Goal: Task Accomplishment & Management: Use online tool/utility

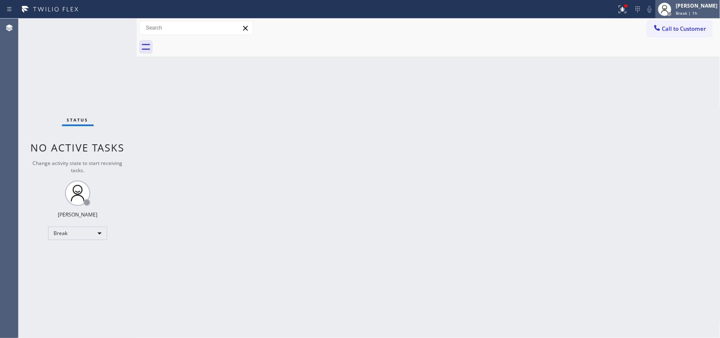
click at [694, 13] on span "Break | 1h" at bounding box center [686, 13] width 22 height 6
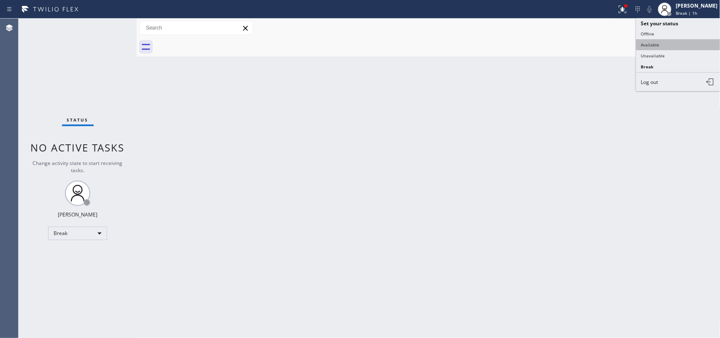
click at [679, 41] on button "Available" at bounding box center [678, 44] width 84 height 11
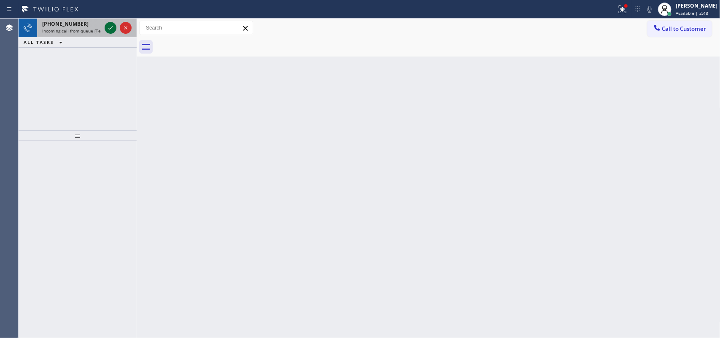
click at [106, 27] on icon at bounding box center [110, 28] width 10 height 10
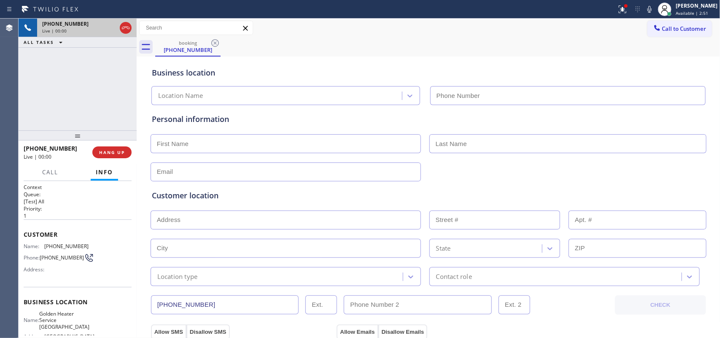
type input "[PHONE_NUMBER]"
click at [47, 172] on span "Call" at bounding box center [50, 172] width 16 height 8
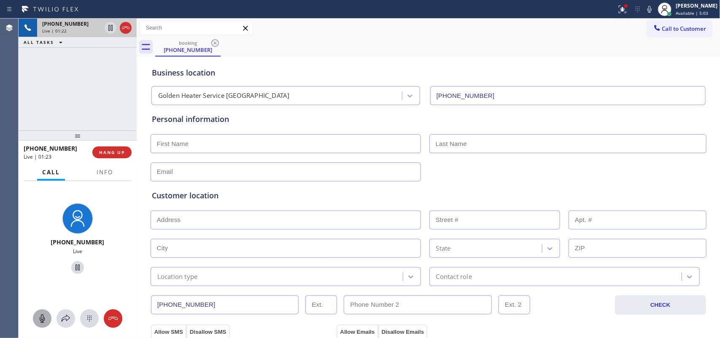
click at [42, 318] on icon at bounding box center [42, 318] width 10 height 10
click at [76, 268] on icon at bounding box center [78, 267] width 10 height 10
drag, startPoint x: 41, startPoint y: 321, endPoint x: 89, endPoint y: 263, distance: 76.1
click at [41, 320] on icon at bounding box center [42, 318] width 10 height 10
click at [75, 267] on icon at bounding box center [78, 267] width 6 height 6
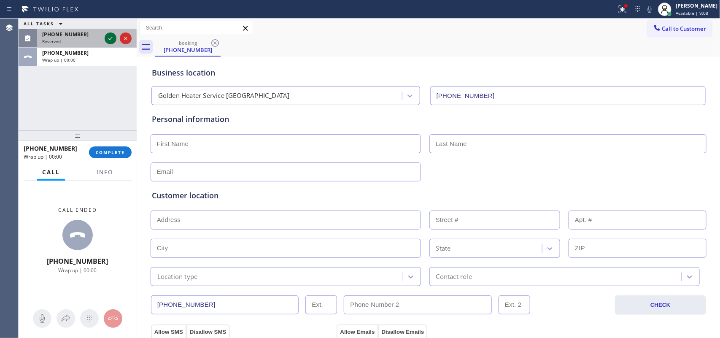
click at [106, 59] on div "ALL TASKS ALL TASKS ACTIVE TASKS TASKS IN WRAP UP [PHONE_NUMBER] Reserved [PHON…" at bounding box center [78, 43] width 118 height 48
click at [110, 35] on icon at bounding box center [110, 38] width 10 height 10
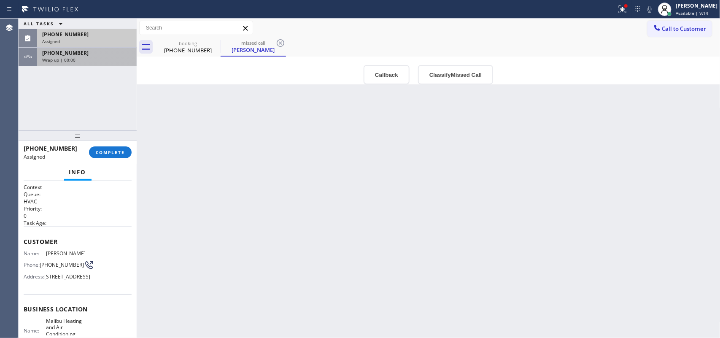
click at [82, 60] on div "Wrap up | 00:00" at bounding box center [86, 60] width 89 height 6
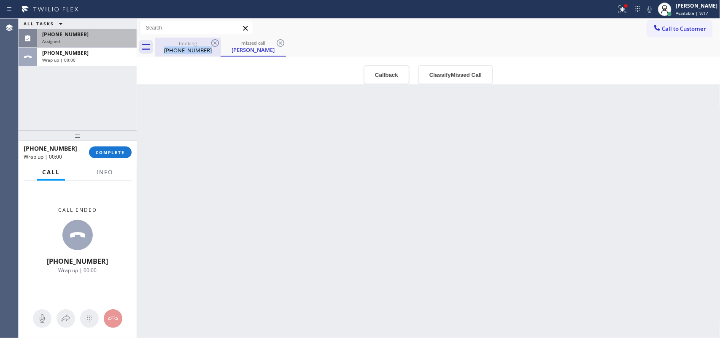
drag, startPoint x: 210, startPoint y: 51, endPoint x: 167, endPoint y: 51, distance: 43.0
click at [167, 51] on div "[PHONE_NUMBER]" at bounding box center [188, 50] width 64 height 8
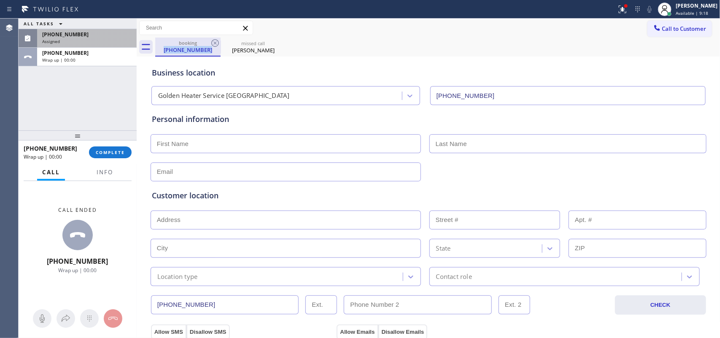
copy div "[PHONE_NUMBER]"
click at [85, 36] on div "[PHONE_NUMBER]" at bounding box center [86, 34] width 89 height 7
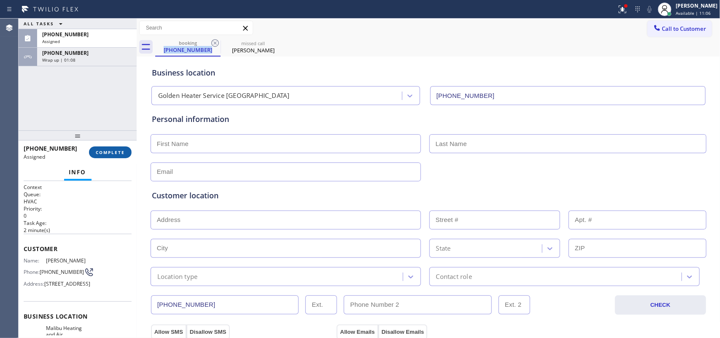
click at [102, 150] on span "COMPLETE" at bounding box center [110, 152] width 29 height 6
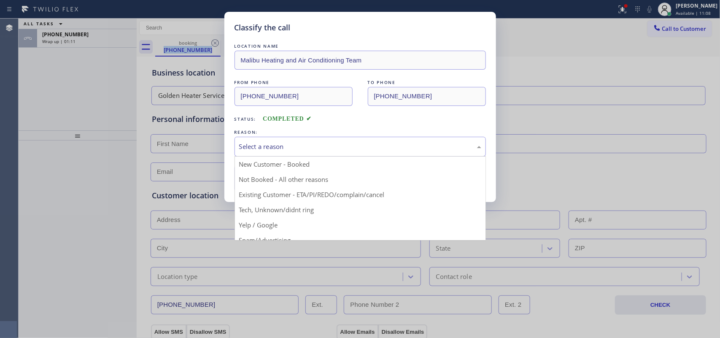
click at [248, 148] on div "Select a reason" at bounding box center [360, 147] width 242 height 10
click at [299, 38] on div "LOCATION NAME Malibu Heating and Air Conditioning Team FROM PHONE [PHONE_NUMBER…" at bounding box center [359, 112] width 251 height 159
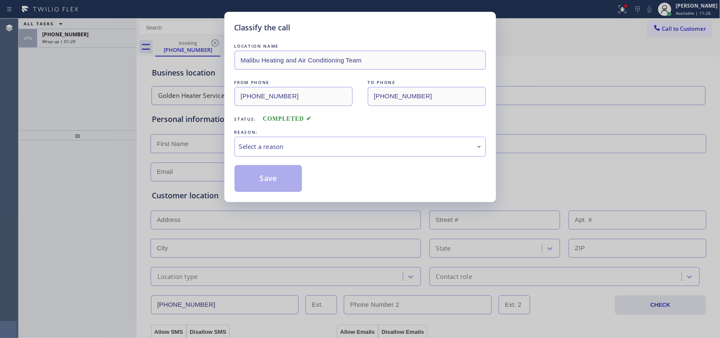
click at [225, 97] on div "Classify the call LOCATION NAME Malibu Heating and Air Conditioning Team FROM P…" at bounding box center [360, 107] width 272 height 190
click at [304, 13] on div "Classify the call LOCATION NAME Malibu Heating and Air Conditioning Team FROM P…" at bounding box center [360, 107] width 272 height 190
click at [363, 97] on div "FROM PHONE [PHONE_NUMBER] TO PHONE [PHONE_NUMBER]" at bounding box center [359, 92] width 251 height 28
click at [280, 20] on div "Classify the call LOCATION NAME Malibu Heating and Air Conditioning Team FROM P…" at bounding box center [360, 107] width 272 height 190
click at [285, 150] on div "Select a reason" at bounding box center [360, 147] width 242 height 10
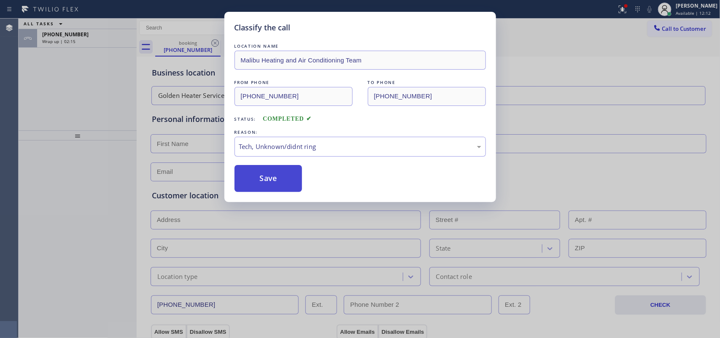
click at [268, 183] on button "Save" at bounding box center [268, 178] width 68 height 27
click at [95, 39] on div "Classify the call LOCATION NAME Malibu Heating and Air Conditioning Team FROM P…" at bounding box center [360, 169] width 720 height 338
click at [95, 39] on div "Classify the call LOCATION NAME Viking Appliance Repair Pros FROM PHONE [PHONE_…" at bounding box center [369, 178] width 701 height 319
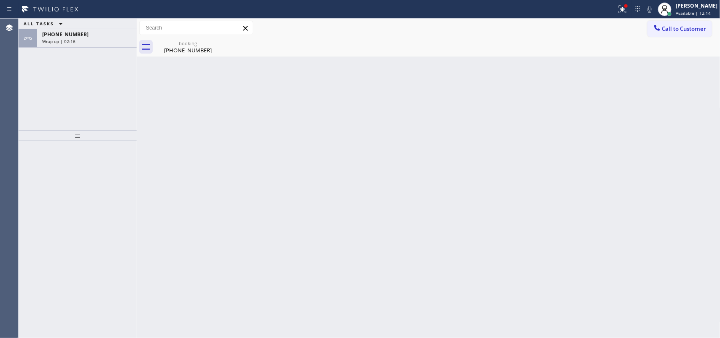
click at [95, 39] on div "Wrap up | 02:16" at bounding box center [86, 41] width 89 height 6
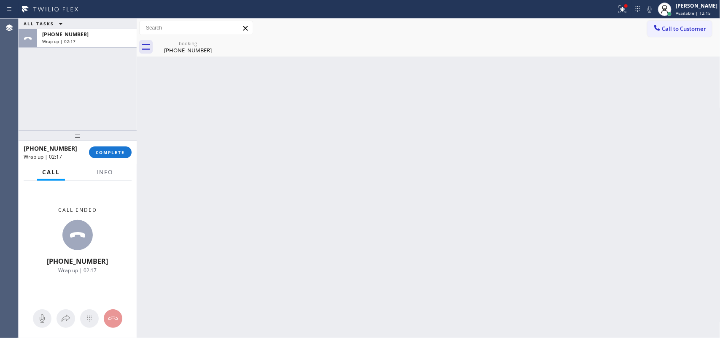
click at [126, 145] on div "[PHONE_NUMBER] Wrap up | 02:17 COMPLETE" at bounding box center [78, 152] width 108 height 22
click at [127, 151] on button "COMPLETE" at bounding box center [110, 152] width 43 height 12
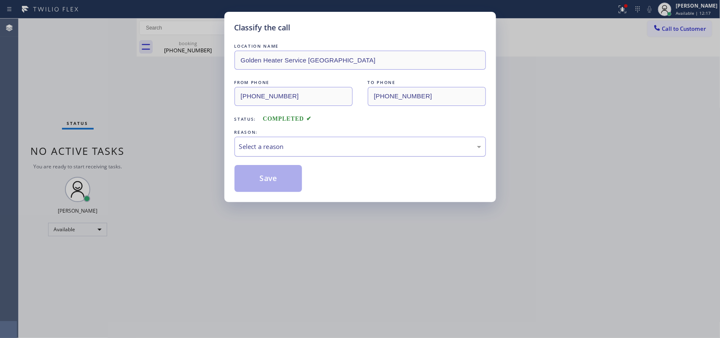
click at [288, 140] on div "Select a reason" at bounding box center [359, 147] width 251 height 20
click at [282, 178] on button "Save" at bounding box center [268, 178] width 68 height 27
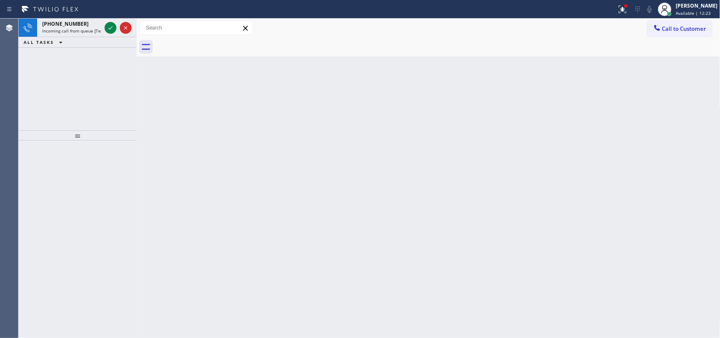
click at [111, 32] on icon at bounding box center [110, 28] width 10 height 10
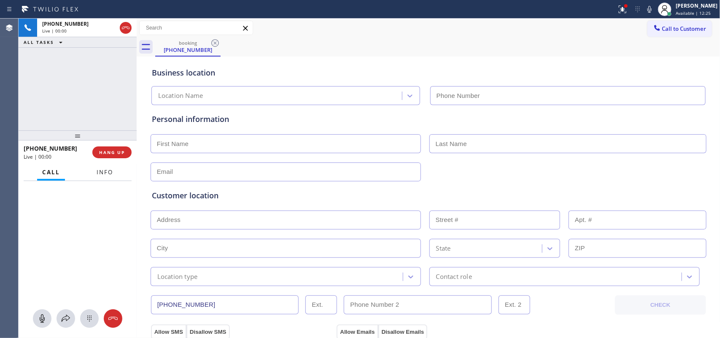
click at [111, 172] on span "Info" at bounding box center [105, 172] width 16 height 8
type input "[PHONE_NUMBER]"
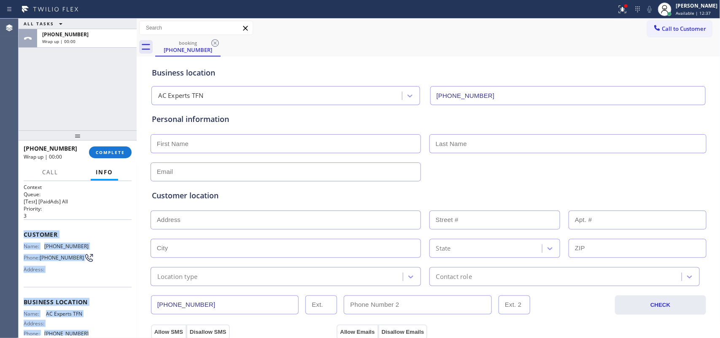
drag, startPoint x: 83, startPoint y: 256, endPoint x: 22, endPoint y: 229, distance: 66.6
click at [22, 229] on div "Context Queue: [Test] [PaidAds] All Priority: 3 Customer Name: [PHONE_NUMBER] P…" at bounding box center [78, 259] width 118 height 157
copy div "Customer Name: [PHONE_NUMBER] Phone: [PHONE_NUMBER] Address: Business location …"
click at [112, 149] on span "COMPLETE" at bounding box center [110, 152] width 29 height 6
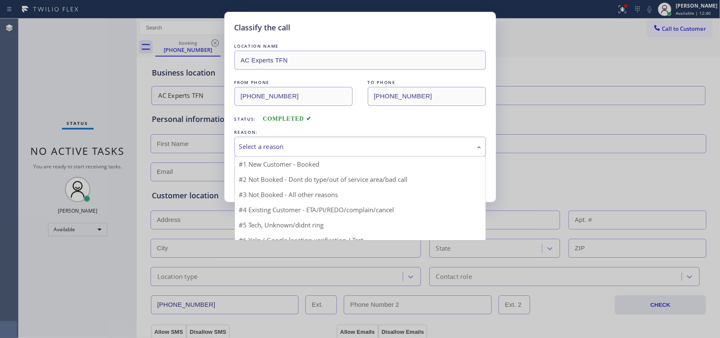
click at [344, 150] on div "Select a reason" at bounding box center [360, 147] width 242 height 10
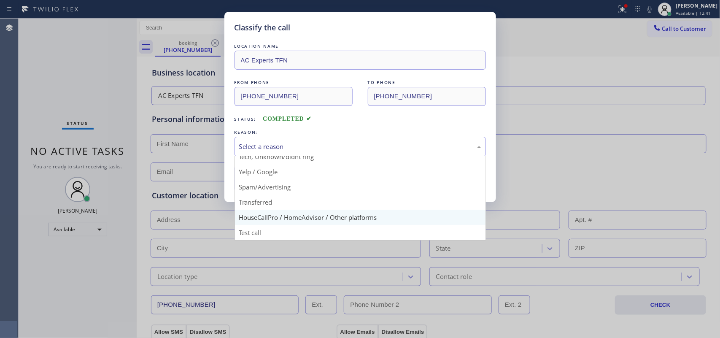
scroll to position [5, 0]
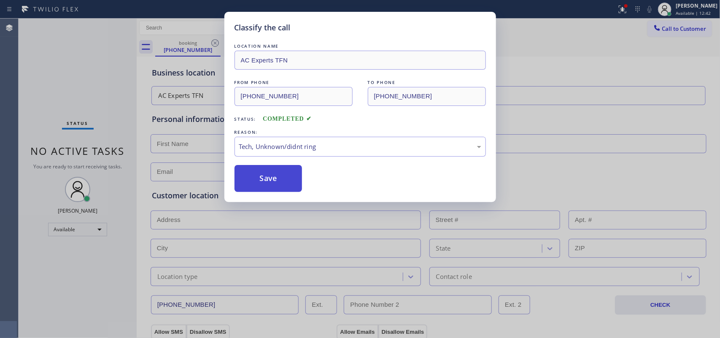
click at [270, 186] on button "Save" at bounding box center [268, 178] width 68 height 27
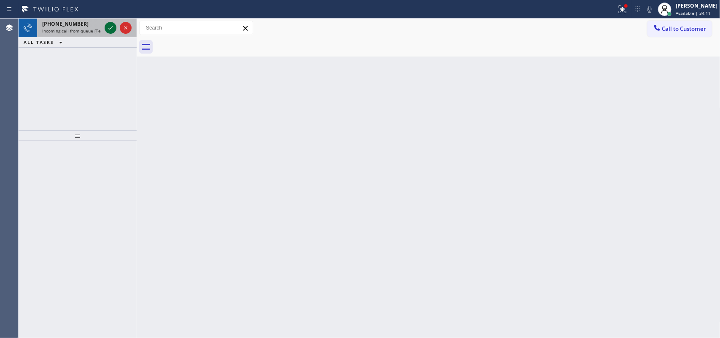
click at [108, 27] on icon at bounding box center [110, 28] width 10 height 10
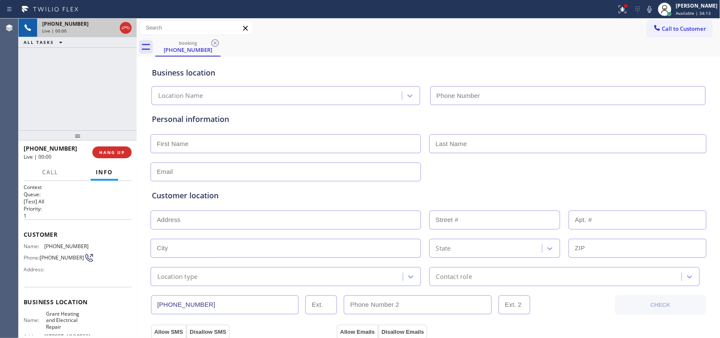
type input "[PHONE_NUMBER]"
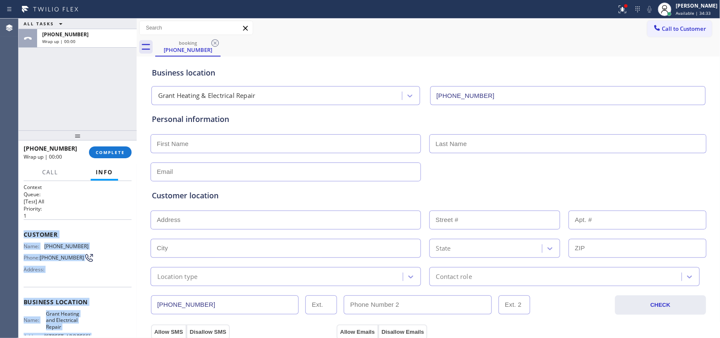
drag, startPoint x: 84, startPoint y: 229, endPoint x: 24, endPoint y: 234, distance: 60.1
click at [24, 234] on div "Context Queue: [Test] All Priority: 1 Customer Name: [PHONE_NUMBER] Phone: [PHO…" at bounding box center [78, 305] width 108 height 244
copy div "Customer Name: [PHONE_NUMBER] Phone: [PHONE_NUMBER] Address: Business location …"
click at [108, 150] on span "COMPLETE" at bounding box center [110, 152] width 29 height 6
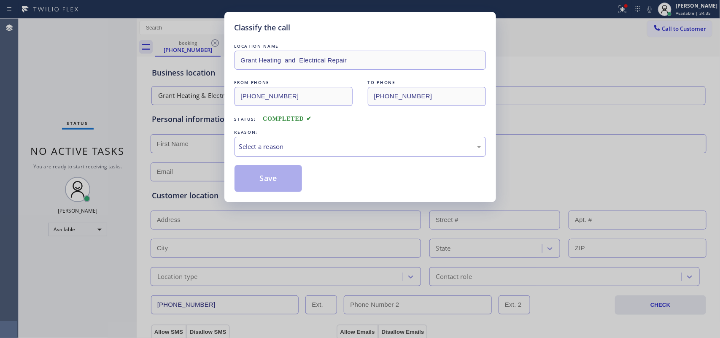
click at [325, 147] on div "Select a reason" at bounding box center [360, 147] width 242 height 10
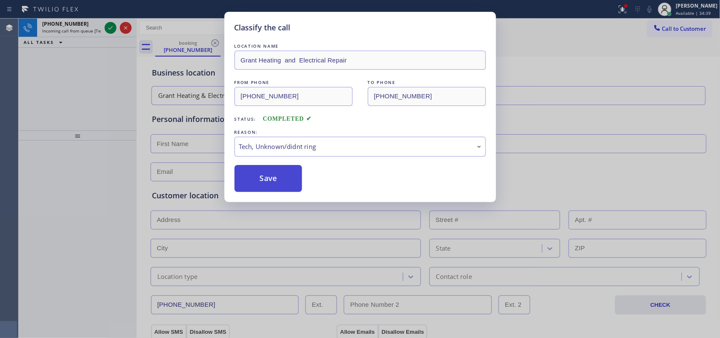
click at [275, 186] on button "Save" at bounding box center [268, 178] width 68 height 27
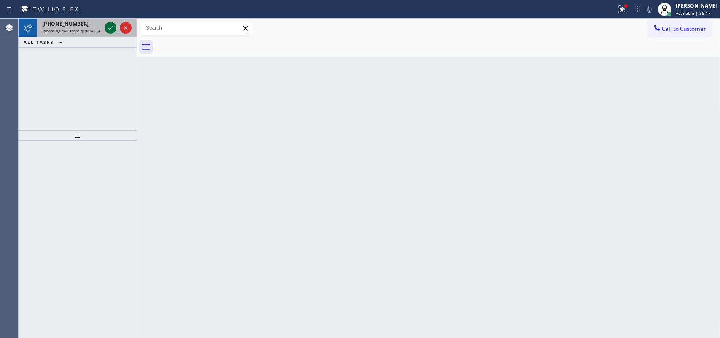
click at [112, 28] on icon at bounding box center [110, 28] width 10 height 10
click at [109, 28] on icon at bounding box center [110, 28] width 10 height 10
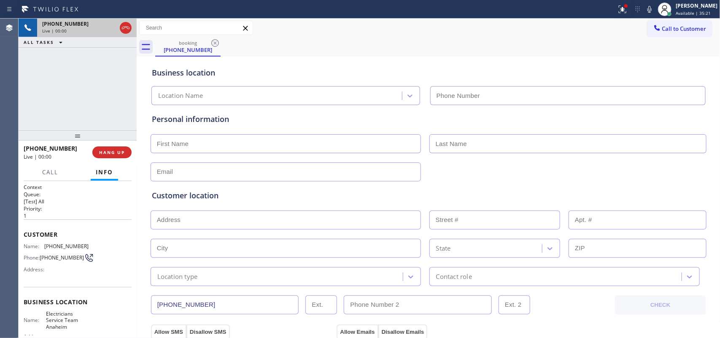
type input "[PHONE_NUMBER]"
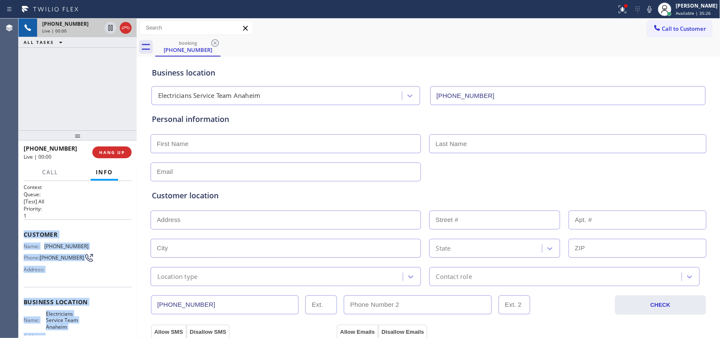
drag, startPoint x: 91, startPoint y: 264, endPoint x: 20, endPoint y: 236, distance: 76.5
click at [20, 236] on div "Context Queue: [Test] All Priority: 1 Customer Name: [PHONE_NUMBER] Phone: [PHO…" at bounding box center [78, 259] width 118 height 157
copy div "Customer Name: [PHONE_NUMBER] Phone: [PHONE_NUMBER] Address: Business location …"
click at [120, 154] on span "HANG UP" at bounding box center [112, 152] width 26 height 6
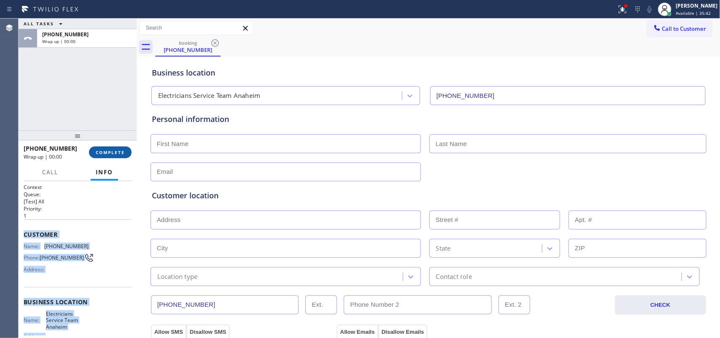
click at [120, 154] on span "COMPLETE" at bounding box center [110, 152] width 29 height 6
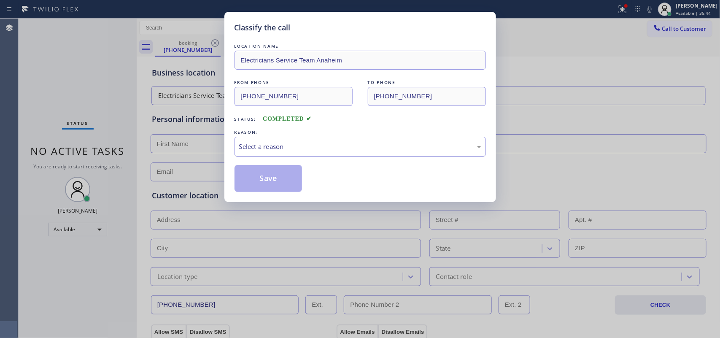
click at [334, 145] on div "Select a reason" at bounding box center [360, 147] width 242 height 10
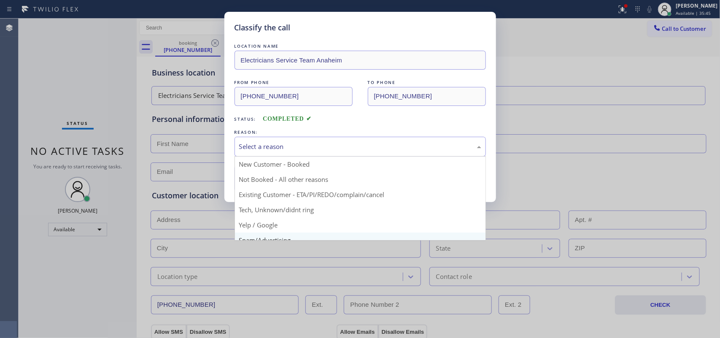
scroll to position [58, 0]
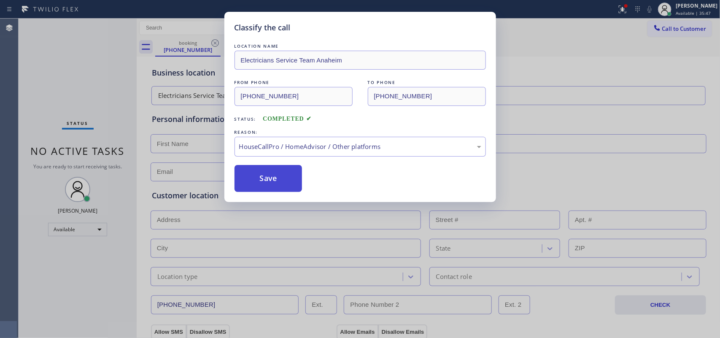
click at [271, 178] on button "Save" at bounding box center [268, 178] width 68 height 27
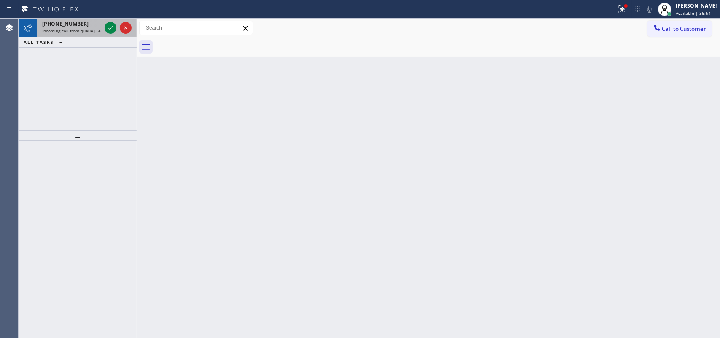
click at [89, 26] on div "[PHONE_NUMBER]" at bounding box center [71, 23] width 59 height 7
click at [111, 27] on icon at bounding box center [110, 27] width 4 height 3
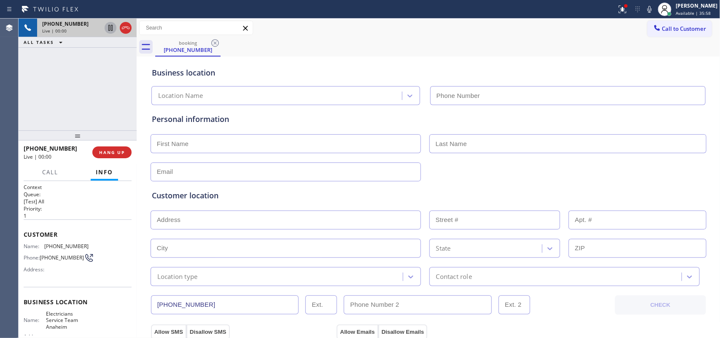
type input "[PHONE_NUMBER]"
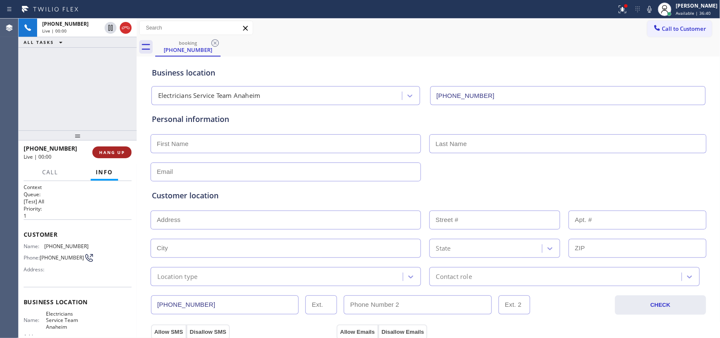
click at [115, 150] on span "HANG UP" at bounding box center [112, 152] width 26 height 6
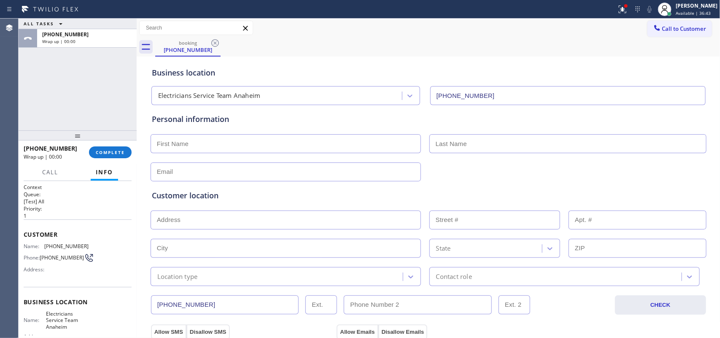
scroll to position [93, 0]
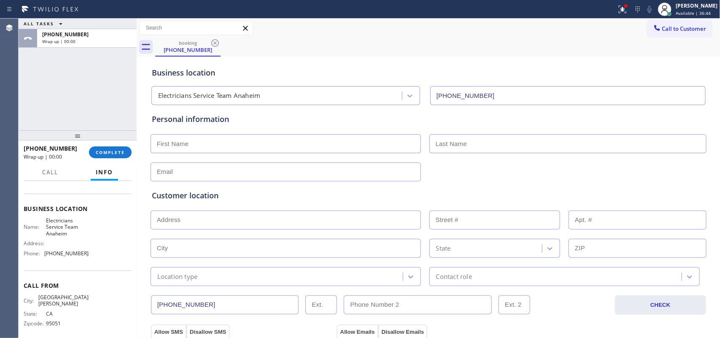
drag, startPoint x: 114, startPoint y: 150, endPoint x: 414, endPoint y: 116, distance: 302.5
click at [123, 146] on button "COMPLETE" at bounding box center [110, 152] width 43 height 12
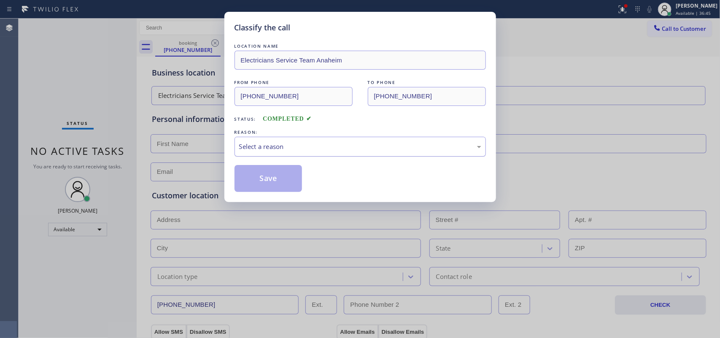
click at [313, 145] on div "Select a reason" at bounding box center [360, 147] width 242 height 10
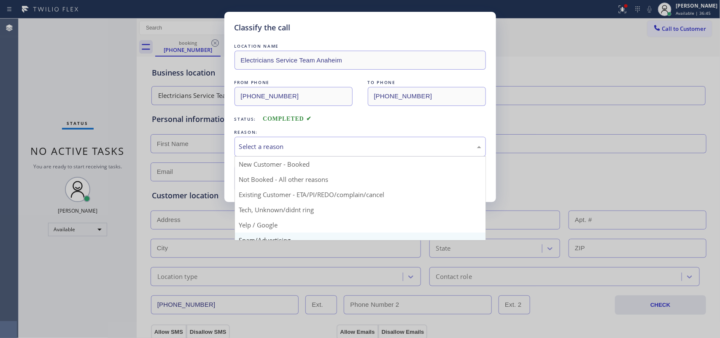
scroll to position [58, 0]
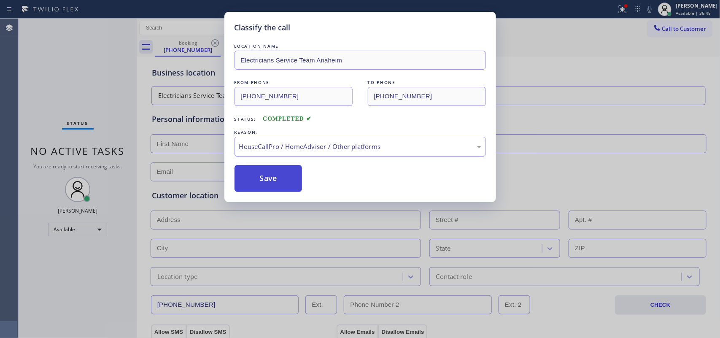
click at [287, 172] on button "Save" at bounding box center [268, 178] width 68 height 27
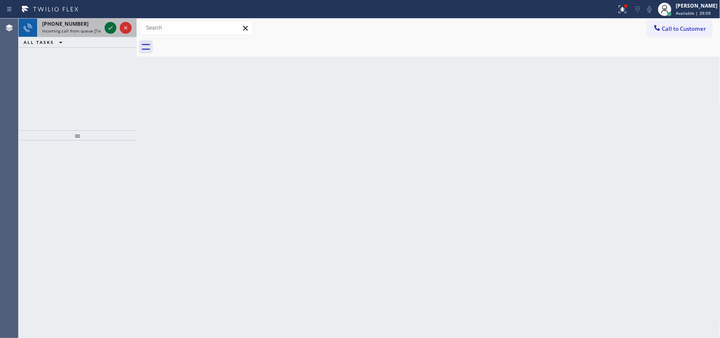
click at [110, 28] on icon at bounding box center [110, 28] width 10 height 10
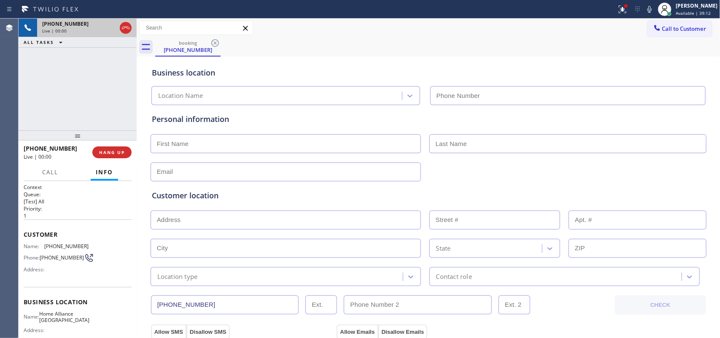
type input "[PHONE_NUMBER]"
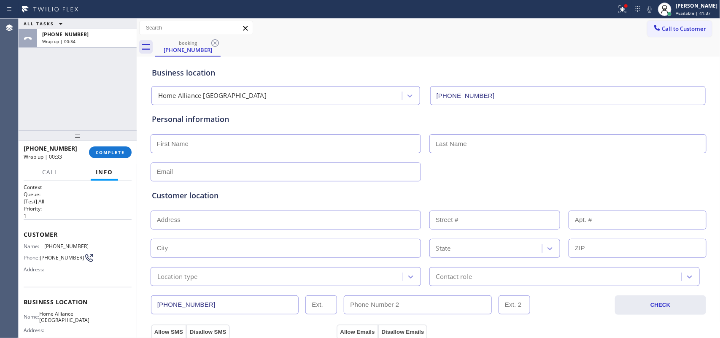
click at [239, 145] on input "text" at bounding box center [286, 143] width 270 height 19
type input "Mr."
type input "[PERSON_NAME]"
click at [185, 174] on input "text" at bounding box center [286, 171] width 270 height 19
type input "[EMAIL_ADDRESS][DOMAIN_NAME]"
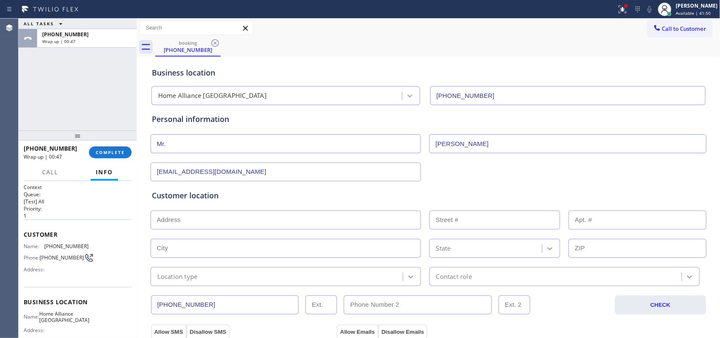
click at [212, 218] on input "text" at bounding box center [286, 219] width 270 height 19
click at [314, 218] on input "text" at bounding box center [286, 219] width 270 height 19
paste input "32225"
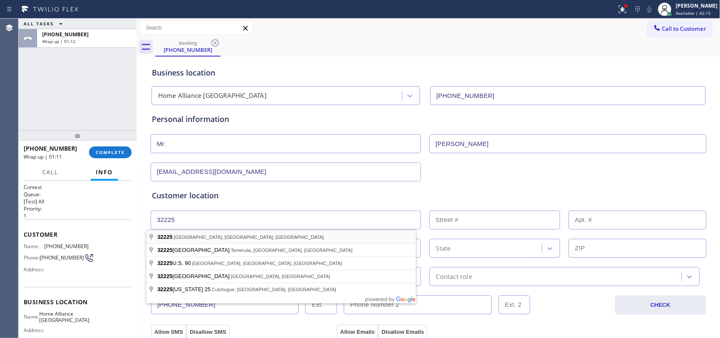
type input "[GEOGRAPHIC_DATA], [GEOGRAPHIC_DATA]"
type input "[GEOGRAPHIC_DATA]"
type input "32225"
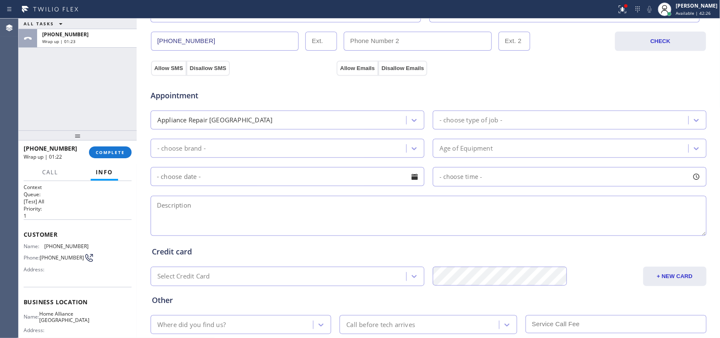
scroll to position [158, 0]
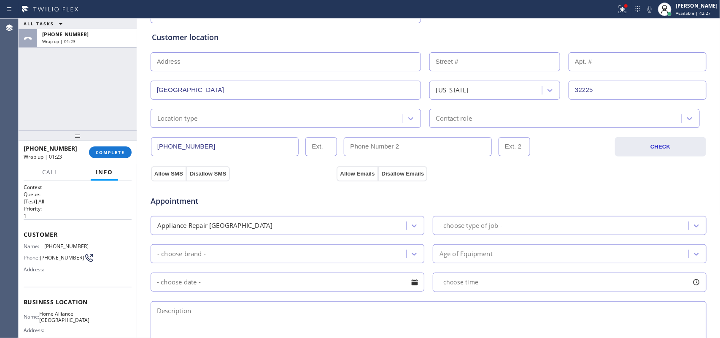
click at [285, 118] on div "Location type" at bounding box center [278, 118] width 250 height 15
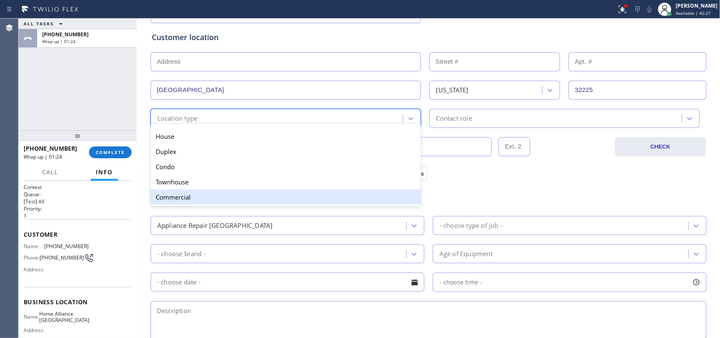
click at [260, 194] on div "Commercial" at bounding box center [286, 196] width 270 height 15
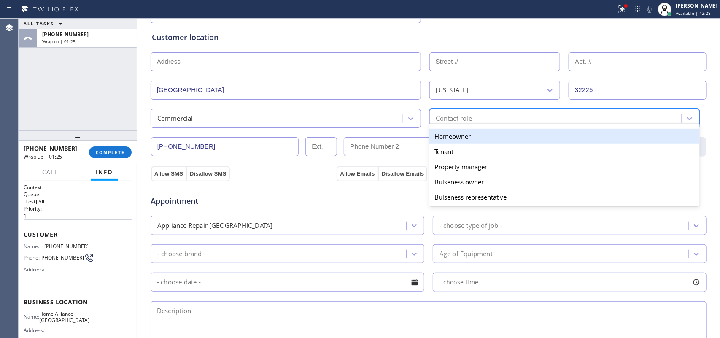
click at [451, 115] on div "Contact role" at bounding box center [454, 118] width 36 height 10
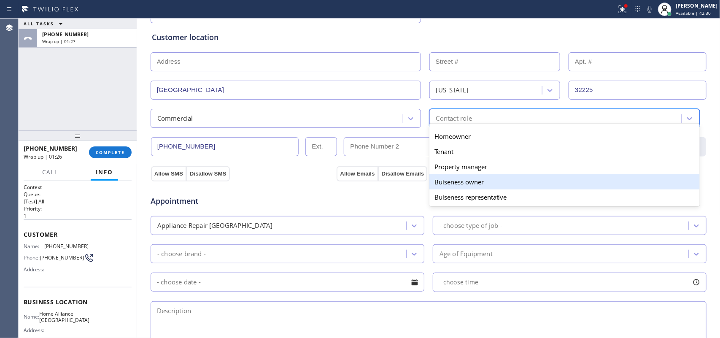
click at [468, 185] on div "Buiseness owner" at bounding box center [564, 181] width 270 height 15
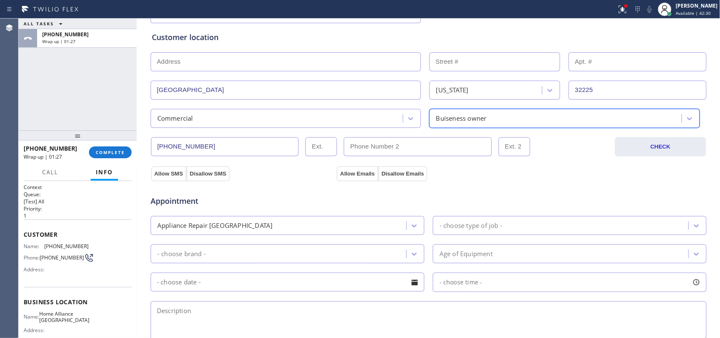
scroll to position [316, 0]
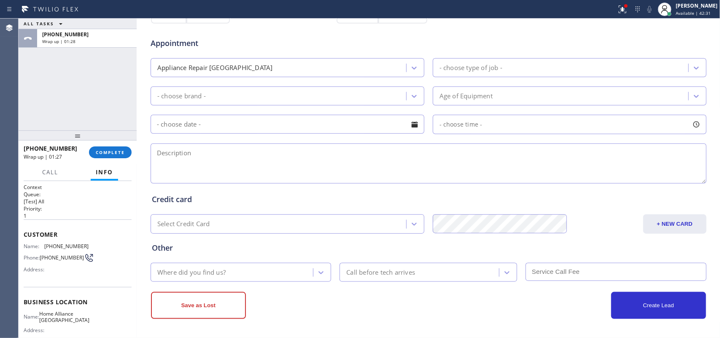
click at [475, 72] on div "- choose type of job -" at bounding box center [470, 68] width 63 height 10
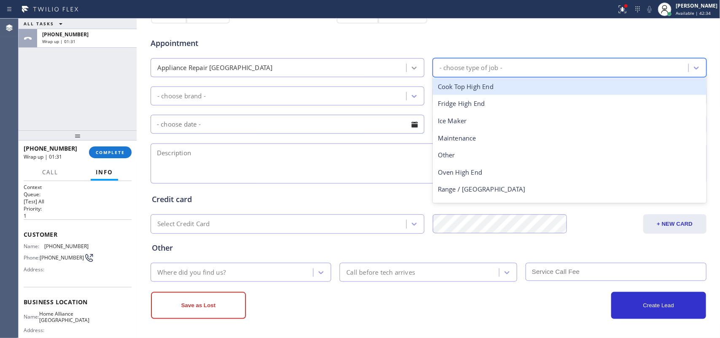
click at [414, 68] on div at bounding box center [413, 67] width 15 height 15
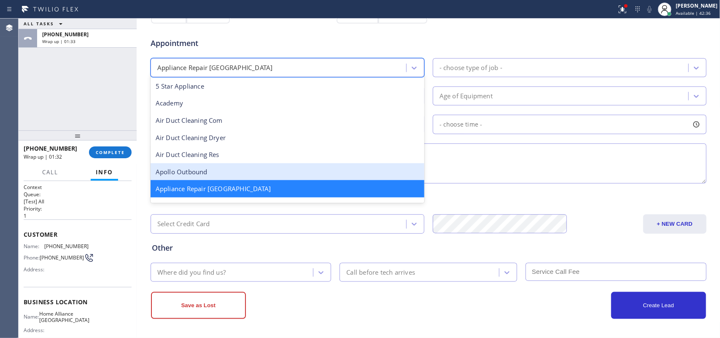
scroll to position [106, 0]
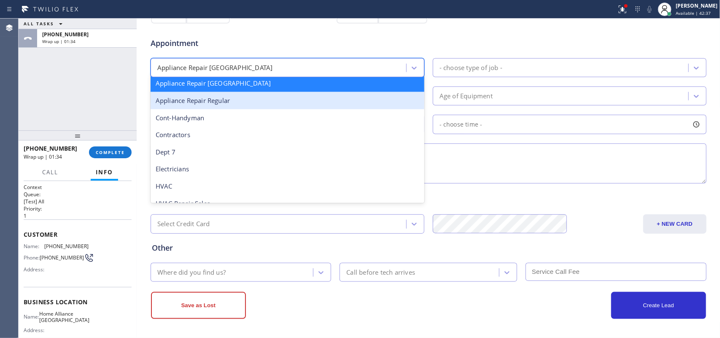
click at [346, 105] on div "Appliance Repair Regular" at bounding box center [288, 100] width 274 height 17
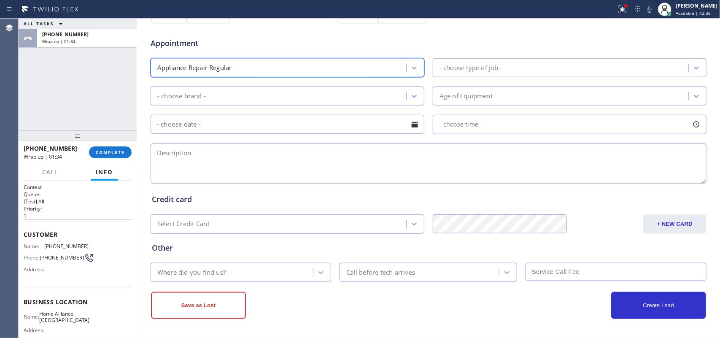
click at [470, 64] on div "- choose type of job -" at bounding box center [470, 68] width 63 height 10
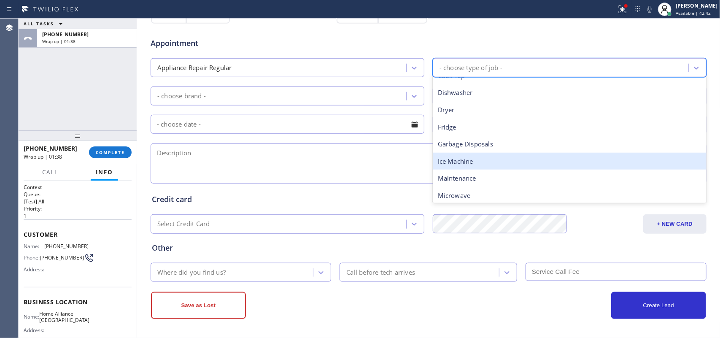
scroll to position [64, 0]
click at [469, 159] on div "Other" at bounding box center [570, 159] width 274 height 17
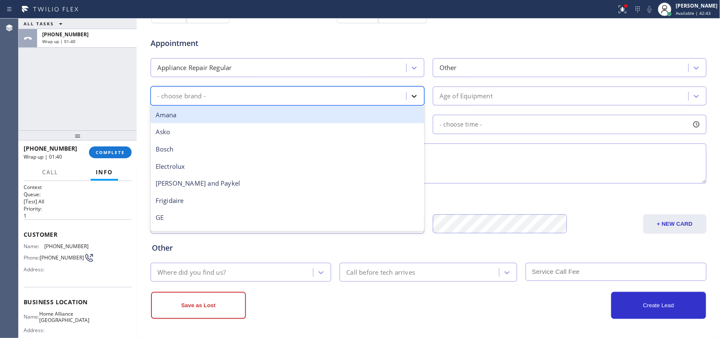
click at [406, 98] on div at bounding box center [413, 96] width 15 height 15
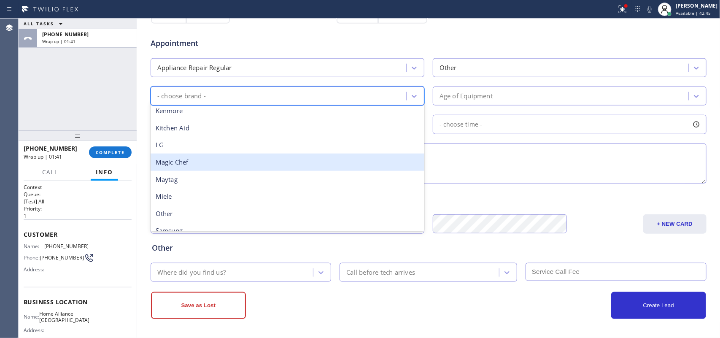
scroll to position [185, 0]
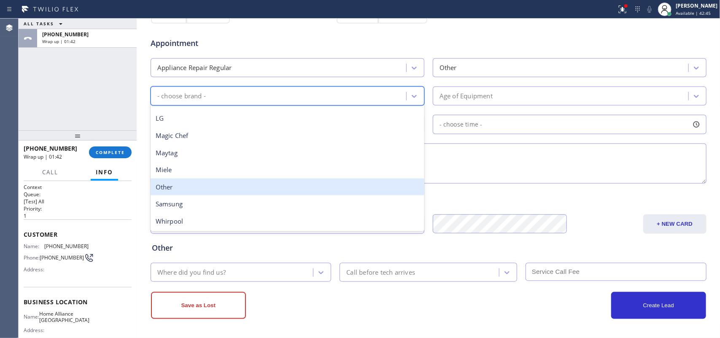
click at [345, 183] on div "Other" at bounding box center [288, 186] width 274 height 17
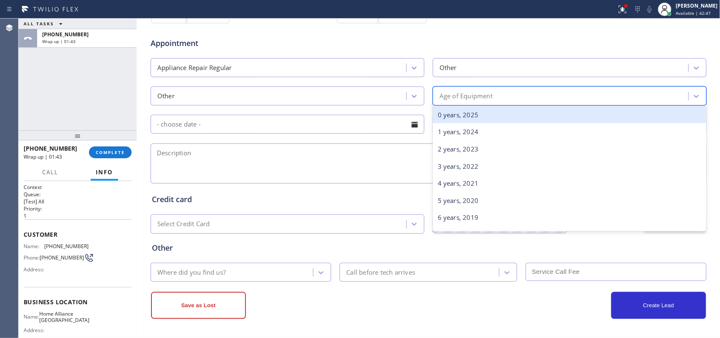
click at [495, 96] on div "Age of Equipment" at bounding box center [561, 96] width 253 height 15
click at [493, 112] on div "0 years, 2025" at bounding box center [570, 114] width 274 height 17
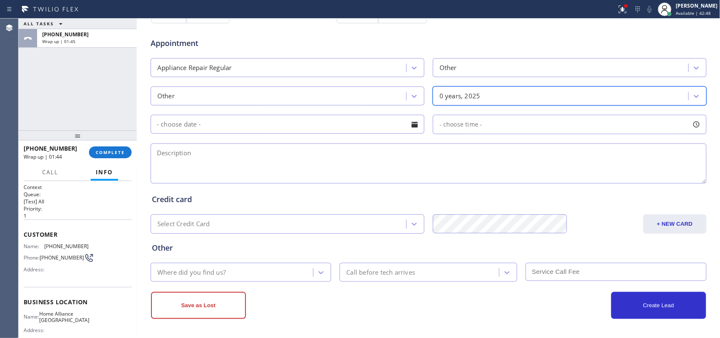
click at [523, 153] on textarea at bounding box center [429, 163] width 556 height 40
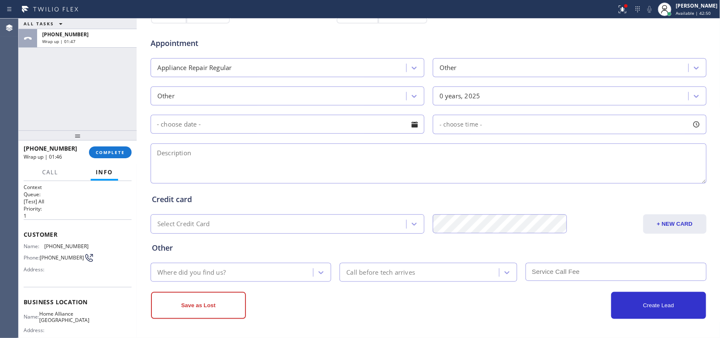
paste textarea "32225"
type textarea "32225/ repair for walk in freezers/ [PERSON_NAME]-do not offer service/ oosa"
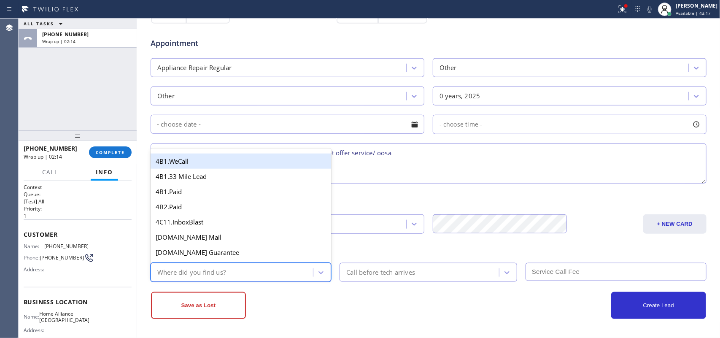
click at [282, 263] on div "Where did you find us?" at bounding box center [241, 272] width 181 height 19
type input "g"
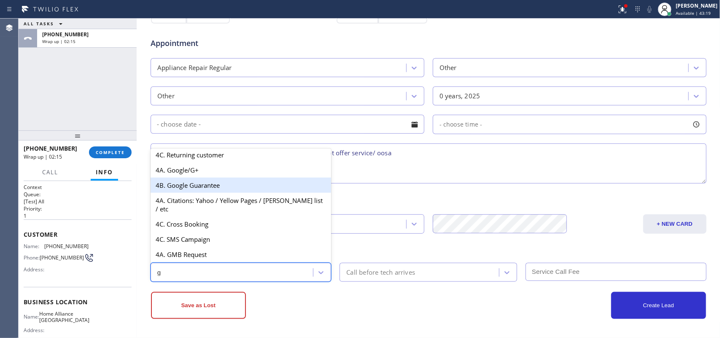
scroll to position [159, 0]
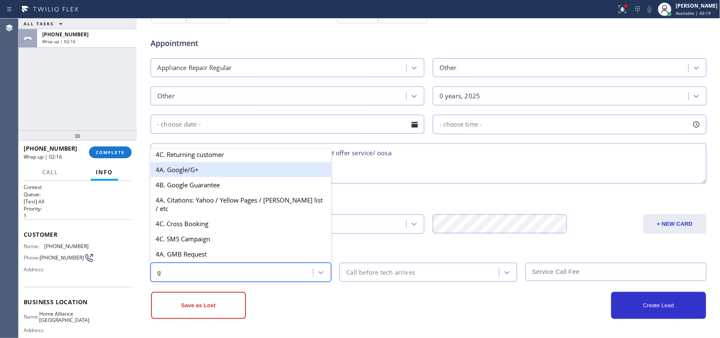
click at [200, 176] on div "4A. Google/G+" at bounding box center [241, 169] width 181 height 15
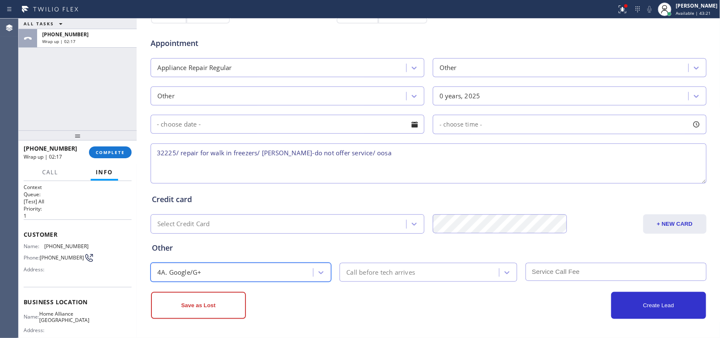
scroll to position [317, 0]
click at [175, 150] on textarea "32225/ repair for walk in freezers/ [PERSON_NAME]-do not offer service/ oosa" at bounding box center [429, 163] width 556 height 40
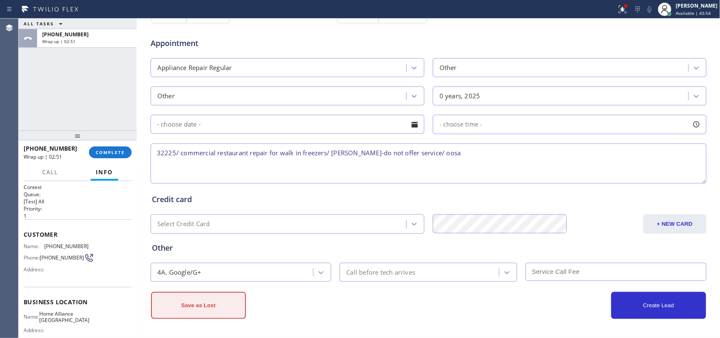
type textarea "32225/ commercial restaurant repair for walk in freezers/ [PERSON_NAME]-do not …"
click at [223, 301] on button "Save as Lost" at bounding box center [198, 305] width 95 height 27
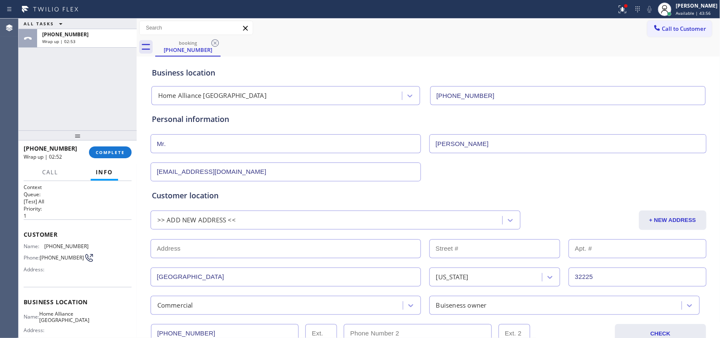
scroll to position [158, 0]
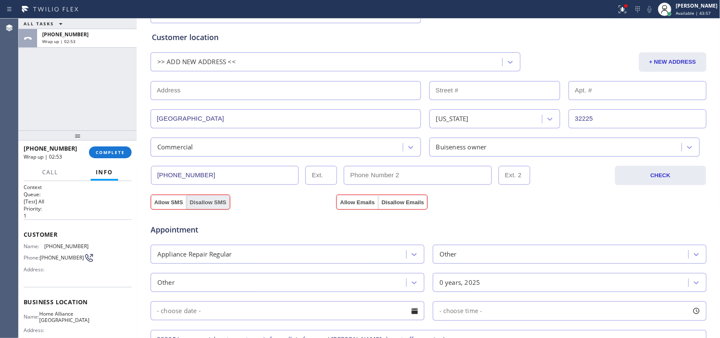
drag, startPoint x: 194, startPoint y: 202, endPoint x: 206, endPoint y: 202, distance: 11.8
click at [202, 202] on button "Disallow SMS" at bounding box center [207, 202] width 43 height 15
click at [391, 199] on button "Disallow Emails" at bounding box center [402, 202] width 49 height 15
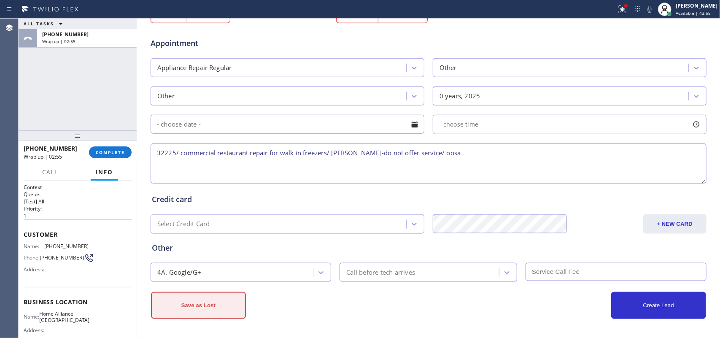
click at [206, 313] on button "Save as Lost" at bounding box center [198, 305] width 95 height 27
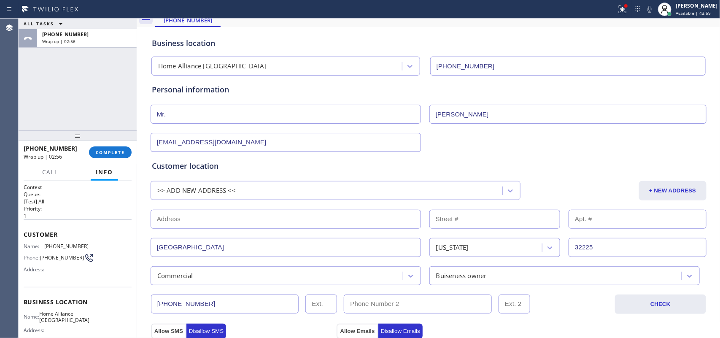
scroll to position [0, 0]
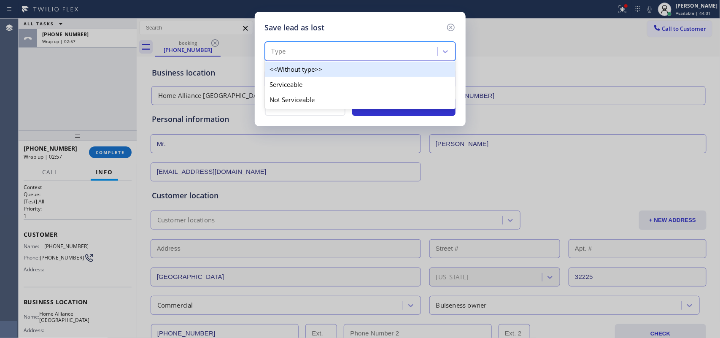
click at [356, 56] on div "Type" at bounding box center [352, 51] width 170 height 15
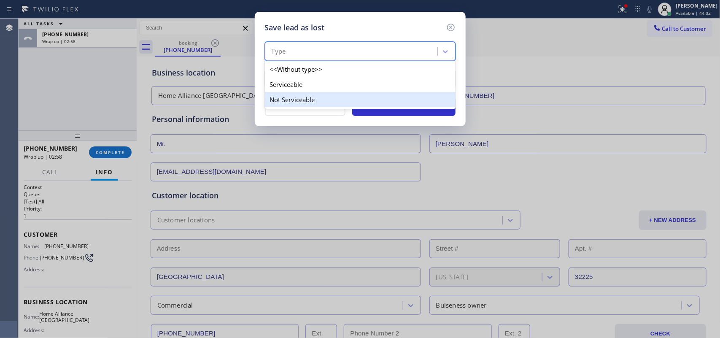
click at [353, 99] on div "Not Serviceable" at bounding box center [360, 99] width 191 height 15
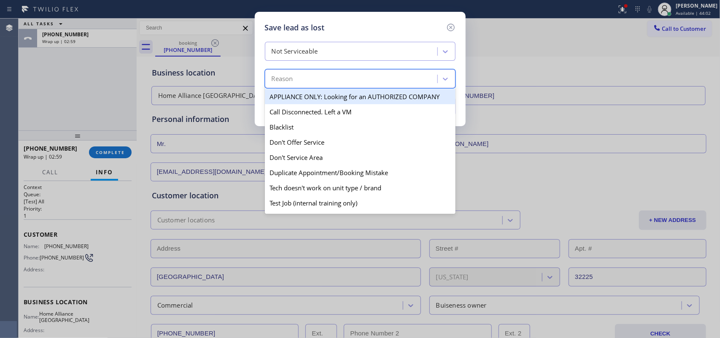
click at [358, 77] on div "Reason" at bounding box center [352, 79] width 170 height 15
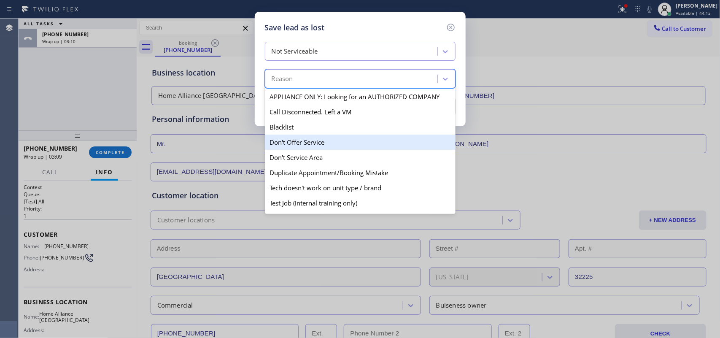
click at [339, 145] on div "Don't Offer Service" at bounding box center [360, 141] width 191 height 15
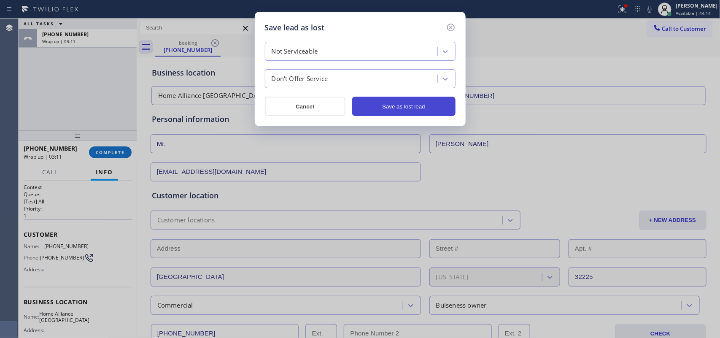
click at [374, 108] on button "Save as lost lead" at bounding box center [403, 106] width 103 height 19
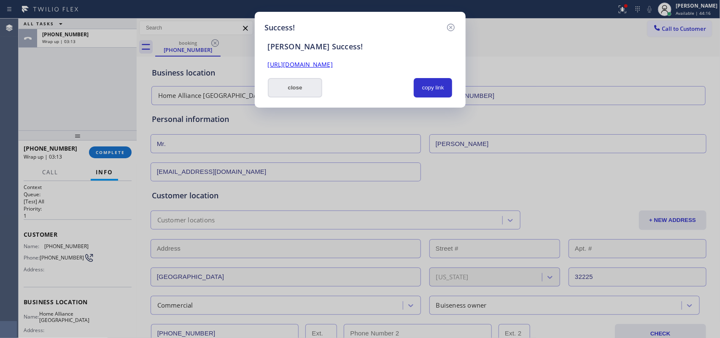
click at [288, 89] on button "close" at bounding box center [295, 87] width 55 height 19
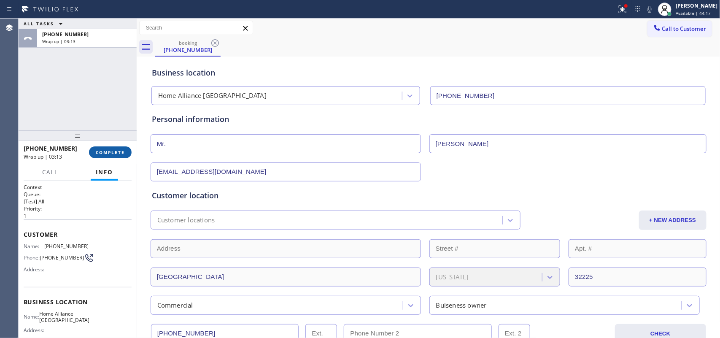
click at [126, 152] on button "COMPLETE" at bounding box center [110, 152] width 43 height 12
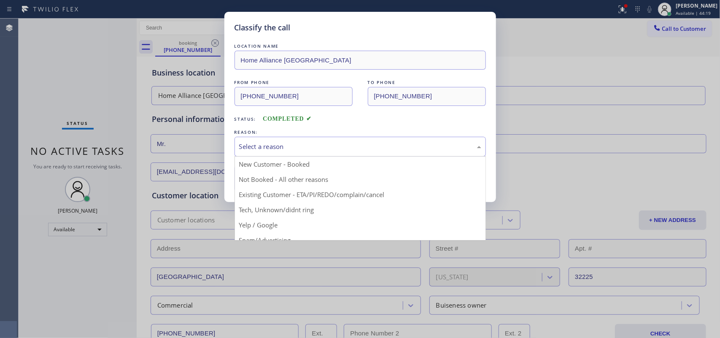
click at [243, 148] on div "Select a reason" at bounding box center [360, 147] width 242 height 10
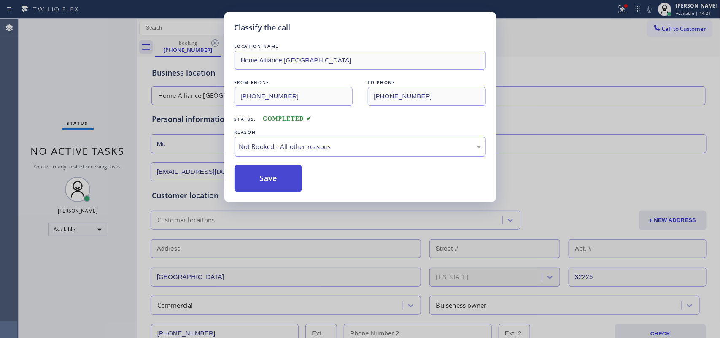
click at [275, 182] on button "Save" at bounding box center [268, 178] width 68 height 27
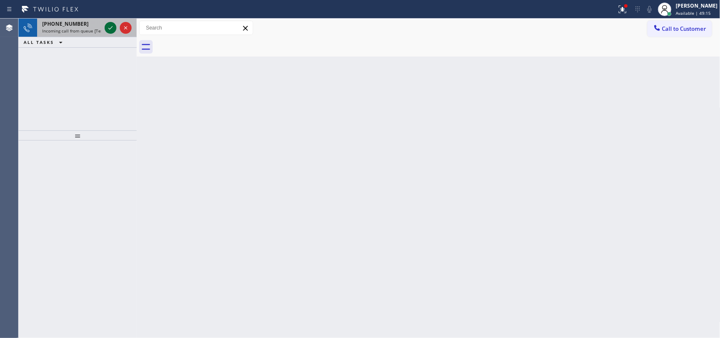
click at [108, 28] on icon at bounding box center [110, 28] width 10 height 10
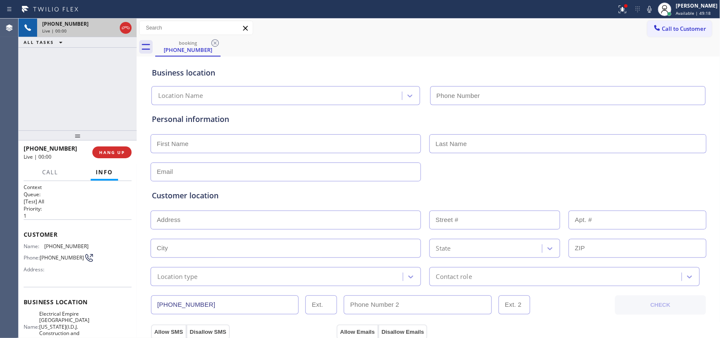
type input "[PHONE_NUMBER]"
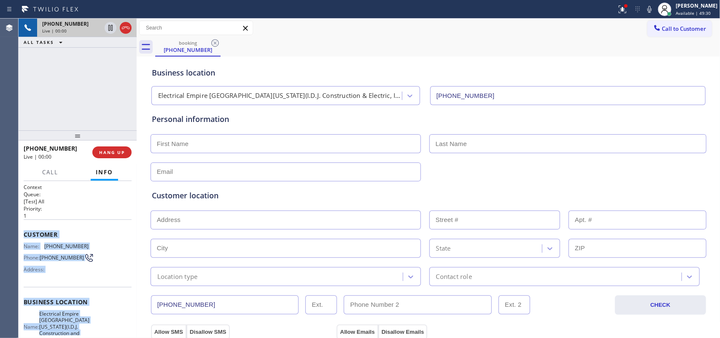
drag, startPoint x: 81, startPoint y: 252, endPoint x: 24, endPoint y: 229, distance: 61.3
click at [24, 229] on div "Context Queue: [Test] All Priority: 1 Customer Name: [PHONE_NUMBER] Phone: [PHO…" at bounding box center [78, 314] width 108 height 263
copy div "Customer Name: [PHONE_NUMBER] Phone: [PHONE_NUMBER] Address: Business location …"
drag, startPoint x: 127, startPoint y: 148, endPoint x: 124, endPoint y: 145, distance: 5.1
click at [125, 150] on button "HANG UP" at bounding box center [111, 152] width 39 height 12
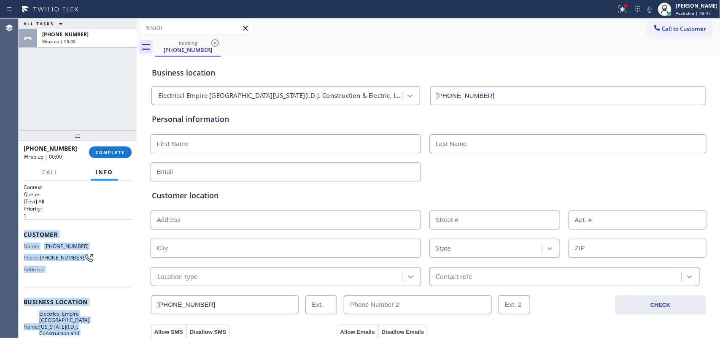
drag, startPoint x: 101, startPoint y: 154, endPoint x: 277, endPoint y: 171, distance: 176.2
click at [101, 154] on span "COMPLETE" at bounding box center [110, 152] width 29 height 6
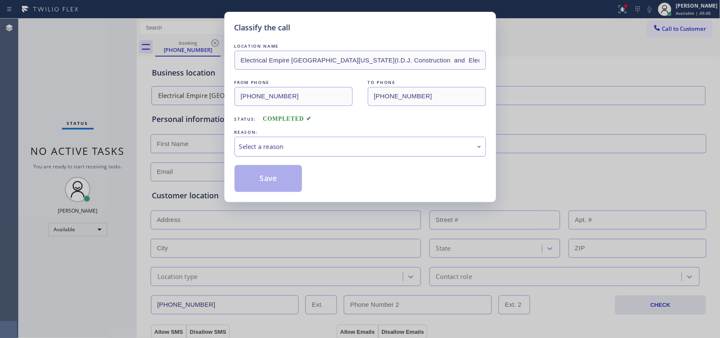
click at [313, 151] on div "Select a reason" at bounding box center [360, 147] width 242 height 10
click at [279, 192] on button "Save" at bounding box center [268, 178] width 68 height 27
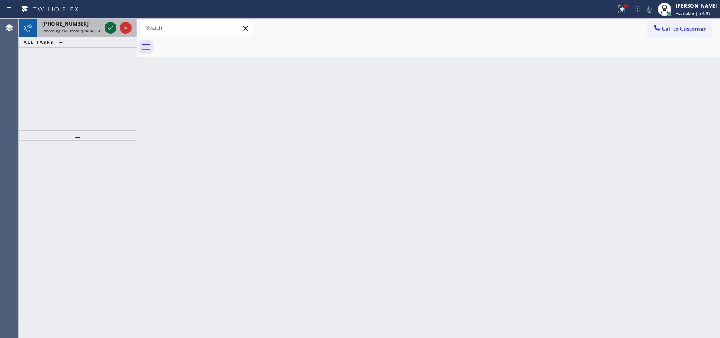
click at [109, 24] on icon at bounding box center [110, 28] width 10 height 10
click at [108, 28] on icon at bounding box center [110, 28] width 10 height 10
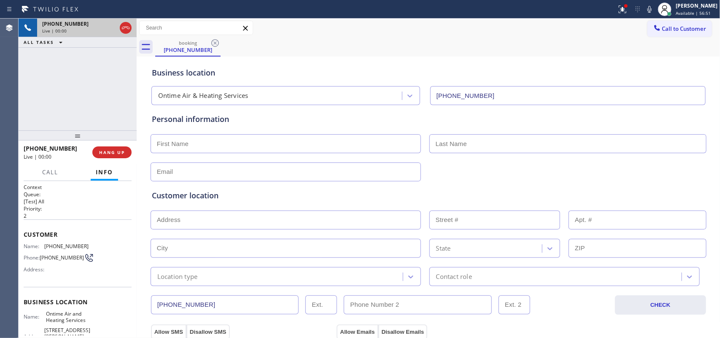
type input "[PHONE_NUMBER]"
click at [55, 169] on span "Call" at bounding box center [50, 172] width 16 height 8
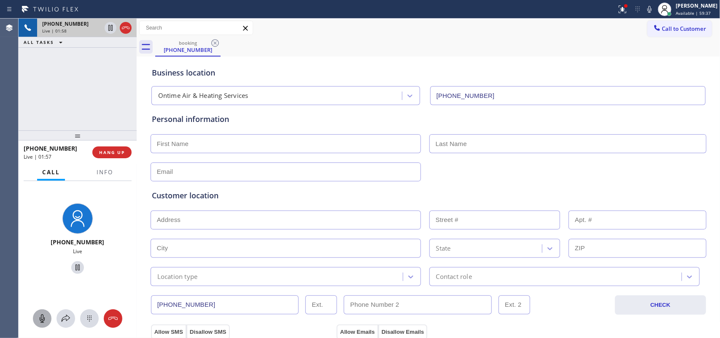
click at [39, 319] on icon at bounding box center [42, 318] width 10 height 10
click at [73, 267] on icon at bounding box center [78, 267] width 10 height 10
click at [201, 219] on input "text" at bounding box center [286, 219] width 270 height 19
paste input "[STREET_ADDRESS]"
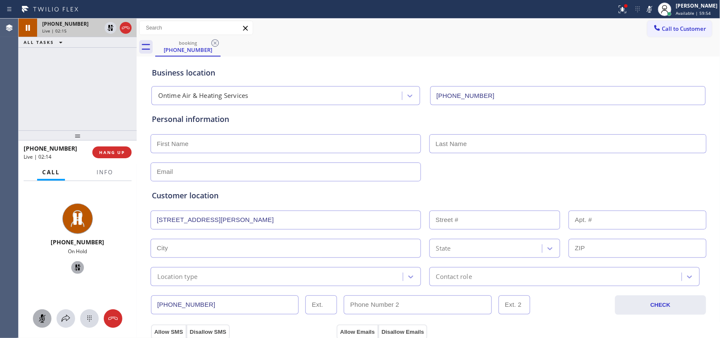
type input "[STREET_ADDRESS]"
type input "517"
type input "[PERSON_NAME]"
type input "75094"
click at [228, 163] on input "text" at bounding box center [286, 171] width 270 height 19
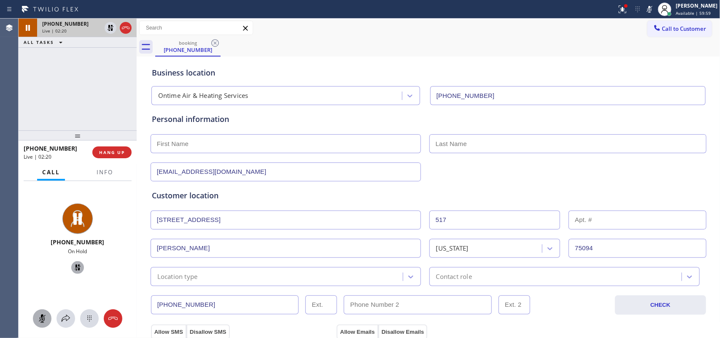
type input "[EMAIL_ADDRESS][DOMAIN_NAME]"
click at [233, 146] on input "text" at bounding box center [286, 143] width 270 height 19
type input "Mr."
type input "[PERSON_NAME]"
click at [38, 313] on icon at bounding box center [42, 318] width 10 height 10
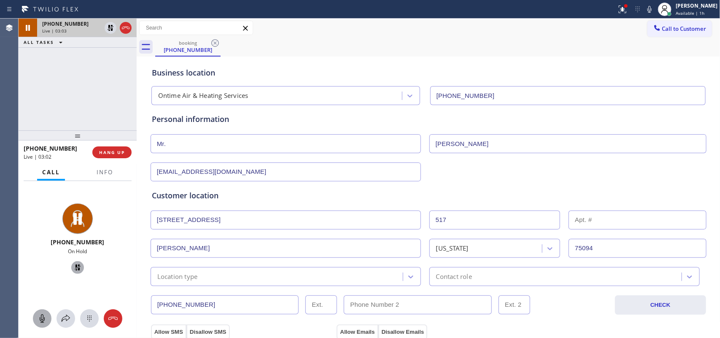
click at [73, 265] on icon at bounding box center [78, 267] width 10 height 10
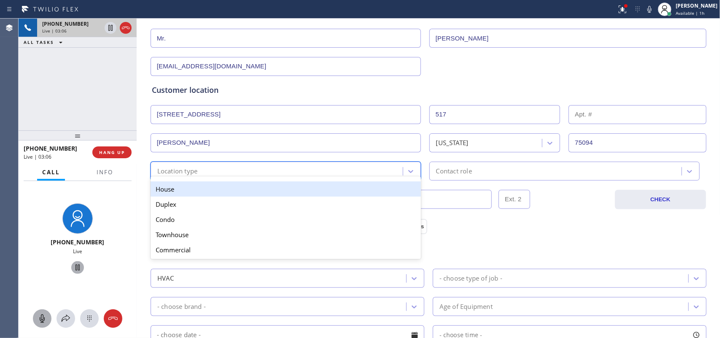
click at [315, 174] on div "Location type" at bounding box center [278, 171] width 250 height 15
click at [312, 188] on div "House" at bounding box center [286, 188] width 270 height 15
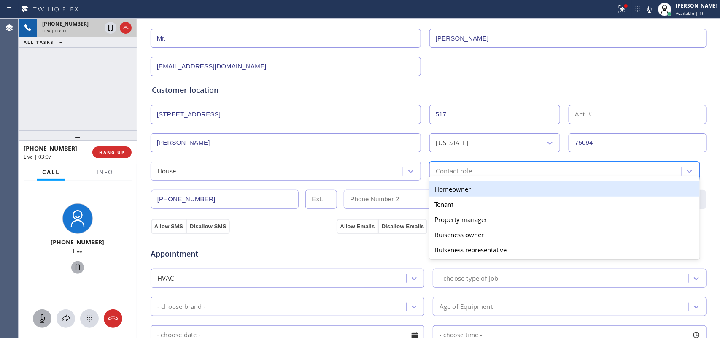
click at [460, 169] on div "Contact role" at bounding box center [454, 171] width 36 height 10
click at [467, 186] on div "Homeowner" at bounding box center [564, 188] width 270 height 15
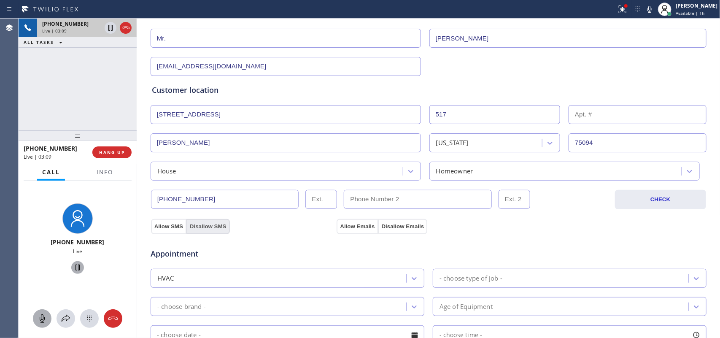
click at [210, 229] on button "Disallow SMS" at bounding box center [207, 226] width 43 height 15
drag, startPoint x: 385, startPoint y: 228, endPoint x: 215, endPoint y: 195, distance: 172.7
click at [384, 228] on button "Disallow Emails" at bounding box center [402, 226] width 49 height 15
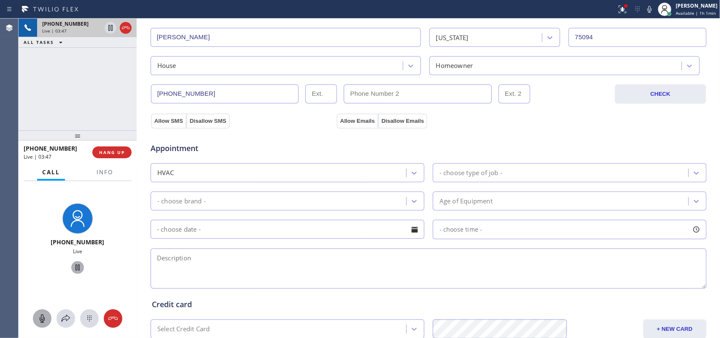
scroll to position [316, 0]
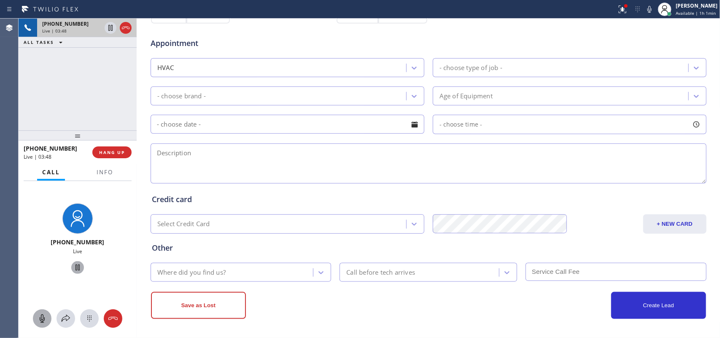
click at [540, 73] on div "- choose type of job -" at bounding box center [561, 67] width 253 height 15
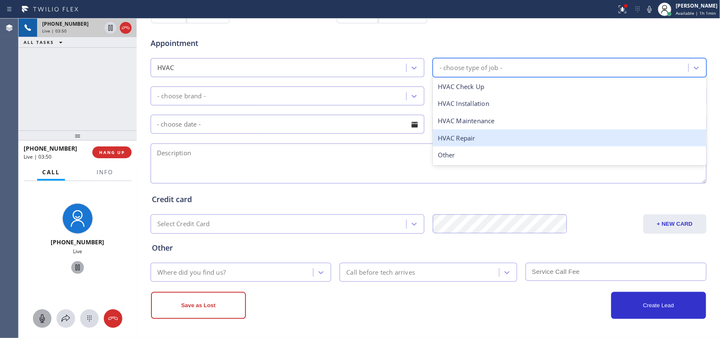
click at [513, 142] on div "HVAC Repair" at bounding box center [570, 137] width 274 height 17
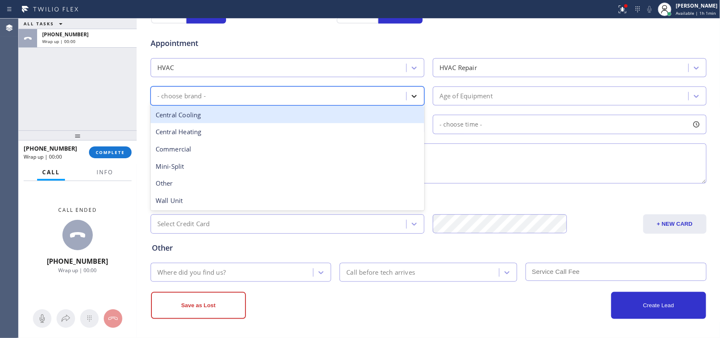
click at [414, 99] on div at bounding box center [413, 96] width 15 height 15
click at [353, 113] on div "Central Cooling" at bounding box center [288, 114] width 274 height 17
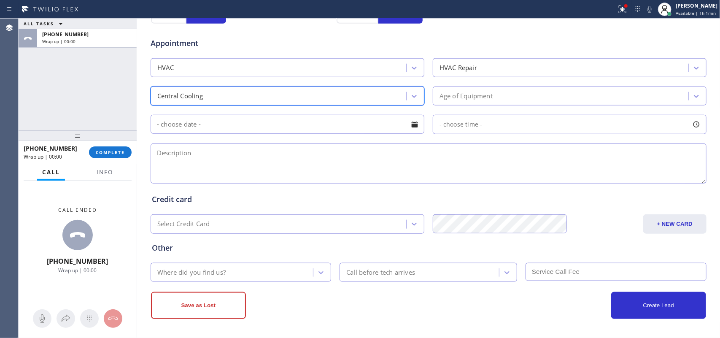
click at [512, 95] on div "Age of Equipment" at bounding box center [561, 96] width 253 height 15
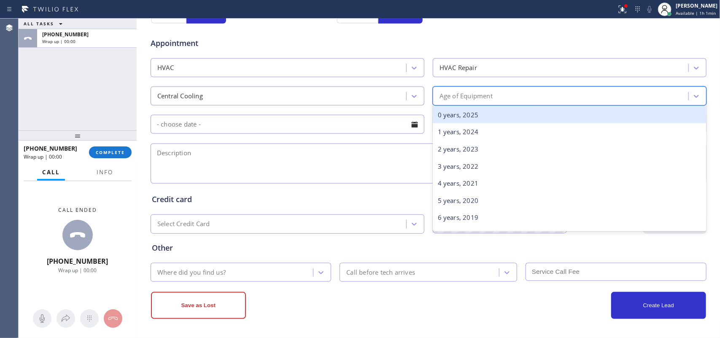
click at [500, 114] on div "0 years, 2025" at bounding box center [570, 114] width 274 height 17
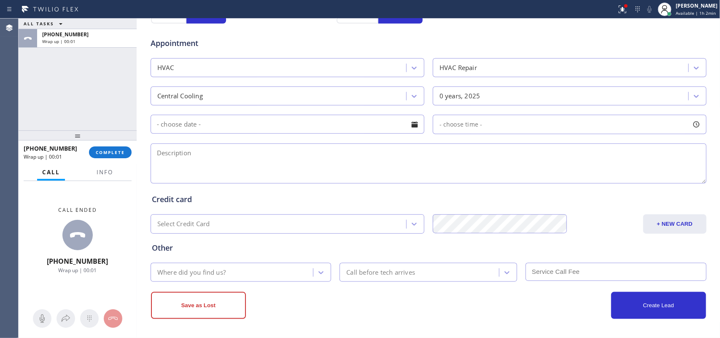
click at [180, 153] on textarea at bounding box center [429, 163] width 556 height 40
paste textarea "house-ho/ central unit2/2 tstat/outside condenser with easy access/one room in …"
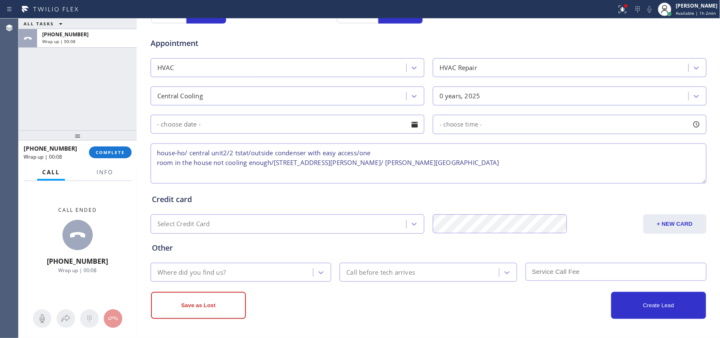
type textarea "house-ho/ central unit2/2 tstat/outside condenser with easy access/one room in …"
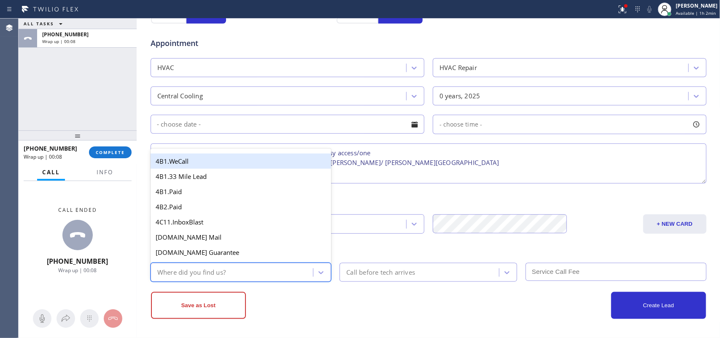
click at [252, 265] on div "Where did you find us?" at bounding box center [241, 272] width 181 height 19
type input "g"
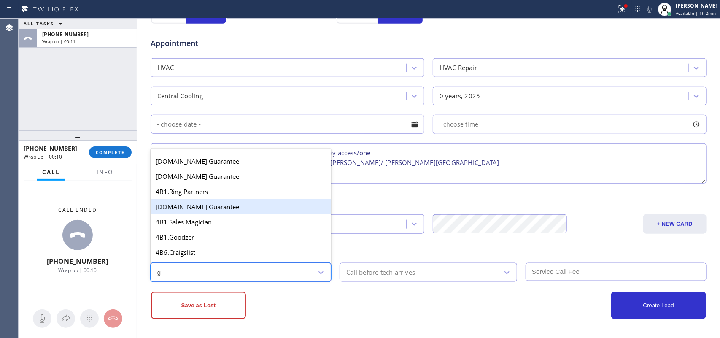
scroll to position [159, 0]
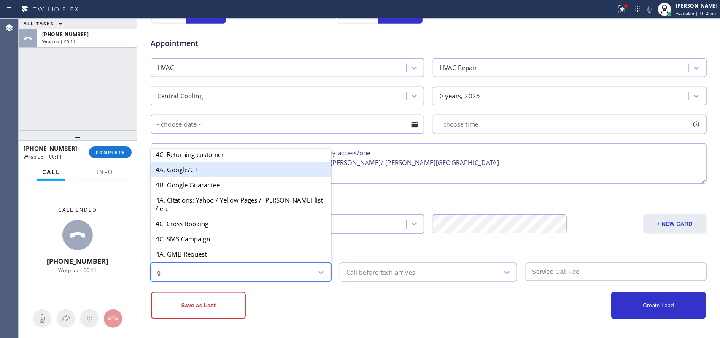
click at [214, 171] on div "4A. Google/G+" at bounding box center [241, 169] width 181 height 15
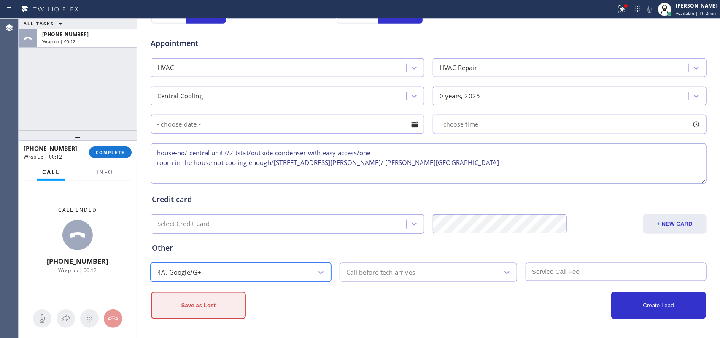
click at [192, 311] on button "Save as Lost" at bounding box center [198, 305] width 95 height 27
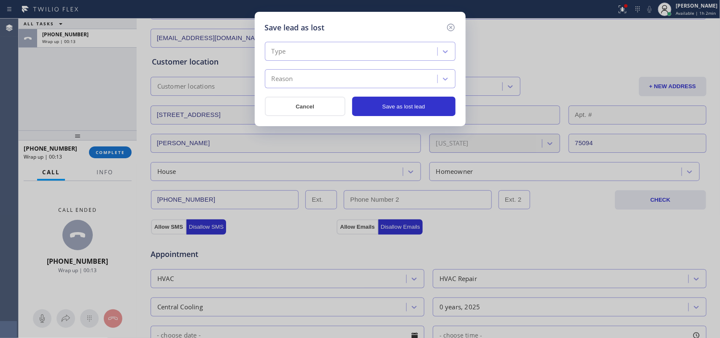
scroll to position [0, 0]
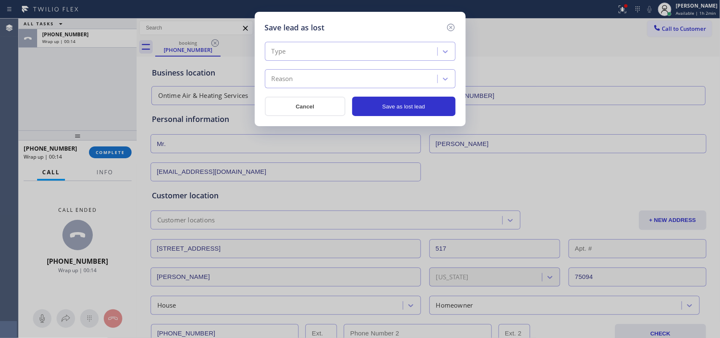
click at [356, 42] on div "Type" at bounding box center [360, 51] width 191 height 19
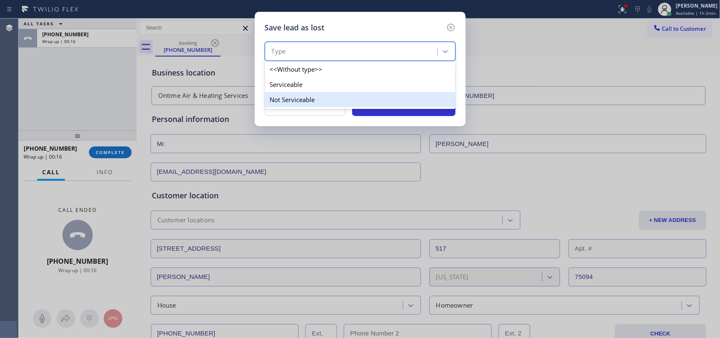
click at [365, 93] on div "Not Serviceable" at bounding box center [360, 99] width 191 height 15
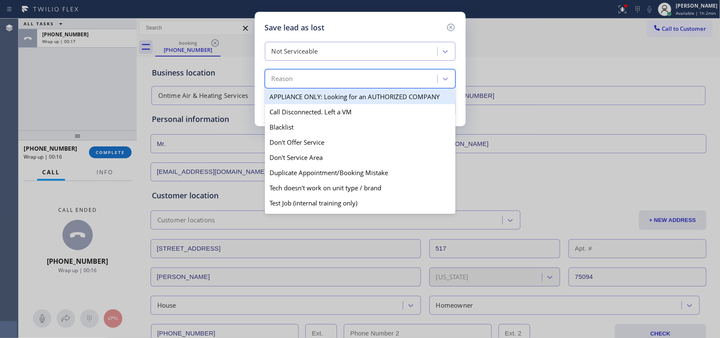
click at [367, 82] on div "Reason" at bounding box center [352, 79] width 170 height 15
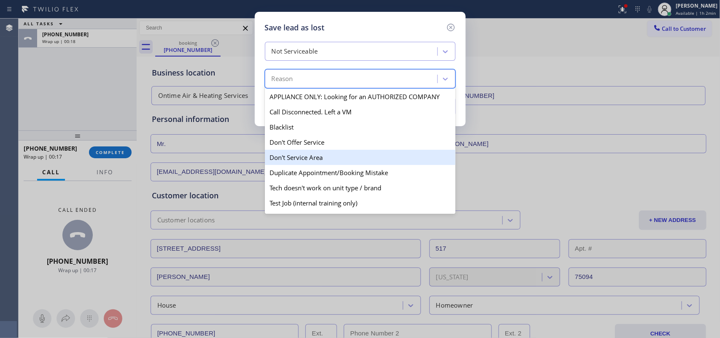
click at [350, 163] on div "Don't Service Area" at bounding box center [360, 157] width 191 height 15
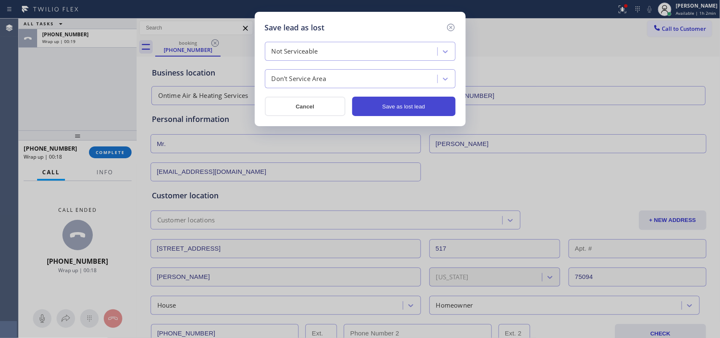
click at [374, 113] on button "Save as lost lead" at bounding box center [403, 106] width 103 height 19
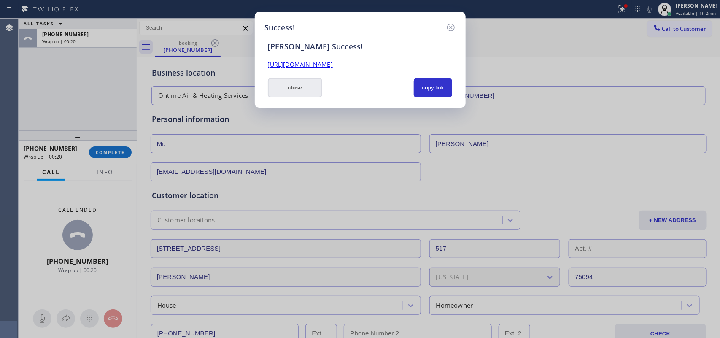
click at [285, 91] on button "close" at bounding box center [295, 87] width 55 height 19
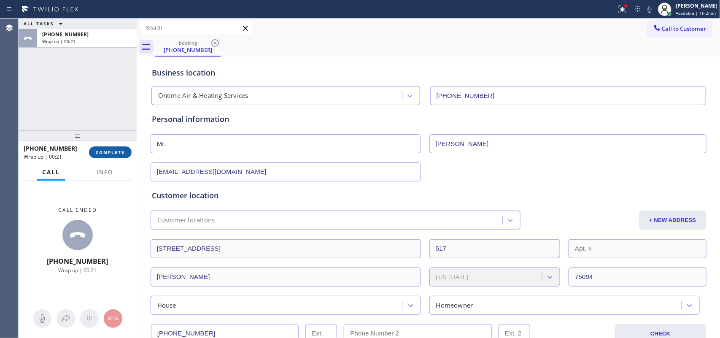
drag, startPoint x: 116, startPoint y: 153, endPoint x: 231, endPoint y: 135, distance: 116.1
click at [118, 153] on span "COMPLETE" at bounding box center [110, 152] width 29 height 6
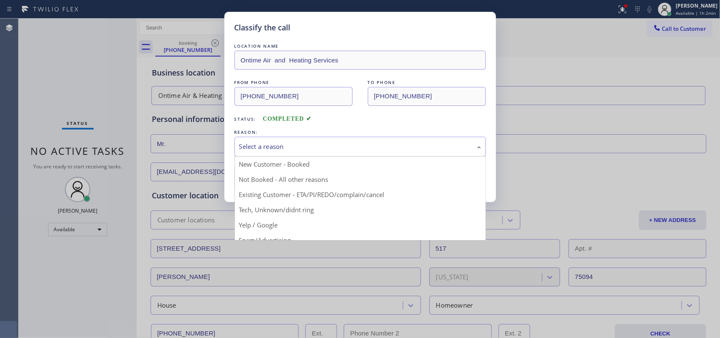
click at [395, 144] on div "Select a reason" at bounding box center [360, 147] width 242 height 10
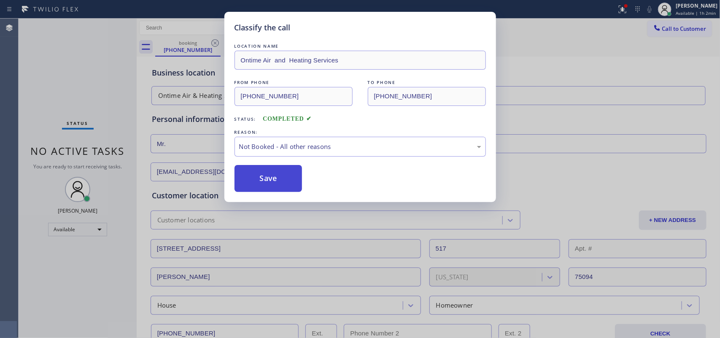
click at [272, 167] on button "Save" at bounding box center [268, 178] width 68 height 27
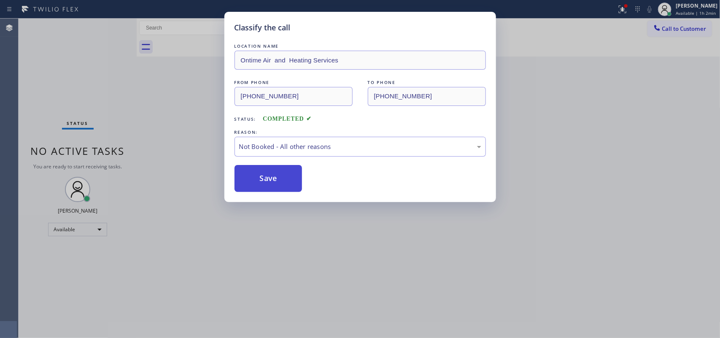
click at [272, 171] on button "Save" at bounding box center [268, 178] width 68 height 27
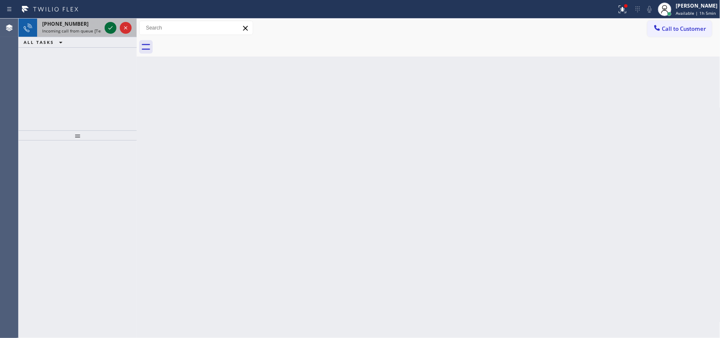
click at [111, 24] on icon at bounding box center [110, 28] width 10 height 10
click at [112, 26] on icon at bounding box center [110, 28] width 10 height 10
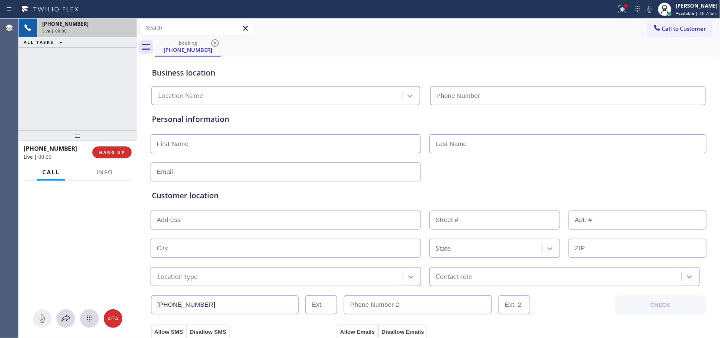
type input "[PHONE_NUMBER]"
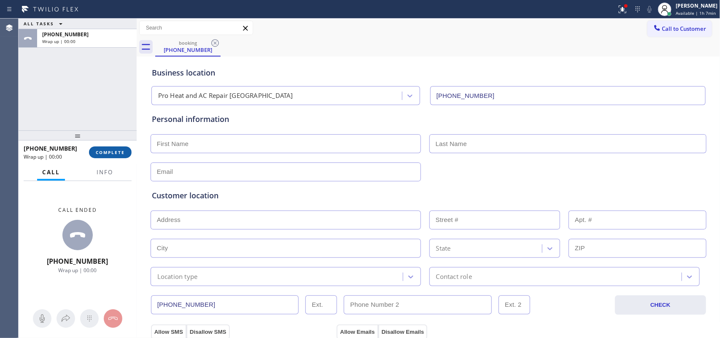
click at [115, 150] on span "COMPLETE" at bounding box center [110, 152] width 29 height 6
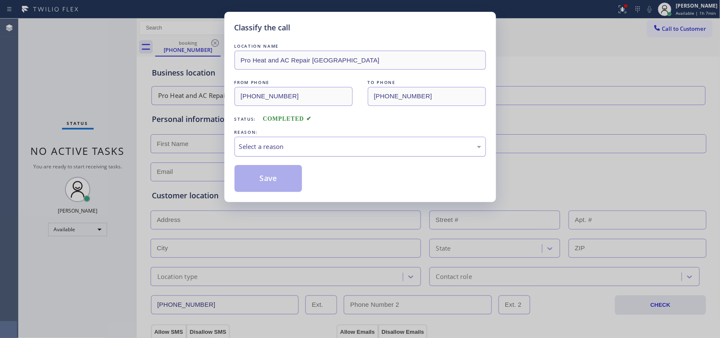
click at [353, 146] on div "Select a reason" at bounding box center [360, 147] width 242 height 10
click at [292, 180] on button "Save" at bounding box center [268, 178] width 68 height 27
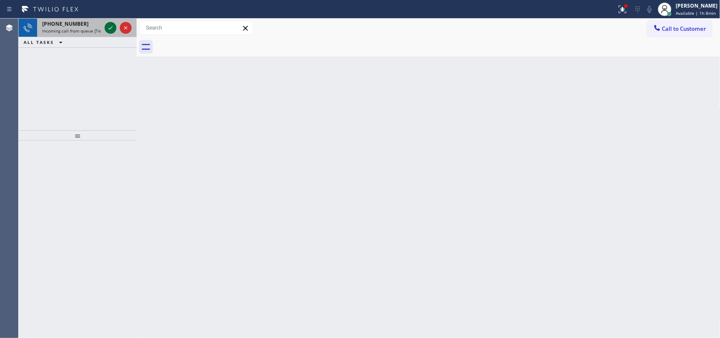
click at [108, 27] on icon at bounding box center [110, 28] width 10 height 10
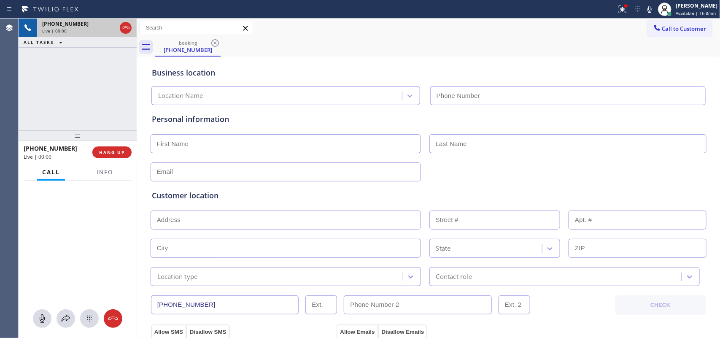
type input "[PHONE_NUMBER]"
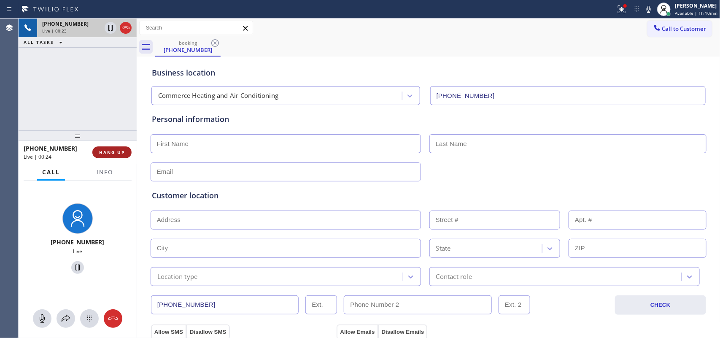
click at [126, 155] on button "HANG UP" at bounding box center [111, 152] width 39 height 12
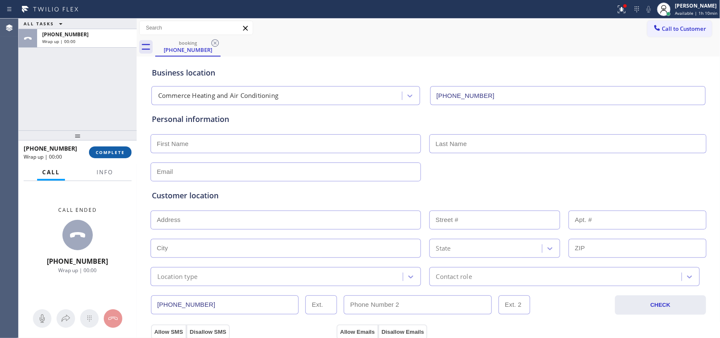
click at [117, 150] on button "COMPLETE" at bounding box center [110, 152] width 43 height 12
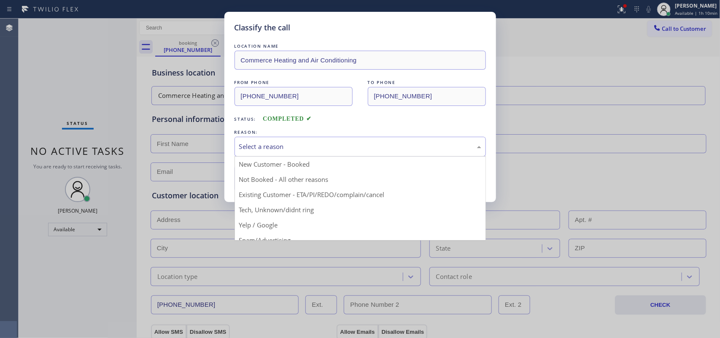
click at [334, 147] on div "Select a reason" at bounding box center [360, 147] width 242 height 10
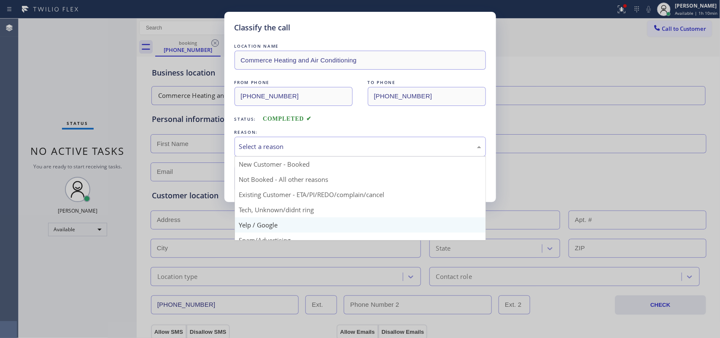
scroll to position [58, 0]
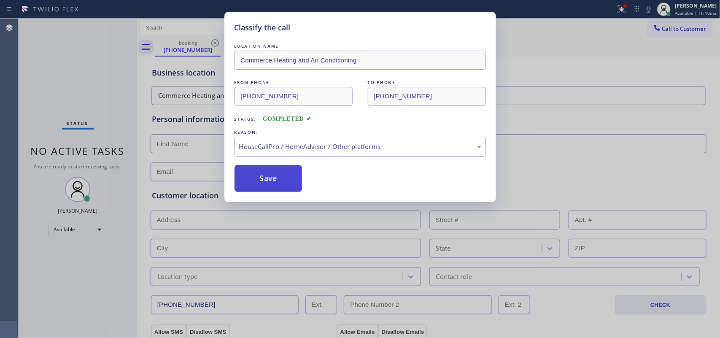
click at [268, 169] on button "Save" at bounding box center [268, 178] width 68 height 27
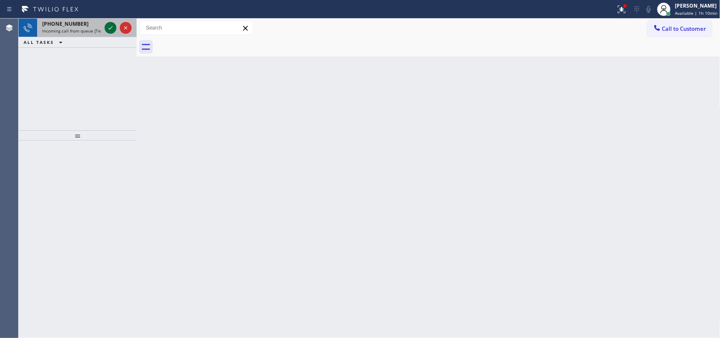
click at [111, 28] on icon at bounding box center [110, 27] width 4 height 3
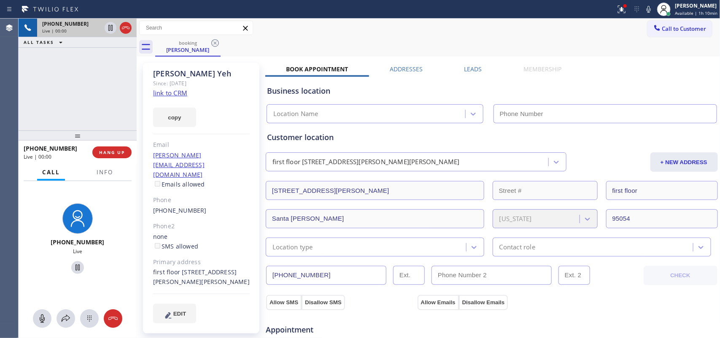
type input "[PHONE_NUMBER]"
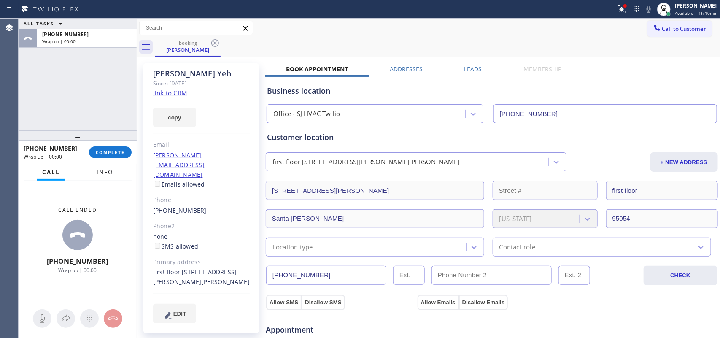
click at [104, 169] on span "Info" at bounding box center [105, 172] width 16 height 8
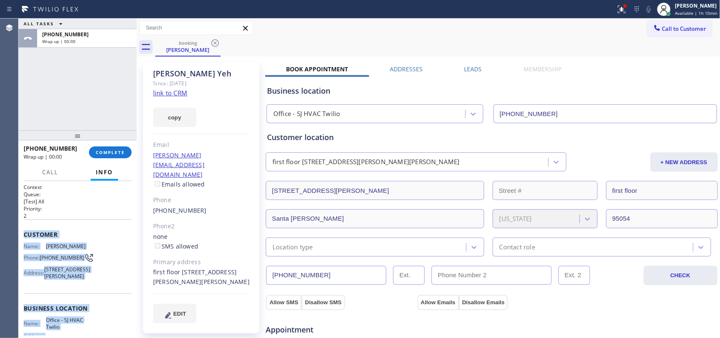
drag, startPoint x: 86, startPoint y: 260, endPoint x: 22, endPoint y: 231, distance: 70.2
click at [22, 233] on div "Context Queue: [Test] All Priority: 2 Customer Name: [PERSON_NAME] Phone: [PHON…" at bounding box center [78, 259] width 118 height 157
copy div "Customer Name: [PERSON_NAME] Phone: [PHONE_NUMBER] Address: [STREET_ADDRESS][PE…"
click at [124, 150] on span "COMPLETE" at bounding box center [110, 152] width 29 height 6
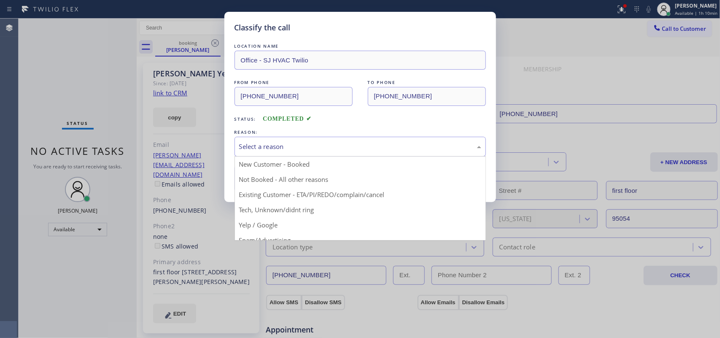
click at [279, 150] on div "Select a reason" at bounding box center [360, 147] width 242 height 10
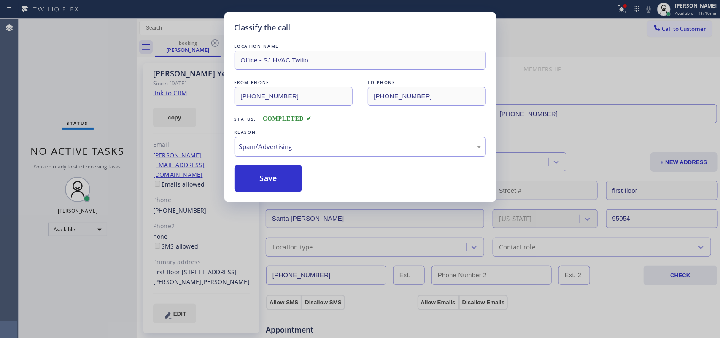
click at [284, 140] on div "Spam/Advertising" at bounding box center [359, 147] width 251 height 20
drag, startPoint x: 263, startPoint y: 178, endPoint x: 242, endPoint y: 54, distance: 126.6
click at [263, 177] on button "Save" at bounding box center [268, 178] width 68 height 27
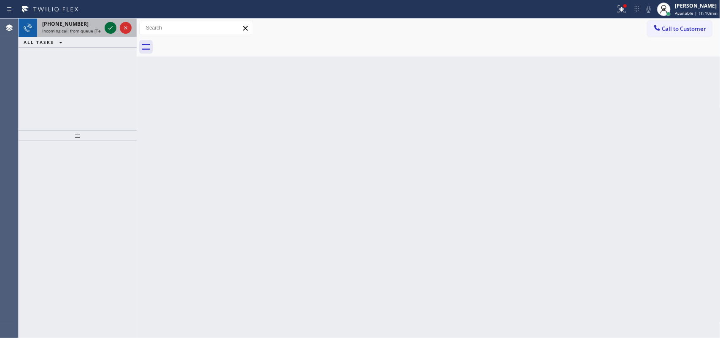
click at [108, 26] on icon at bounding box center [110, 28] width 10 height 10
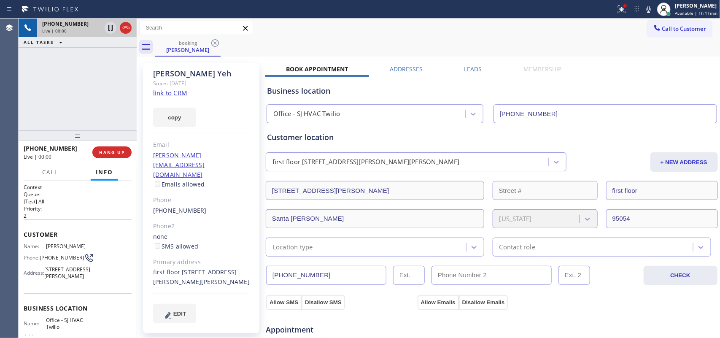
type input "[PHONE_NUMBER]"
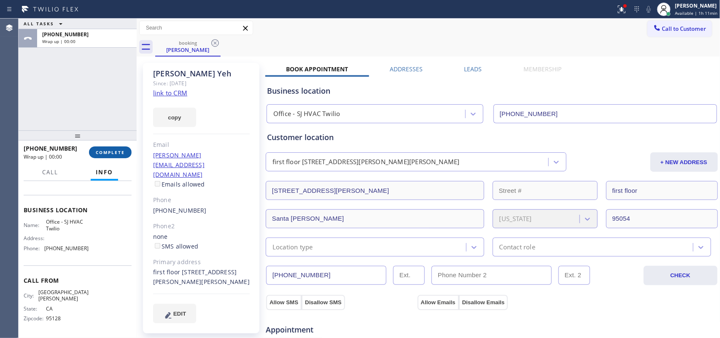
click at [110, 151] on span "COMPLETE" at bounding box center [110, 152] width 29 height 6
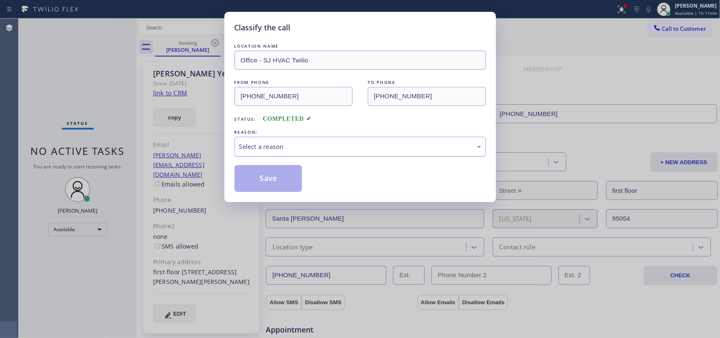
click at [310, 145] on div "Select a reason" at bounding box center [360, 147] width 242 height 10
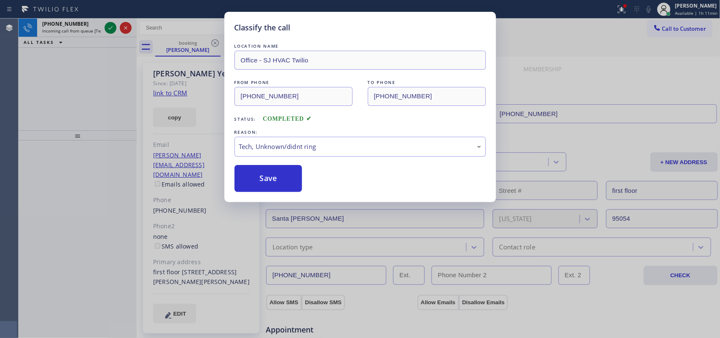
drag, startPoint x: 291, startPoint y: 208, endPoint x: 291, endPoint y: 202, distance: 5.5
click at [289, 190] on button "Save" at bounding box center [268, 178] width 68 height 27
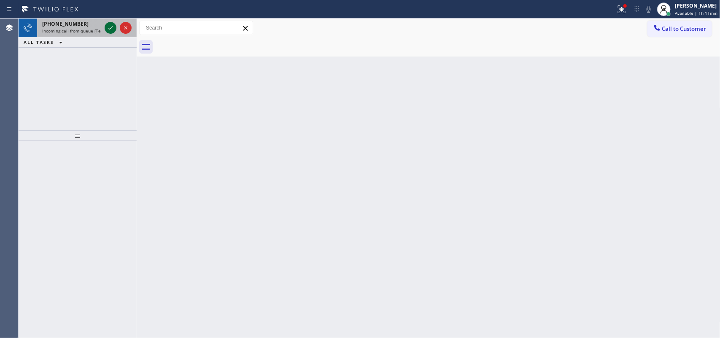
click at [108, 26] on icon at bounding box center [110, 28] width 10 height 10
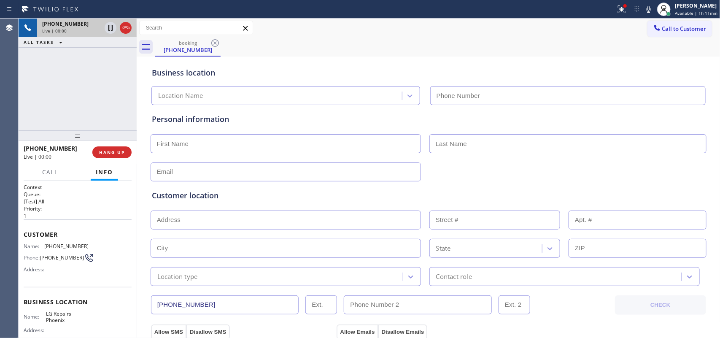
type input "[PHONE_NUMBER]"
click at [221, 148] on input "text" at bounding box center [286, 143] width 270 height 19
paste input "[PERSON_NAME]"
type input "[PERSON_NAME]"
click at [484, 140] on input "text" at bounding box center [567, 143] width 277 height 19
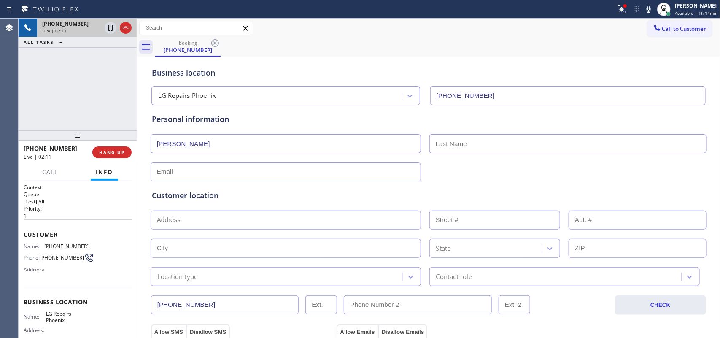
paste input "[PERSON_NAME]"
drag, startPoint x: 454, startPoint y: 141, endPoint x: 386, endPoint y: 138, distance: 68.4
click at [390, 140] on div "[PERSON_NAME] [PERSON_NAME]" at bounding box center [428, 142] width 557 height 21
type input "[PERSON_NAME]"
drag, startPoint x: 176, startPoint y: 145, endPoint x: 222, endPoint y: 144, distance: 46.0
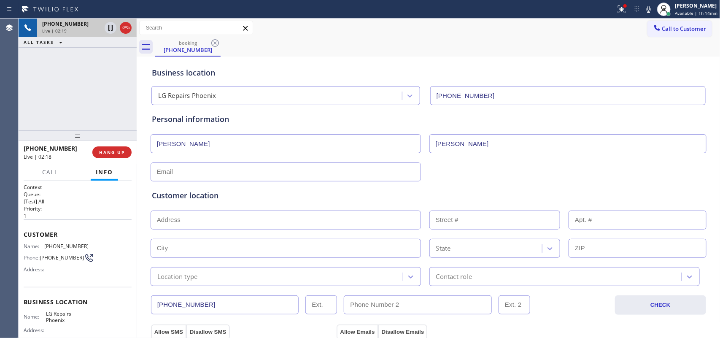
click at [222, 144] on input "[PERSON_NAME]" at bounding box center [286, 143] width 270 height 19
type input "[PERSON_NAME]"
drag, startPoint x: 204, startPoint y: 302, endPoint x: 146, endPoint y: 304, distance: 58.6
click at [150, 304] on div "[PHONE_NUMBER]" at bounding box center [382, 304] width 464 height 19
click at [389, 307] on input "(___) ___-____" at bounding box center [418, 304] width 148 height 19
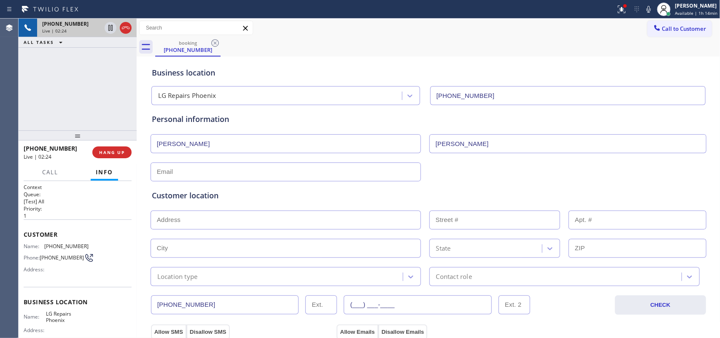
paste input "623) 326-7385"
type input "[PHONE_NUMBER]"
drag, startPoint x: 211, startPoint y: 306, endPoint x: 139, endPoint y: 306, distance: 72.1
type input "[PHONE_NUMBER]"
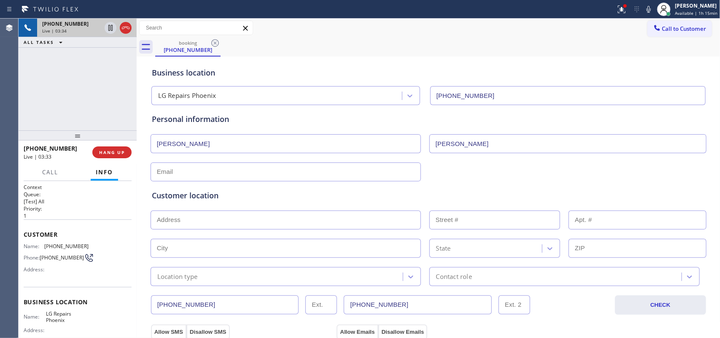
click at [206, 173] on input "text" at bounding box center [286, 171] width 270 height 19
paste input "[EMAIL_ADDRESS][DOMAIN_NAME]"
type input "[EMAIL_ADDRESS][DOMAIN_NAME]"
click at [319, 220] on input "text" at bounding box center [286, 219] width 270 height 19
paste input "[STREET_ADDRESS][PERSON_NAME]"
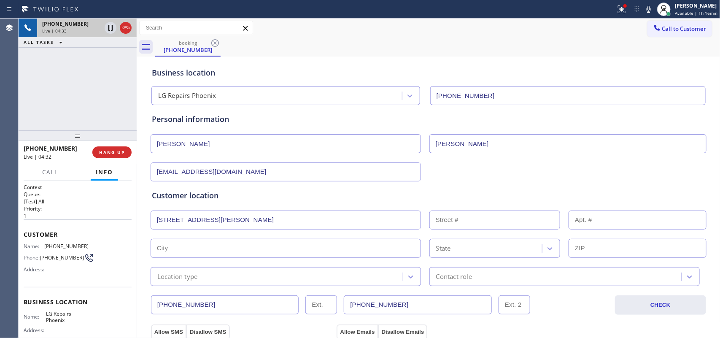
type input "[STREET_ADDRESS][PERSON_NAME]"
type input "7328"
type input "Phoenix"
type input "85033"
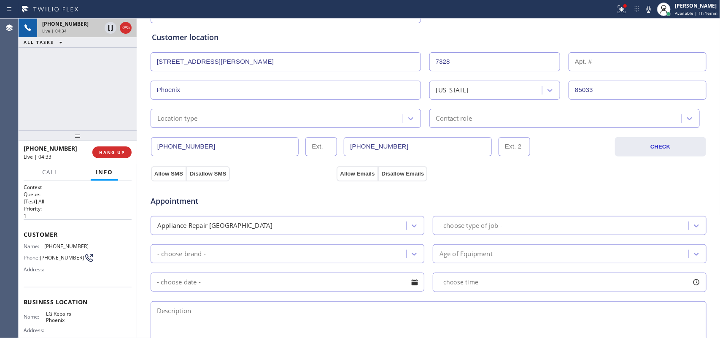
click at [333, 113] on div "Location type" at bounding box center [278, 118] width 250 height 15
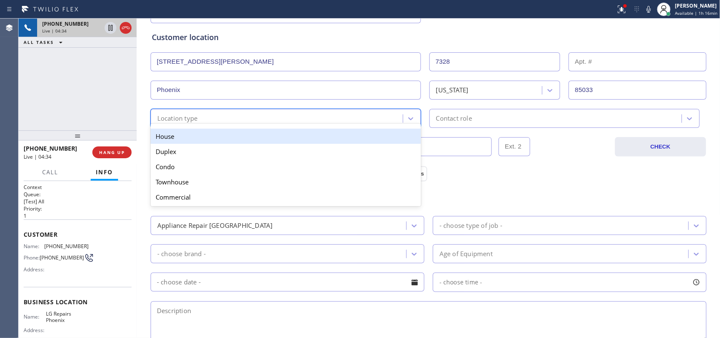
click at [315, 132] on div "House" at bounding box center [286, 136] width 270 height 15
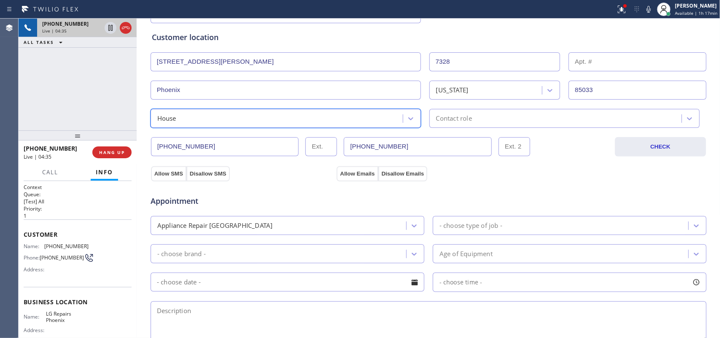
click at [493, 116] on div "Contact role" at bounding box center [557, 118] width 250 height 15
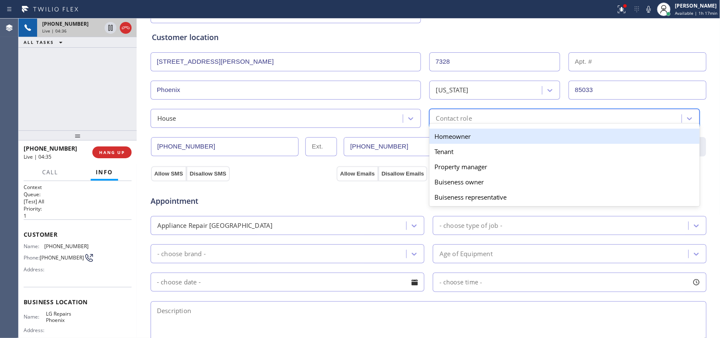
click at [487, 136] on div "Homeowner" at bounding box center [564, 136] width 270 height 15
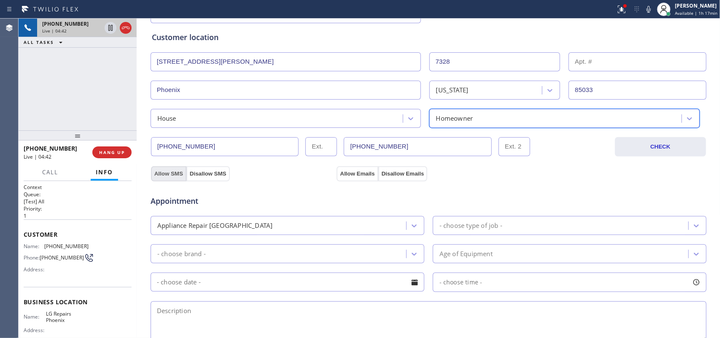
click at [165, 172] on button "Allow SMS" at bounding box center [168, 173] width 35 height 15
click at [341, 172] on button "Allow Emails" at bounding box center [356, 173] width 41 height 15
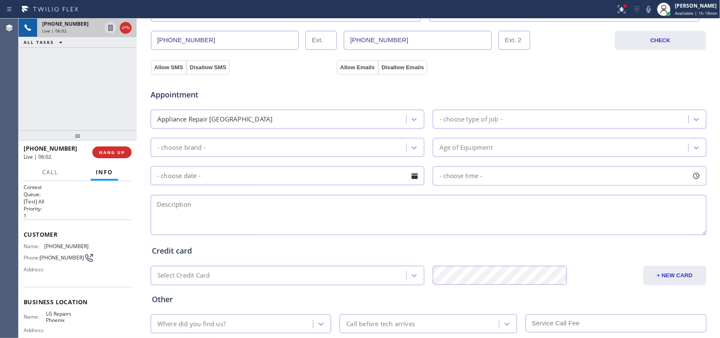
scroll to position [159, 0]
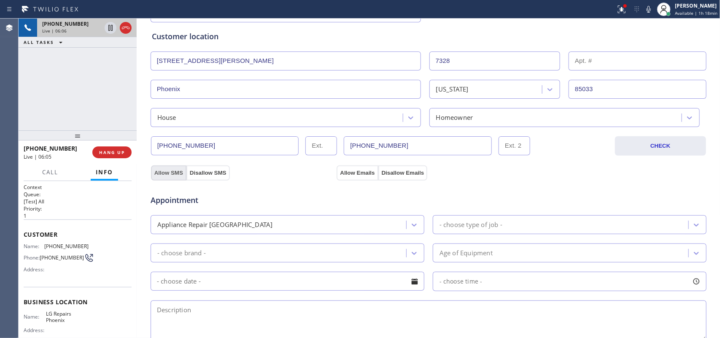
click at [159, 170] on button "Allow SMS" at bounding box center [168, 172] width 35 height 15
click at [354, 177] on div "Appointment Appliance Repair High End - choose type of job - - choose brand - A…" at bounding box center [428, 259] width 557 height 165
drag, startPoint x: 356, startPoint y: 174, endPoint x: 600, endPoint y: 213, distance: 246.4
click at [356, 174] on button "Allow Emails" at bounding box center [356, 172] width 41 height 15
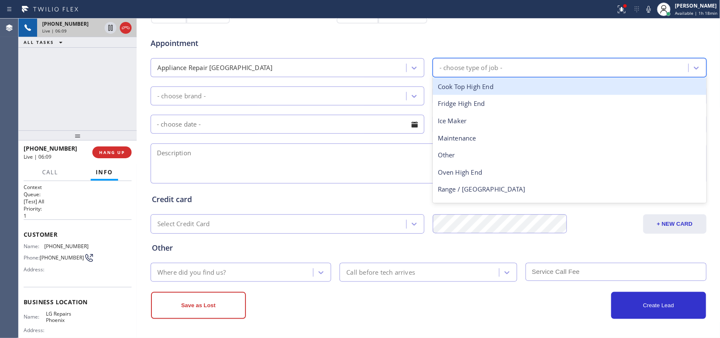
click at [476, 67] on div "- choose type of job -" at bounding box center [470, 68] width 63 height 10
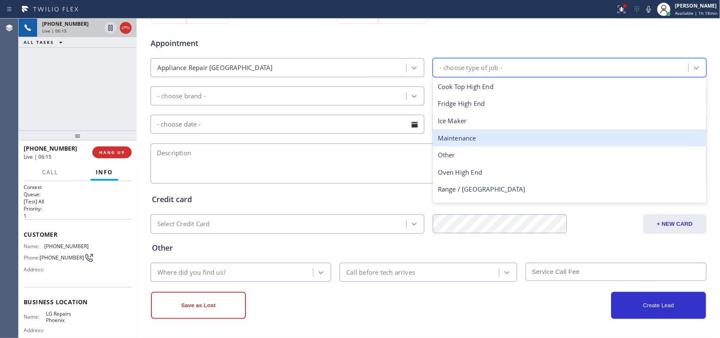
click at [380, 63] on div "Appliance Repair [GEOGRAPHIC_DATA]" at bounding box center [279, 67] width 253 height 15
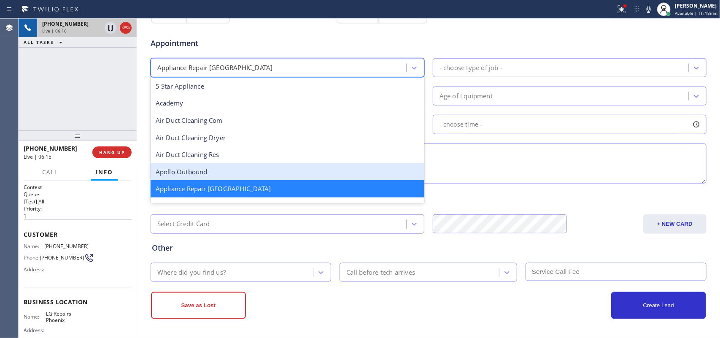
scroll to position [106, 0]
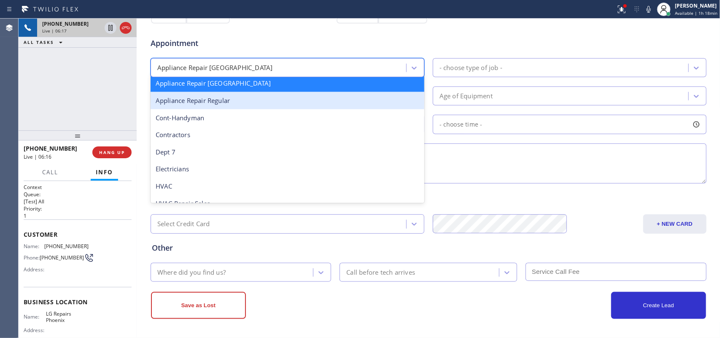
click at [297, 102] on div "Appliance Repair Regular" at bounding box center [288, 100] width 274 height 17
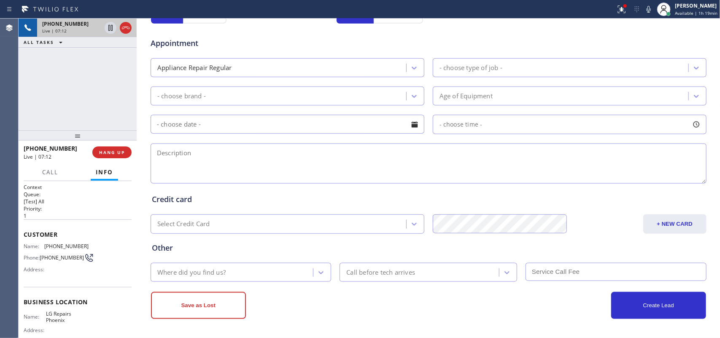
click at [180, 169] on textarea at bounding box center [429, 163] width 556 height 40
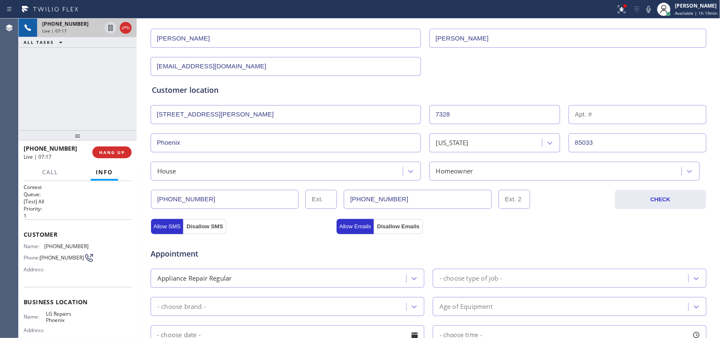
scroll to position [317, 0]
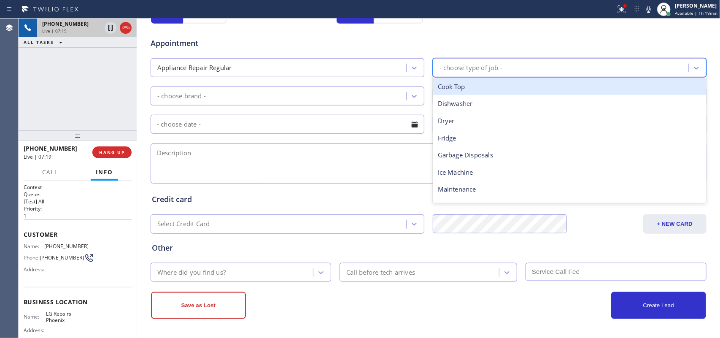
click at [481, 63] on div "- choose type of job -" at bounding box center [470, 68] width 63 height 10
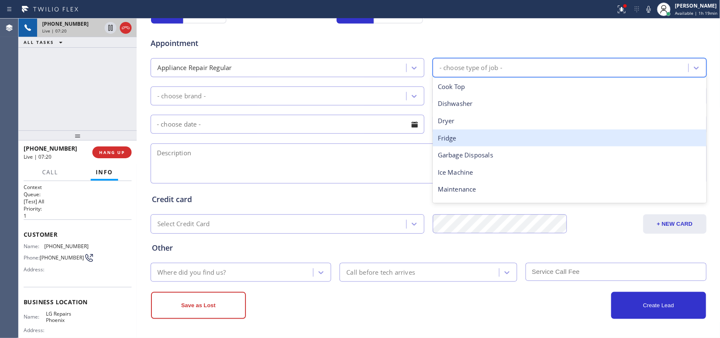
click at [471, 137] on div "Fridge" at bounding box center [570, 137] width 274 height 17
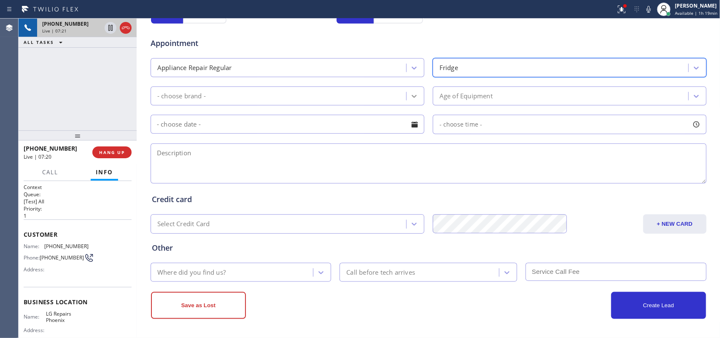
click at [411, 93] on icon at bounding box center [414, 96] width 8 height 8
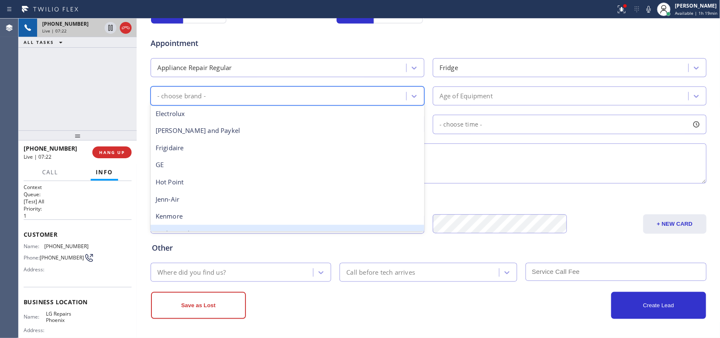
scroll to position [105, 0]
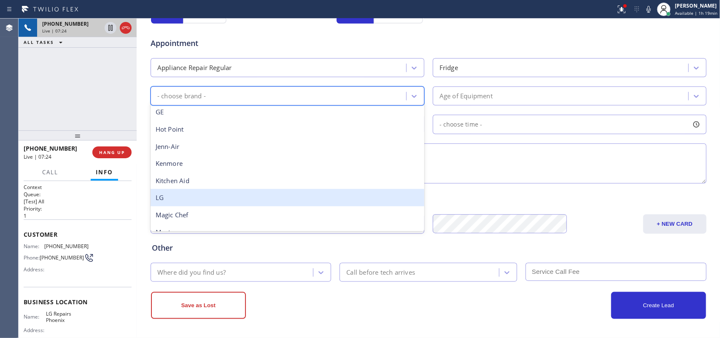
click at [310, 191] on div "LG" at bounding box center [288, 197] width 274 height 17
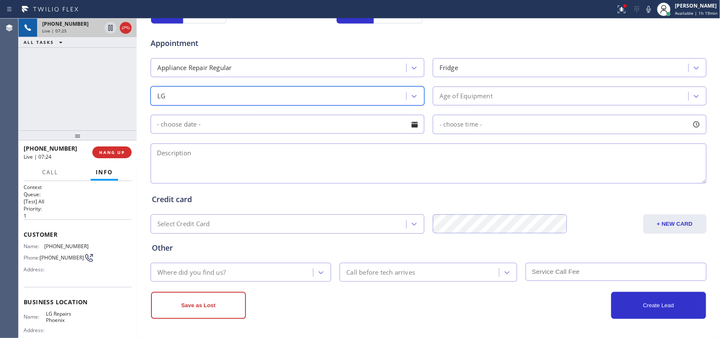
click at [487, 94] on div "Age of Equipment" at bounding box center [465, 96] width 53 height 10
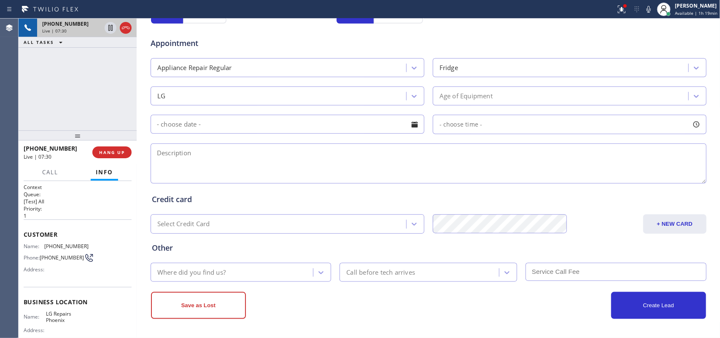
click at [169, 163] on textarea at bounding box center [429, 163] width 556 height 40
click at [115, 154] on span "HANG UP" at bounding box center [112, 152] width 26 height 6
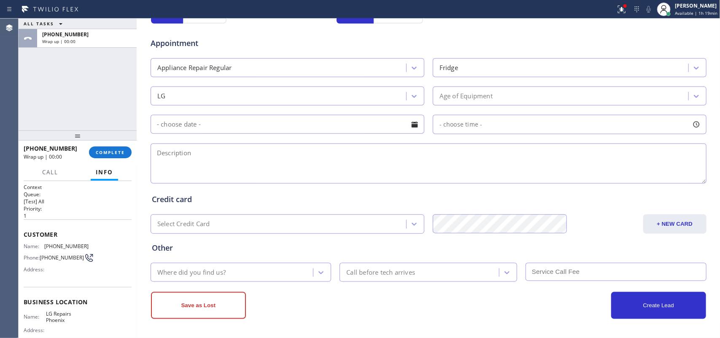
click at [553, 121] on div "- choose time -" at bounding box center [570, 124] width 274 height 19
click at [526, 125] on div "- choose time -" at bounding box center [570, 124] width 274 height 19
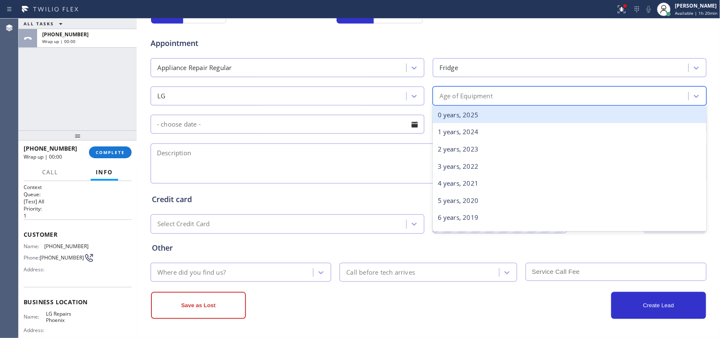
click at [503, 97] on div "Age of Equipment" at bounding box center [561, 96] width 253 height 15
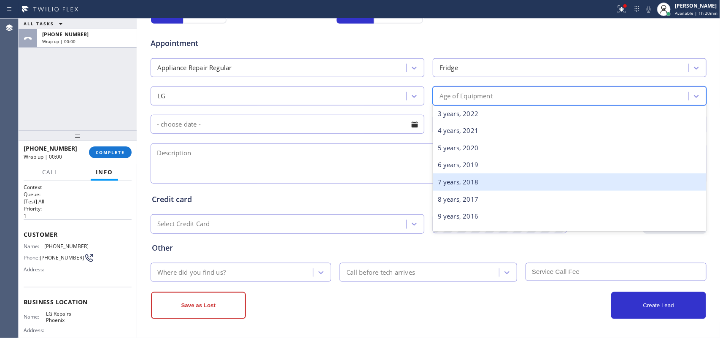
scroll to position [0, 0]
click at [496, 182] on div "4 years, 2021" at bounding box center [570, 183] width 274 height 17
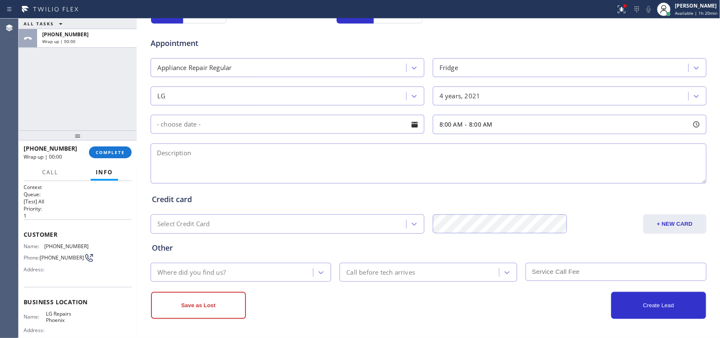
click at [495, 126] on div "8:00 AM - 8:00 AM" at bounding box center [570, 124] width 274 height 19
drag, startPoint x: 437, startPoint y: 176, endPoint x: 517, endPoint y: 176, distance: 80.5
click at [517, 176] on div at bounding box center [521, 176] width 10 height 18
drag, startPoint x: 437, startPoint y: 177, endPoint x: 462, endPoint y: 177, distance: 24.9
click at [462, 177] on div "FROM TILL 9:00 AM 12:00 PM" at bounding box center [563, 164] width 261 height 61
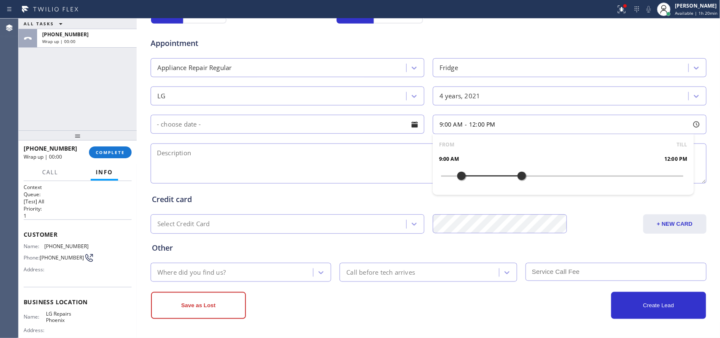
scroll to position [53, 0]
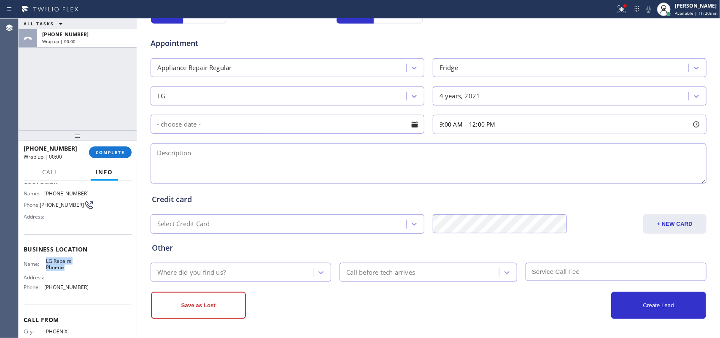
drag, startPoint x: 64, startPoint y: 269, endPoint x: 43, endPoint y: 259, distance: 22.8
click at [43, 259] on div "Name: LG Repairs Phoenix" at bounding box center [56, 264] width 65 height 13
copy span "LG Repairs Phoenix"
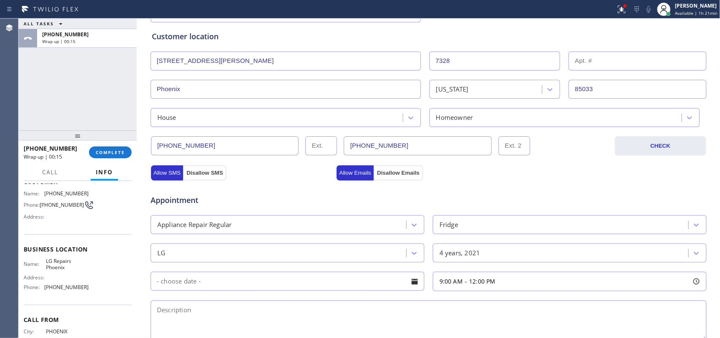
drag, startPoint x: 203, startPoint y: 147, endPoint x: 139, endPoint y: 145, distance: 64.1
click at [139, 145] on div "Business location LG Repairs [GEOGRAPHIC_DATA] [PHONE_NUMBER] Personal informat…" at bounding box center [428, 188] width 579 height 576
click at [184, 284] on input "text" at bounding box center [288, 281] width 274 height 19
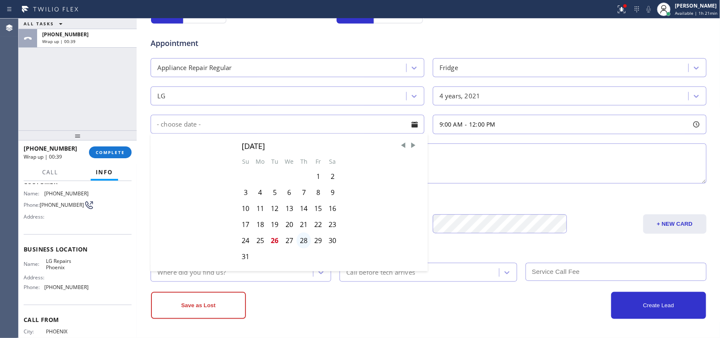
click at [301, 241] on div "28" at bounding box center [303, 240] width 14 height 16
type input "[DATE]"
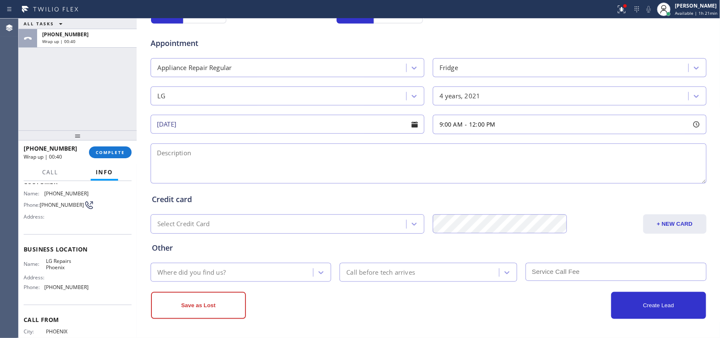
click at [689, 129] on div at bounding box center [696, 124] width 14 height 14
click at [370, 169] on textarea at bounding box center [429, 163] width 556 height 40
paste textarea "9-12/$75/ LG FS Fridge/ 2021/ it's not cooling both sides/ [STREET_ADDRESS][PER…"
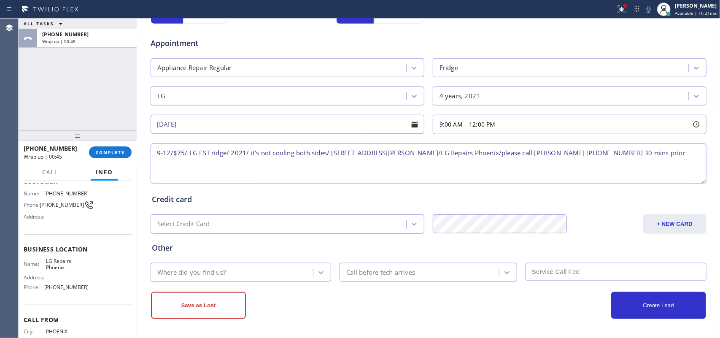
type textarea "9-12/$75/ LG FS Fridge/ 2021/ it's not cooling both sides/ [STREET_ADDRESS][PER…"
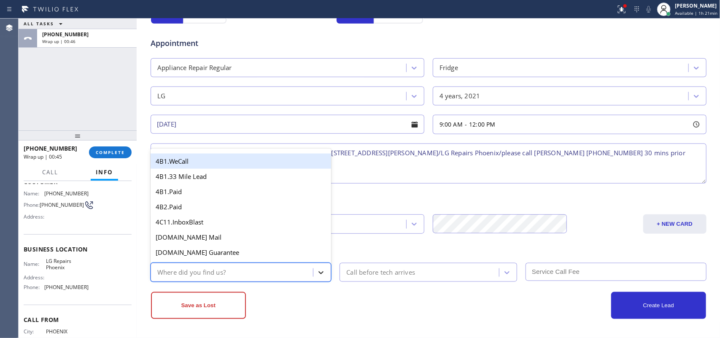
click at [313, 271] on div at bounding box center [320, 272] width 15 height 15
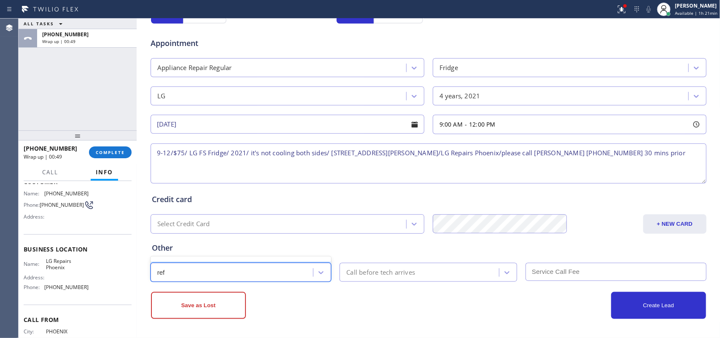
type input "re"
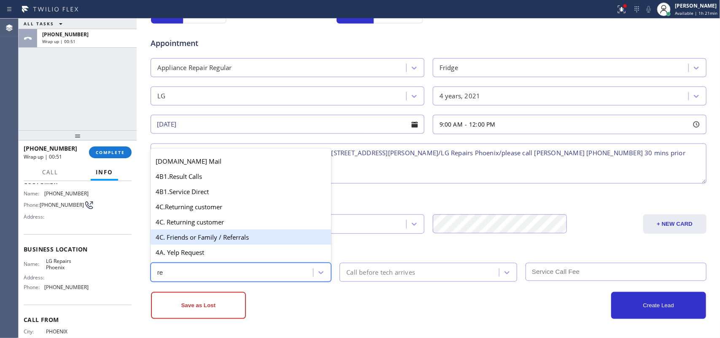
click at [242, 239] on div "4C. Friends or Family / Referrals" at bounding box center [241, 236] width 181 height 15
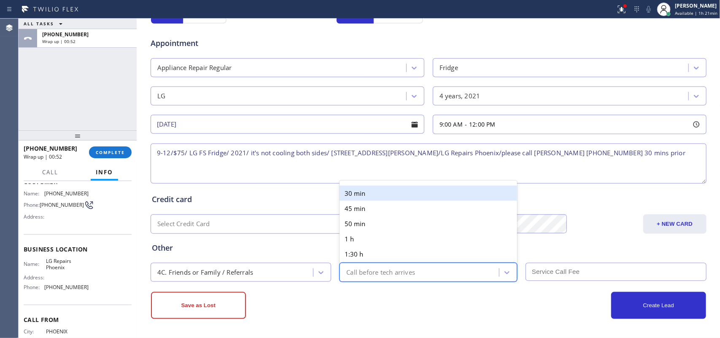
click at [411, 274] on div "Call before tech arrives" at bounding box center [380, 272] width 69 height 10
click at [384, 189] on div "30 min" at bounding box center [427, 193] width 177 height 15
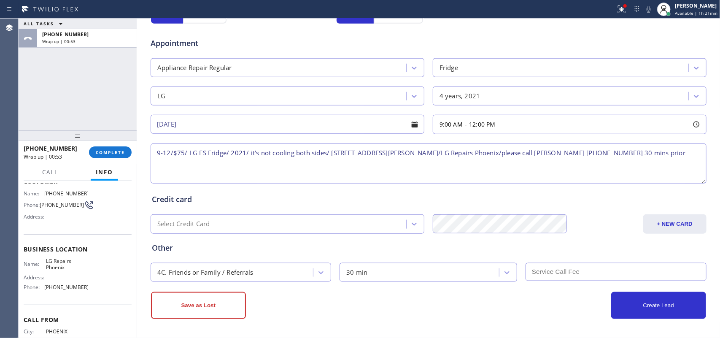
click at [568, 272] on input "text" at bounding box center [615, 272] width 181 height 18
type input "75"
click at [657, 304] on button "Create Lead" at bounding box center [658, 305] width 95 height 27
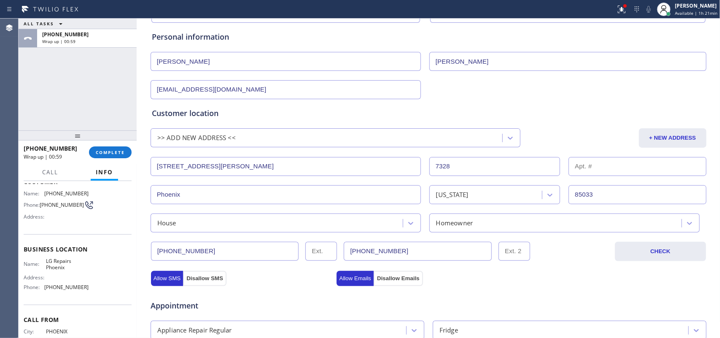
scroll to position [0, 0]
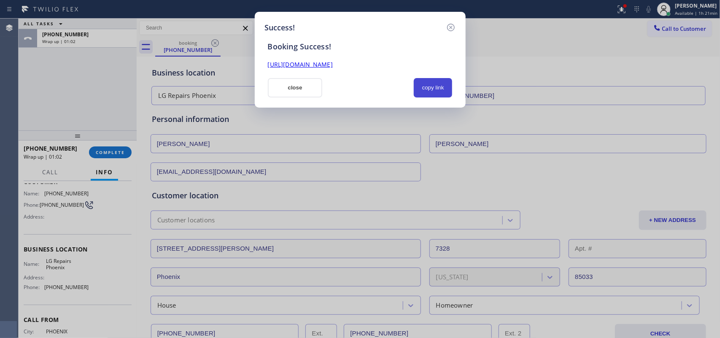
click at [427, 86] on button "copy link" at bounding box center [433, 87] width 39 height 19
click at [333, 67] on link "[URL][DOMAIN_NAME]" at bounding box center [300, 64] width 65 height 8
click at [291, 89] on button "close" at bounding box center [295, 87] width 55 height 19
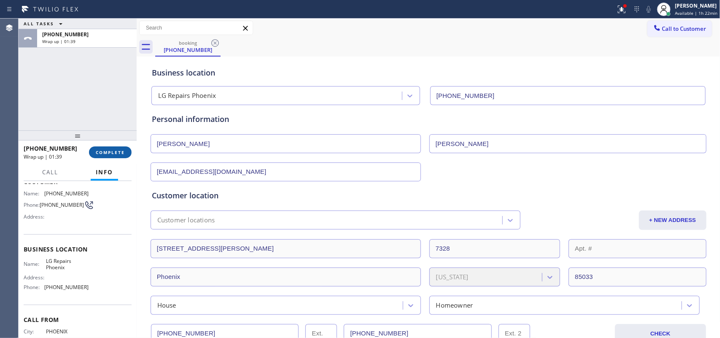
click at [126, 150] on button "COMPLETE" at bounding box center [110, 152] width 43 height 12
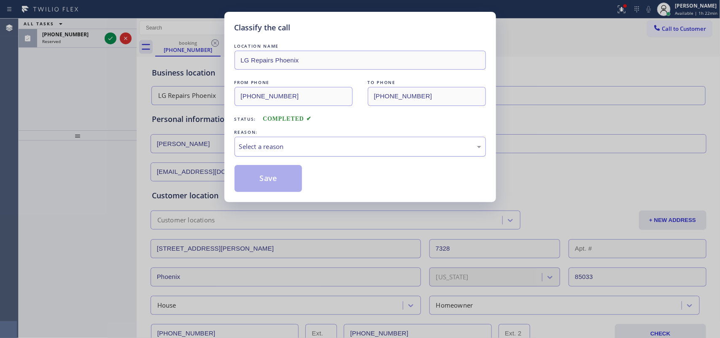
drag, startPoint x: 258, startPoint y: 142, endPoint x: 268, endPoint y: 154, distance: 15.3
click at [259, 142] on div "Select a reason" at bounding box center [360, 147] width 242 height 10
click at [271, 176] on button "Save" at bounding box center [268, 178] width 68 height 27
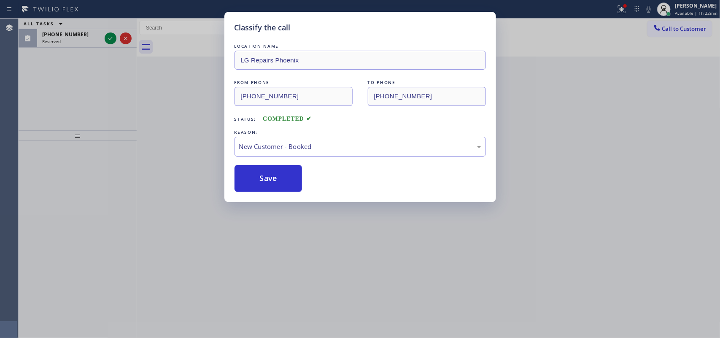
click at [106, 35] on div "Classify the call LOCATION NAME LG Repairs Phoenix FROM PHONE [PHONE_NUMBER] TO…" at bounding box center [360, 169] width 720 height 338
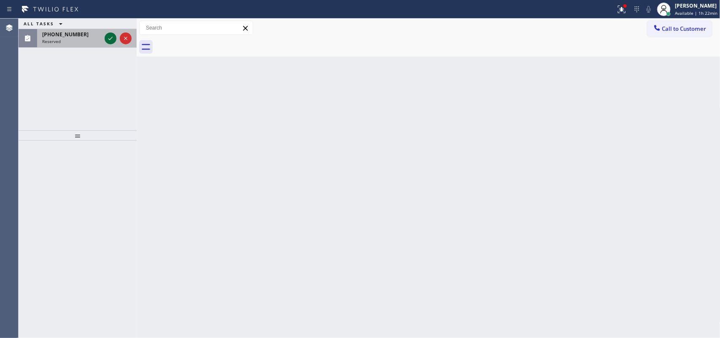
click at [110, 36] on icon at bounding box center [110, 38] width 10 height 10
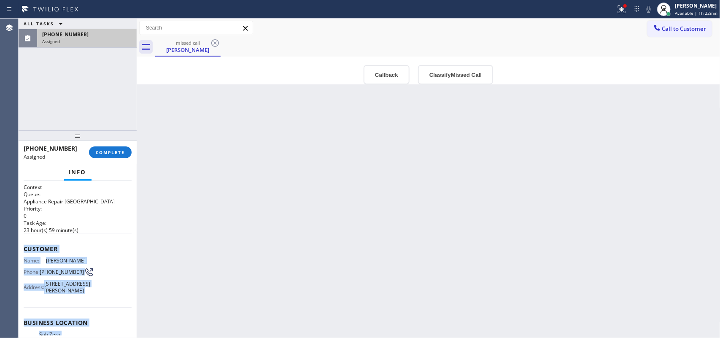
drag, startPoint x: 93, startPoint y: 252, endPoint x: 20, endPoint y: 250, distance: 73.0
click at [20, 250] on div "Context Queue: Appliance Repair High End Priority: 0 Task Age: [DEMOGRAPHIC_DAT…" at bounding box center [78, 259] width 118 height 157
copy div "Customer Name: [PERSON_NAME] Phone: [PHONE_NUMBER] Address: [STREET_ADDRESS][PE…"
click at [437, 73] on button "Classify Missed Call" at bounding box center [455, 74] width 75 height 19
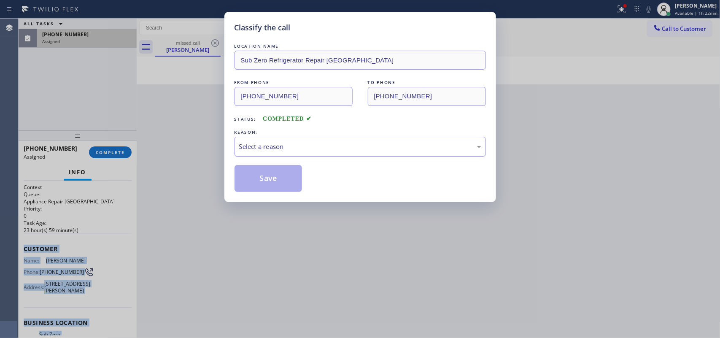
click at [393, 144] on div "Select a reason" at bounding box center [360, 147] width 242 height 10
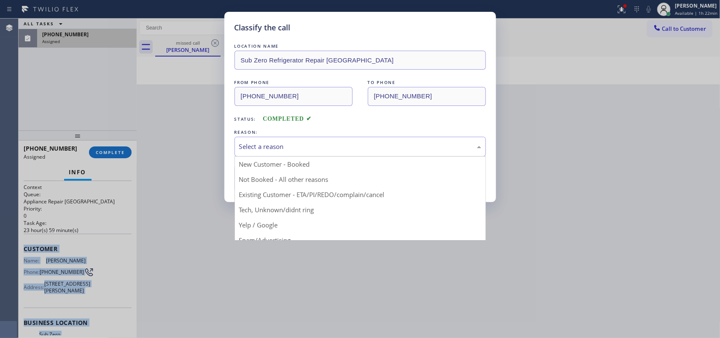
drag, startPoint x: 311, startPoint y: 211, endPoint x: 306, endPoint y: 202, distance: 10.1
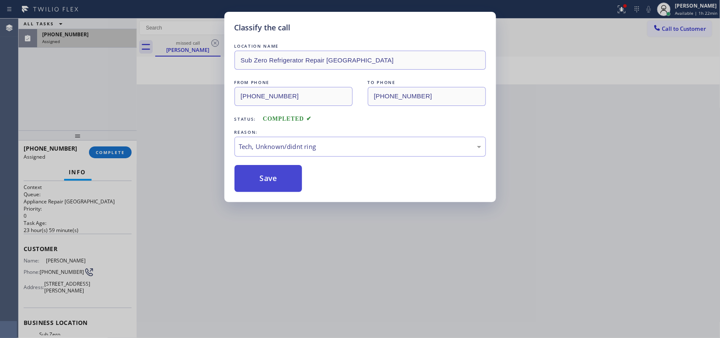
click at [282, 177] on button "Save" at bounding box center [268, 178] width 68 height 27
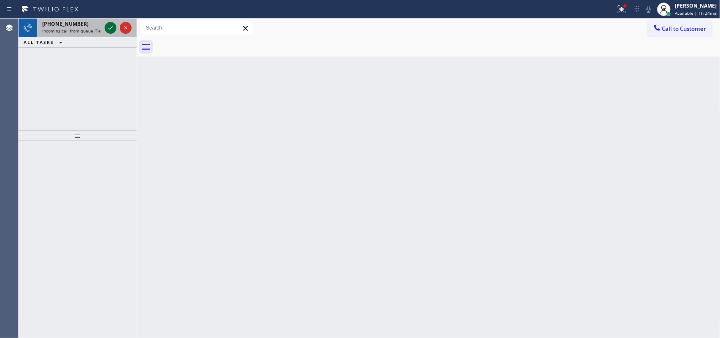
click at [106, 26] on icon at bounding box center [110, 28] width 10 height 10
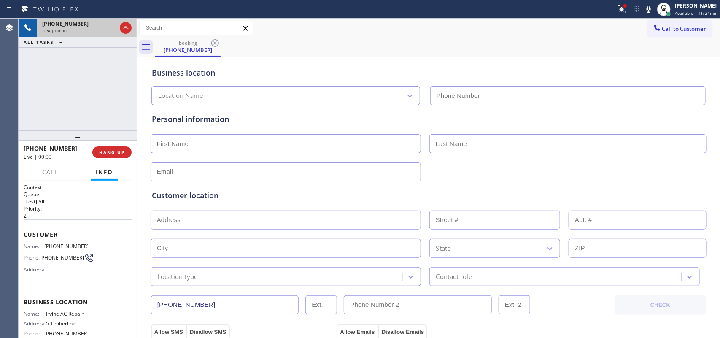
type input "[PHONE_NUMBER]"
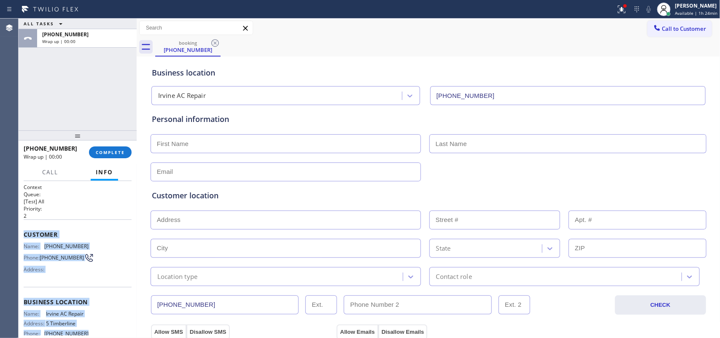
drag, startPoint x: 85, startPoint y: 245, endPoint x: 24, endPoint y: 231, distance: 62.3
click at [24, 231] on div "Context Queue: [Test] All Priority: 2 Customer Name: [PHONE_NUMBER] Phone: [PHO…" at bounding box center [78, 298] width 108 height 231
copy div "Customer Name: [PHONE_NUMBER] Phone: [PHONE_NUMBER] Address: Business location …"
click at [116, 150] on span "COMPLETE" at bounding box center [110, 152] width 29 height 6
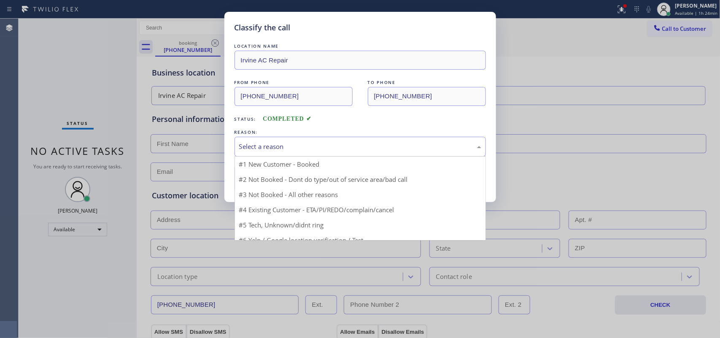
click at [352, 152] on div "Select a reason" at bounding box center [359, 147] width 251 height 20
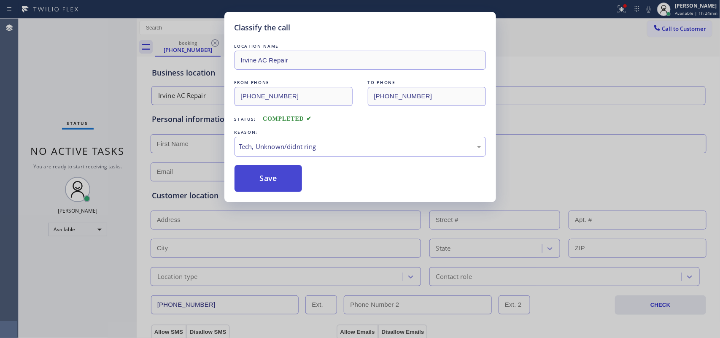
drag, startPoint x: 309, startPoint y: 214, endPoint x: 292, endPoint y: 187, distance: 31.6
click at [277, 174] on button "Save" at bounding box center [268, 178] width 68 height 27
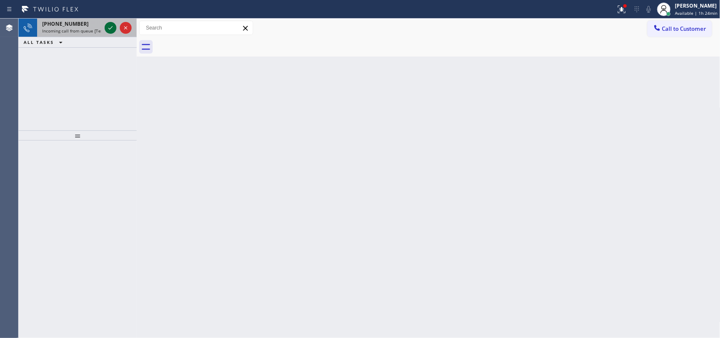
click at [111, 29] on icon at bounding box center [110, 28] width 10 height 10
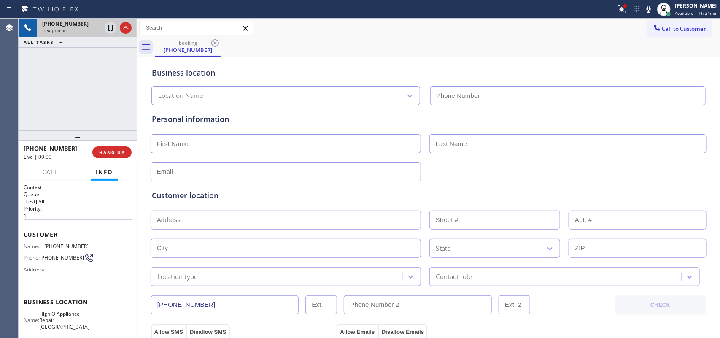
type input "[PHONE_NUMBER]"
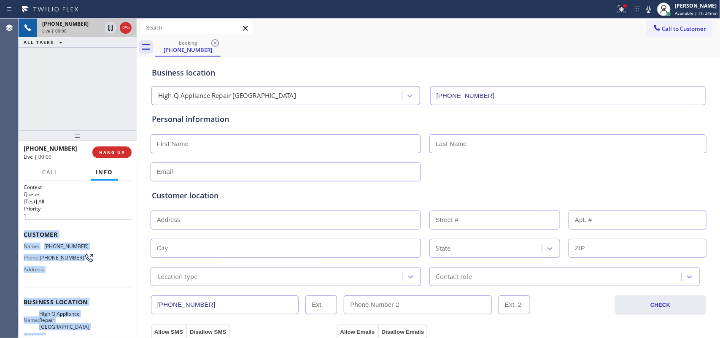
drag, startPoint x: 94, startPoint y: 259, endPoint x: 25, endPoint y: 235, distance: 72.8
click at [25, 235] on div "Context Queue: [Test] All Priority: 1 Customer Name: [PHONE_NUMBER] Phone: [PHO…" at bounding box center [78, 305] width 108 height 244
copy div "Customer Name: [PHONE_NUMBER] Phone: [PHONE_NUMBER] Address: Business location …"
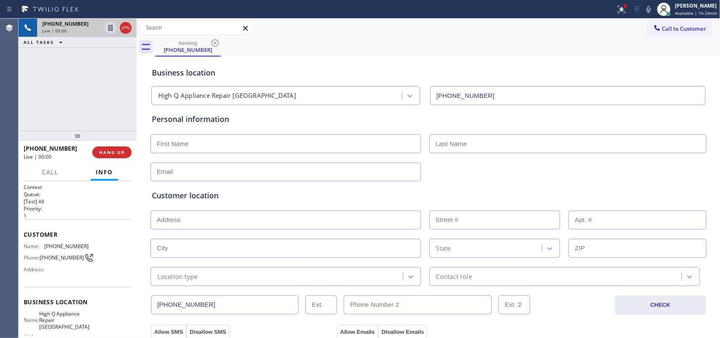
click at [117, 159] on div "[PHONE_NUMBER] Live | 00:00 HANG UP" at bounding box center [78, 152] width 108 height 22
click at [121, 153] on span "HANG UP" at bounding box center [112, 152] width 26 height 6
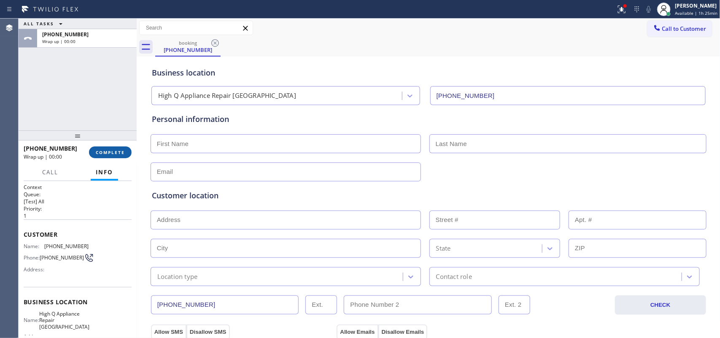
click at [114, 150] on span "COMPLETE" at bounding box center [110, 152] width 29 height 6
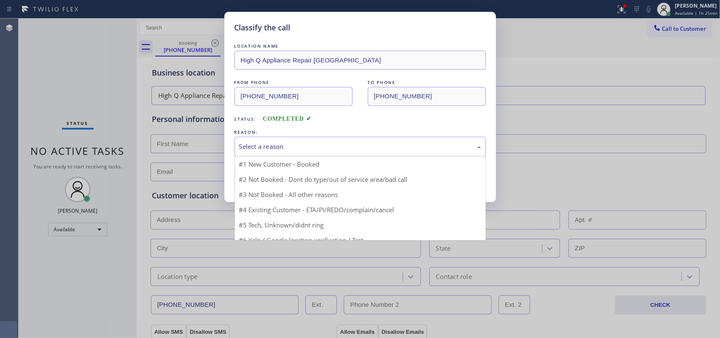
click at [288, 142] on div "Select a reason" at bounding box center [360, 147] width 242 height 10
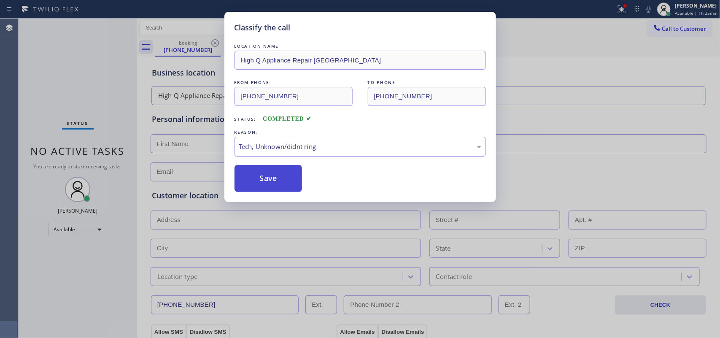
click at [266, 175] on button "Save" at bounding box center [268, 178] width 68 height 27
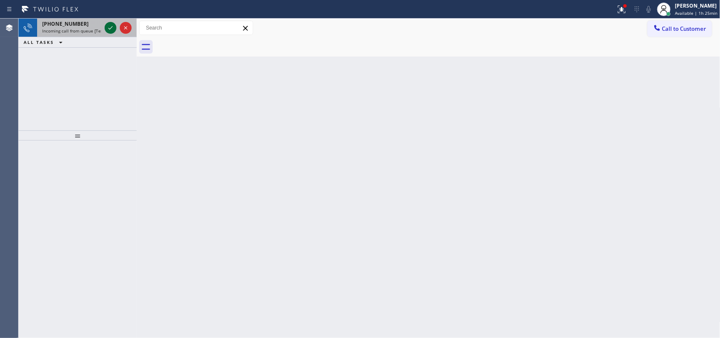
click at [110, 26] on icon at bounding box center [110, 28] width 10 height 10
click at [110, 24] on icon at bounding box center [110, 28] width 10 height 10
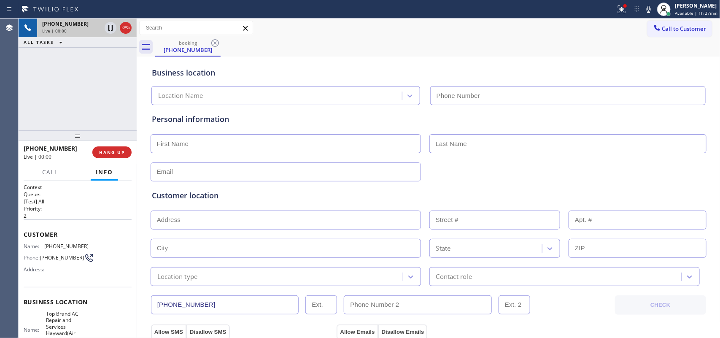
type input "[PHONE_NUMBER]"
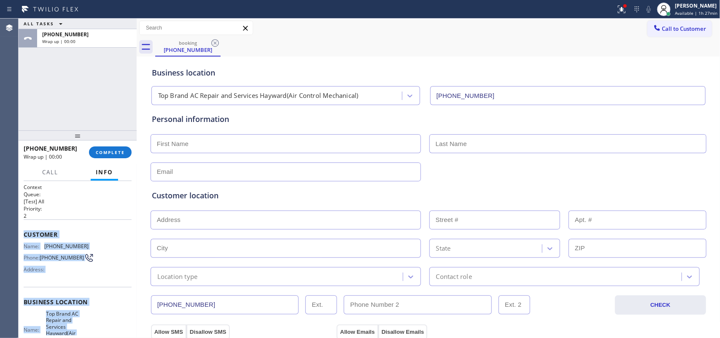
drag, startPoint x: 86, startPoint y: 233, endPoint x: 22, endPoint y: 231, distance: 64.1
click at [22, 231] on div "Context Queue: [Test] All Priority: 2 Customer Name: [PHONE_NUMBER] Phone: [PHO…" at bounding box center [78, 259] width 118 height 157
click at [118, 152] on span "COMPLETE" at bounding box center [110, 152] width 29 height 6
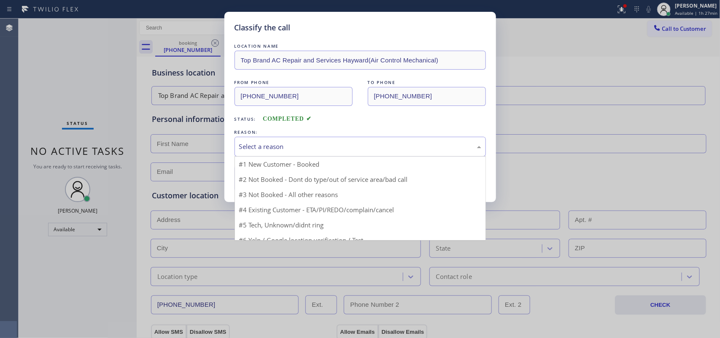
click at [281, 145] on div "Select a reason" at bounding box center [360, 147] width 242 height 10
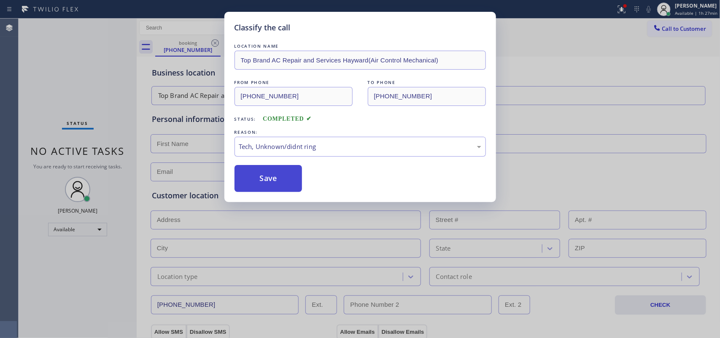
click at [279, 178] on button "Save" at bounding box center [268, 178] width 68 height 27
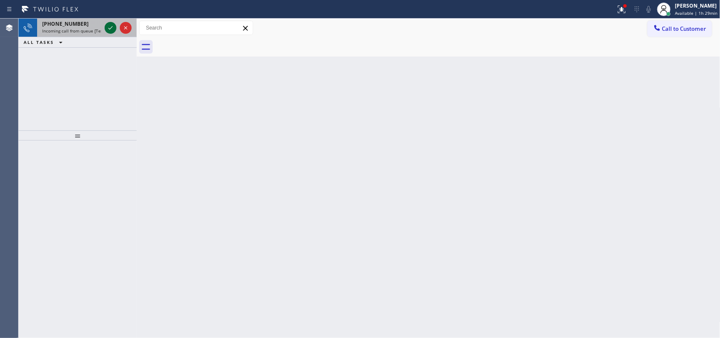
click at [105, 28] on div at bounding box center [111, 28] width 12 height 10
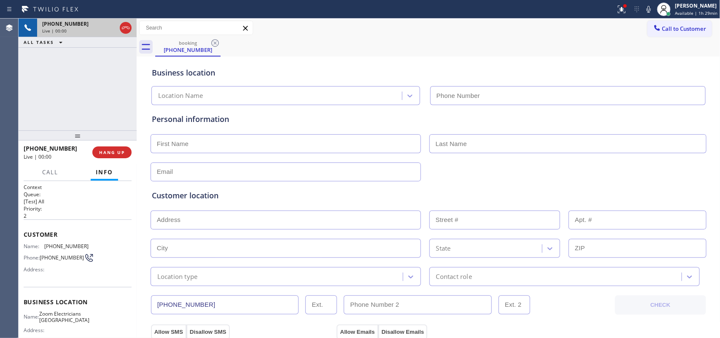
type input "[PHONE_NUMBER]"
click at [45, 168] on span "Call" at bounding box center [50, 172] width 16 height 8
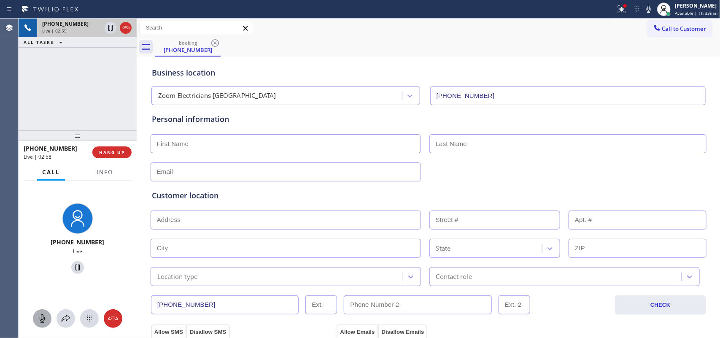
drag, startPoint x: 41, startPoint y: 323, endPoint x: 67, endPoint y: 267, distance: 61.3
click at [41, 320] on icon at bounding box center [42, 318] width 10 height 10
click at [75, 267] on icon at bounding box center [77, 267] width 4 height 6
click at [110, 58] on icon at bounding box center [110, 56] width 4 height 3
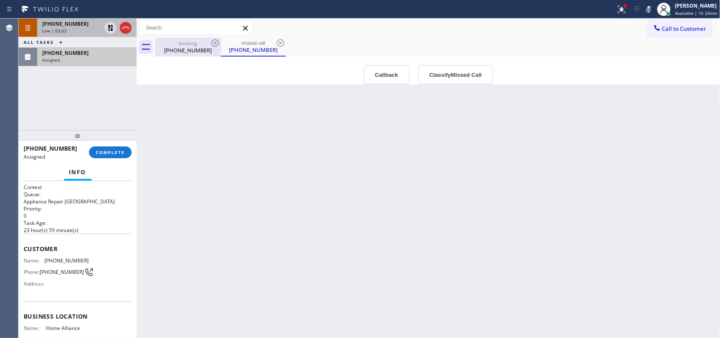
click at [188, 47] on div "[PHONE_NUMBER]" at bounding box center [188, 50] width 64 height 8
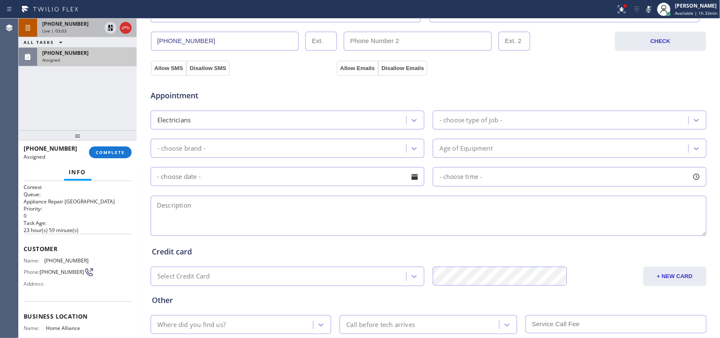
scroll to position [316, 0]
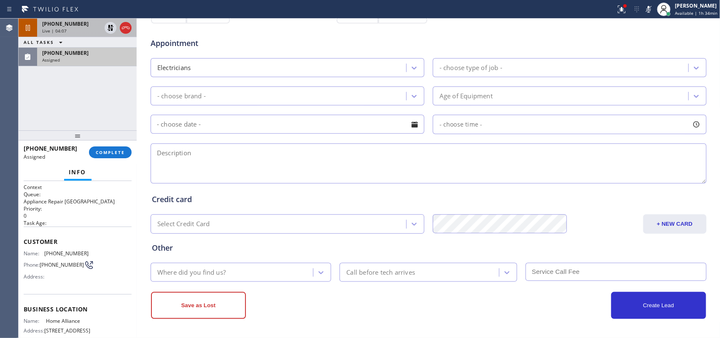
click at [90, 57] on div "Assigned" at bounding box center [86, 60] width 89 height 6
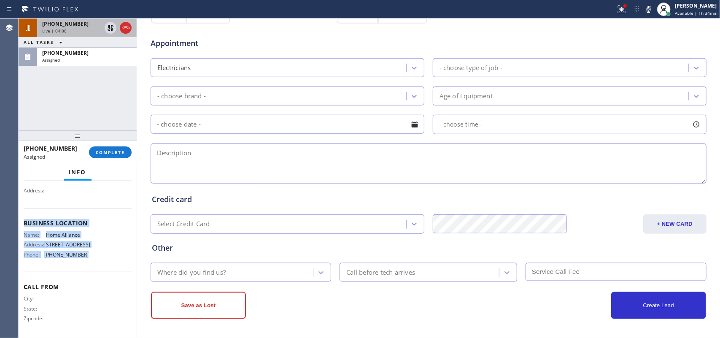
scroll to position [0, 0]
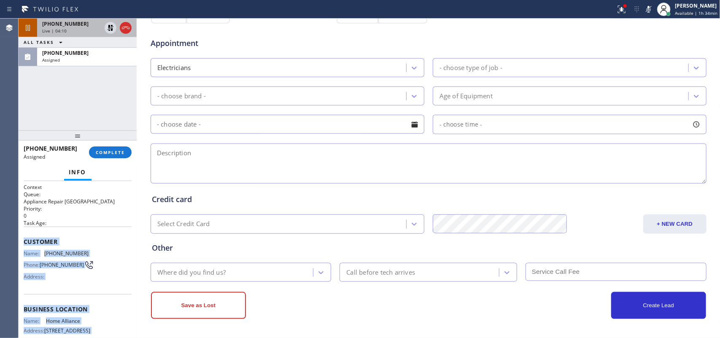
drag, startPoint x: 91, startPoint y: 265, endPoint x: 24, endPoint y: 241, distance: 71.2
click at [24, 241] on div "Context Queue: Appliance Repair High End Priority: 0 Task Age: Customer Name: […" at bounding box center [78, 302] width 108 height 238
click at [127, 157] on button "COMPLETE" at bounding box center [110, 152] width 43 height 12
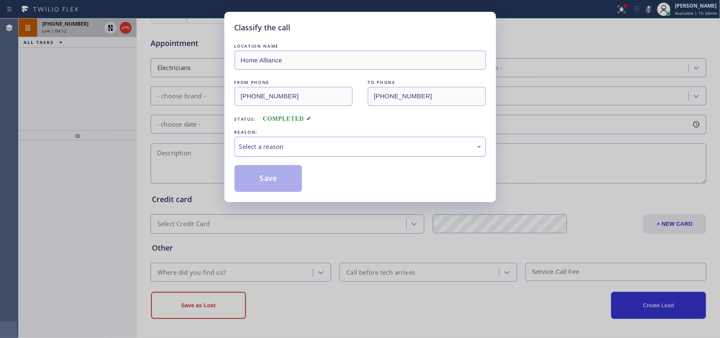
click at [403, 149] on div "Select a reason" at bounding box center [360, 147] width 242 height 10
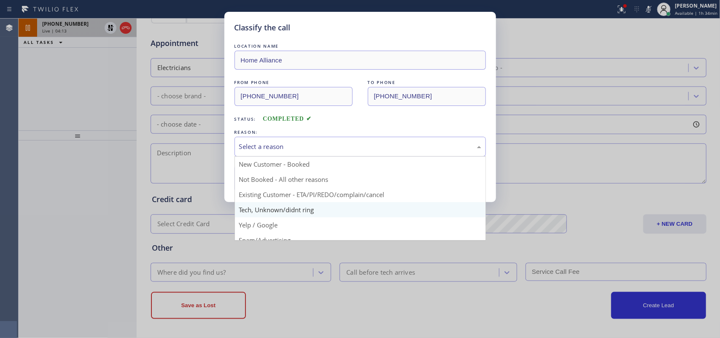
scroll to position [58, 0]
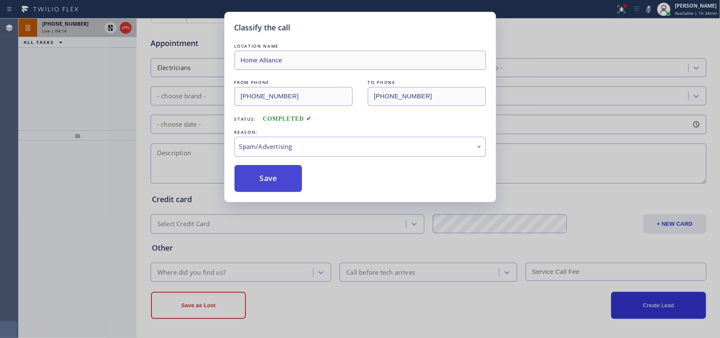
click at [281, 175] on button "Save" at bounding box center [268, 178] width 68 height 27
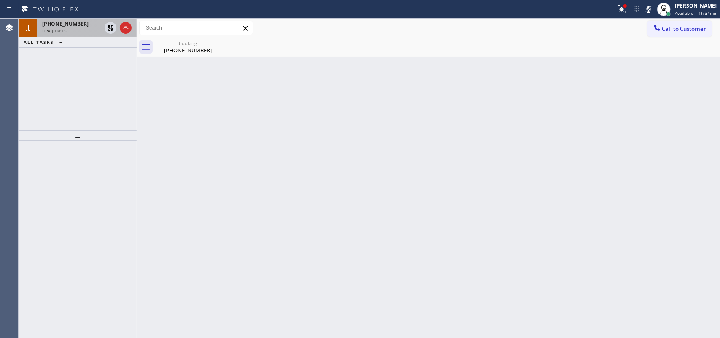
scroll to position [0, 0]
click at [195, 51] on div "[PHONE_NUMBER]" at bounding box center [188, 50] width 64 height 8
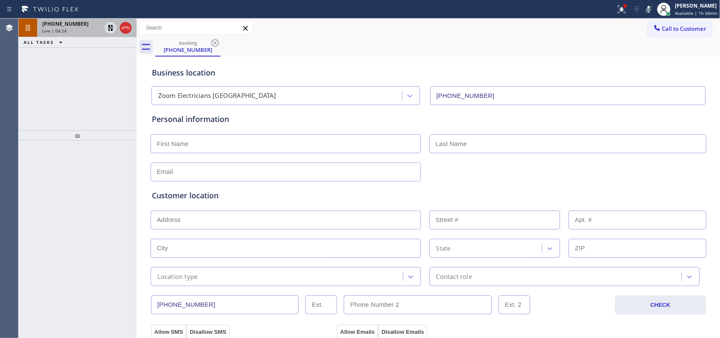
click at [241, 138] on input "text" at bounding box center [286, 143] width 270 height 19
type input "Caso"
click at [177, 172] on input "text" at bounding box center [286, 171] width 270 height 19
click at [465, 146] on input "text" at bounding box center [567, 143] width 277 height 19
paste input "[PERSON_NAME]"
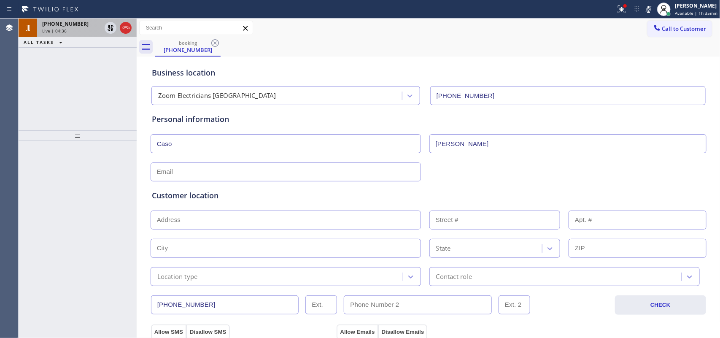
type input "[PERSON_NAME]"
click at [70, 30] on div "Live | 05:06" at bounding box center [71, 31] width 59 height 6
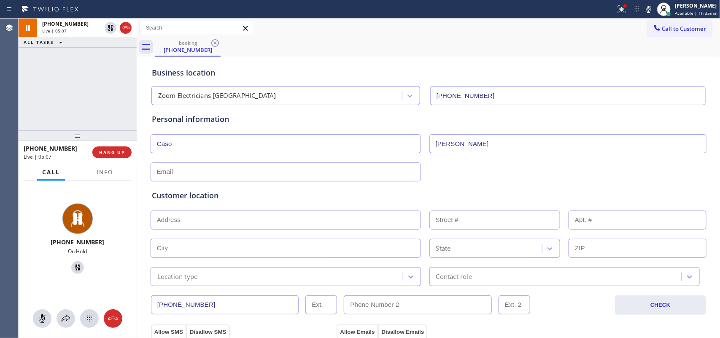
drag, startPoint x: 45, startPoint y: 314, endPoint x: 73, endPoint y: 274, distance: 48.7
click at [45, 313] on icon at bounding box center [42, 318] width 10 height 10
drag, startPoint x: 73, startPoint y: 266, endPoint x: 75, endPoint y: 261, distance: 5.5
click at [75, 266] on icon at bounding box center [78, 267] width 6 height 6
click at [185, 178] on div "Customer location >> ADD NEW ADDRESS << + NEW ADDRESS State Location type Conta…" at bounding box center [428, 232] width 557 height 108
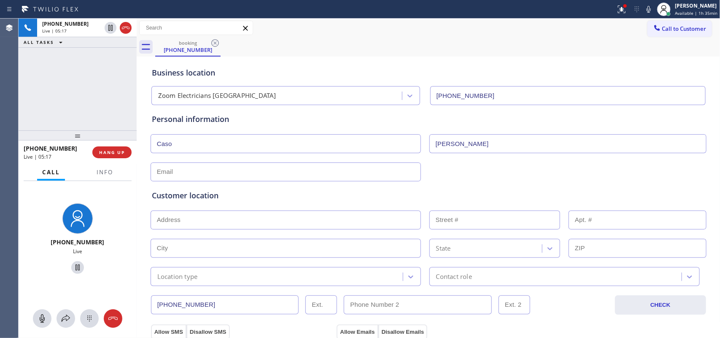
click at [341, 167] on input "text" at bounding box center [286, 171] width 270 height 19
click at [193, 133] on div "[PERSON_NAME]" at bounding box center [428, 142] width 557 height 21
click at [81, 82] on div "[PHONE_NUMBER] Live | 07:43 ALL TASKS ALL TASKS ACTIVE TASKS TASKS IN WRAP UP" at bounding box center [78, 75] width 118 height 112
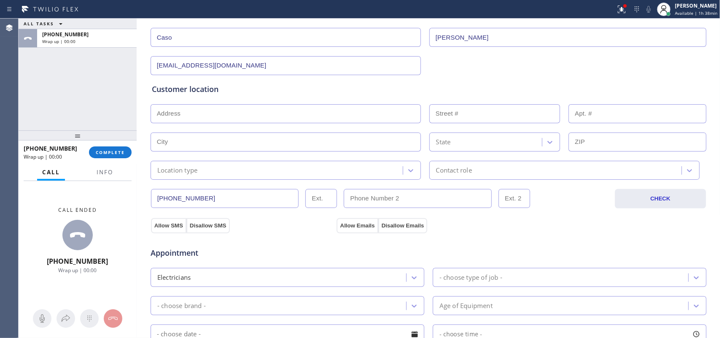
scroll to position [54, 0]
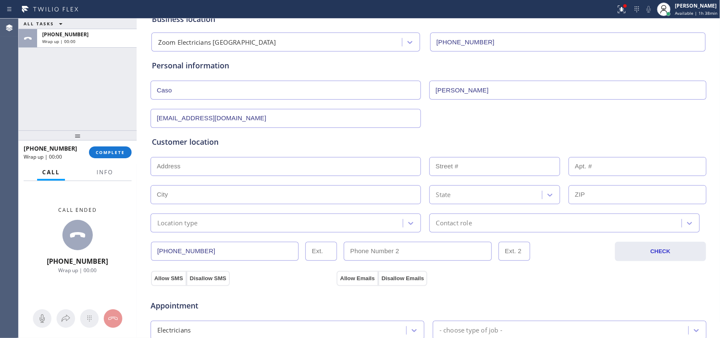
click at [186, 116] on input "[EMAIL_ADDRESS][DOMAIN_NAME]" at bounding box center [286, 118] width 270 height 19
click at [190, 115] on input "[EMAIL_ADDRESS][DOMAIN_NAME]" at bounding box center [286, 118] width 270 height 19
click at [207, 118] on input "[EMAIL_ADDRESS][DOMAIN_NAME]" at bounding box center [286, 118] width 270 height 19
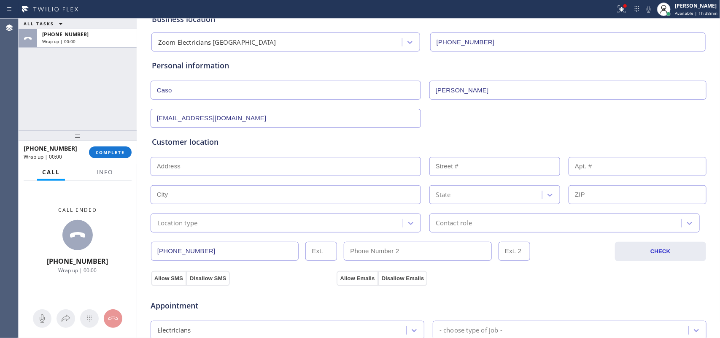
click at [207, 118] on input "[EMAIL_ADDRESS][DOMAIN_NAME]" at bounding box center [286, 118] width 270 height 19
paste input "caso@lockarate"
type input "[EMAIL_ADDRESS][DOMAIN_NAME]"
click at [216, 175] on input "text" at bounding box center [286, 166] width 270 height 19
paste input "[STREET_ADDRESS],"
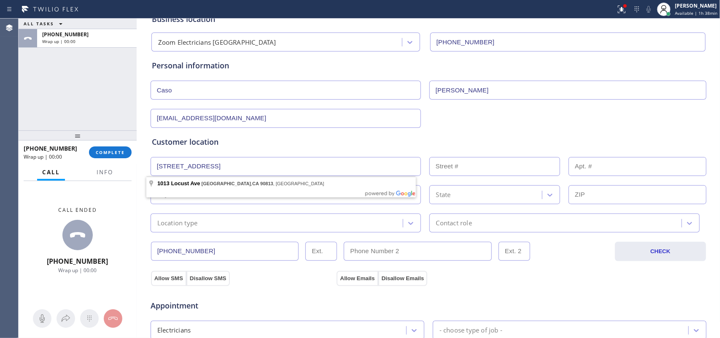
type input "[STREET_ADDRESS]"
type input "1013"
type input "[GEOGRAPHIC_DATA]"
type input "90813"
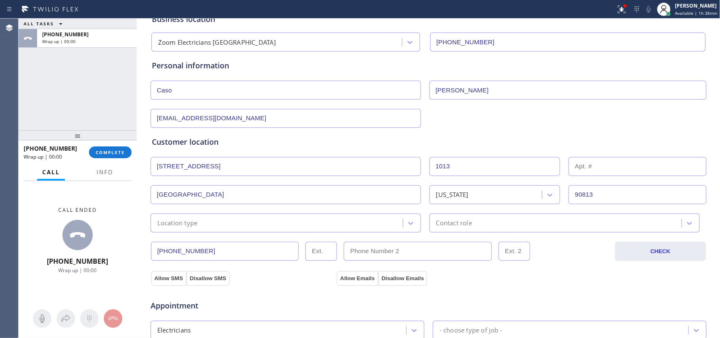
click at [604, 166] on input "text" at bounding box center [637, 166] width 138 height 19
drag, startPoint x: 581, startPoint y: 163, endPoint x: 531, endPoint y: 162, distance: 49.8
click at [533, 164] on div "[STREET_ADDRESS]" at bounding box center [428, 165] width 557 height 21
type input "C"
click at [261, 225] on div "Location type" at bounding box center [278, 222] width 250 height 15
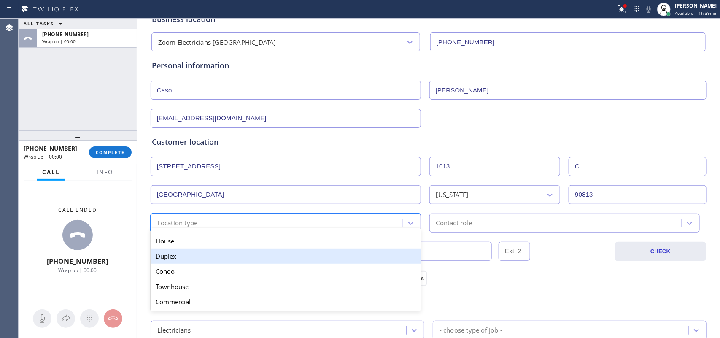
drag, startPoint x: 258, startPoint y: 242, endPoint x: 242, endPoint y: 278, distance: 40.0
click at [242, 278] on div "House Duplex [GEOGRAPHIC_DATA] Commercial" at bounding box center [286, 270] width 270 height 79
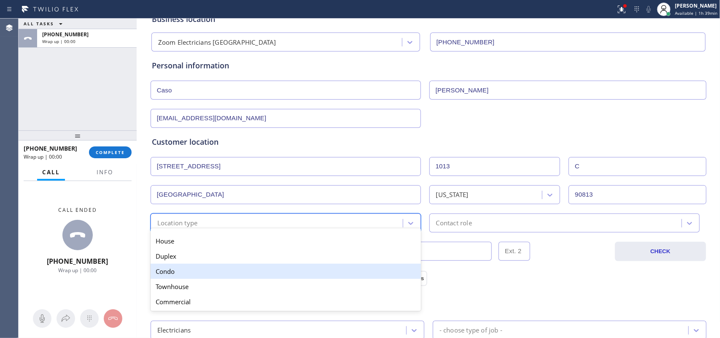
click at [243, 274] on div "Condo" at bounding box center [286, 270] width 270 height 15
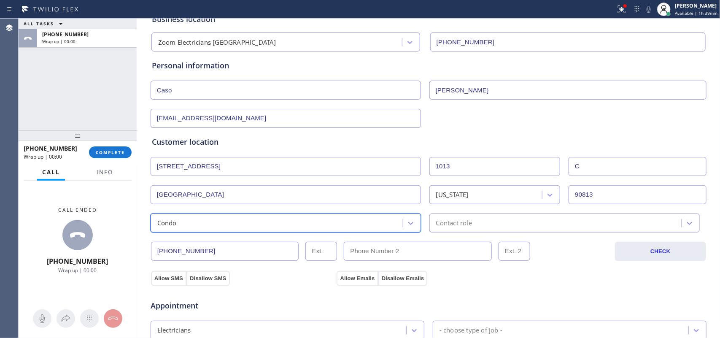
click at [475, 224] on div "Contact role" at bounding box center [557, 222] width 250 height 15
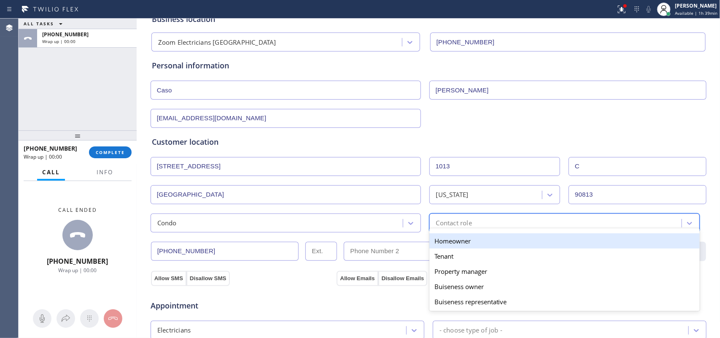
click at [467, 239] on div "Homeowner" at bounding box center [564, 240] width 270 height 15
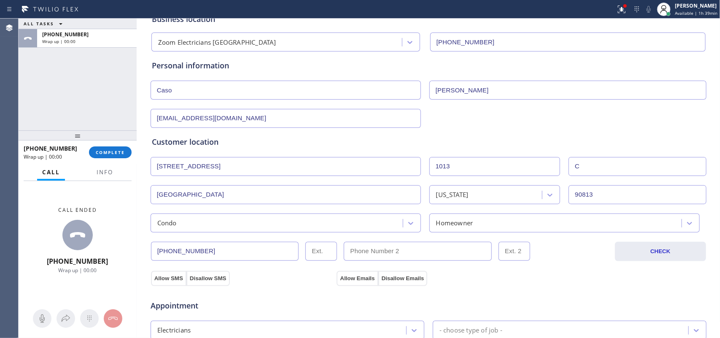
click at [143, 283] on div "Business location Zoom Electricians [GEOGRAPHIC_DATA] [PHONE_NUMBER] Personal i…" at bounding box center [428, 293] width 579 height 576
drag, startPoint x: 157, startPoint y: 279, endPoint x: 186, endPoint y: 273, distance: 29.7
click at [159, 279] on button "Allow SMS" at bounding box center [168, 278] width 35 height 15
drag, startPoint x: 343, startPoint y: 277, endPoint x: 397, endPoint y: 226, distance: 74.6
click at [344, 277] on button "Allow Emails" at bounding box center [356, 278] width 41 height 15
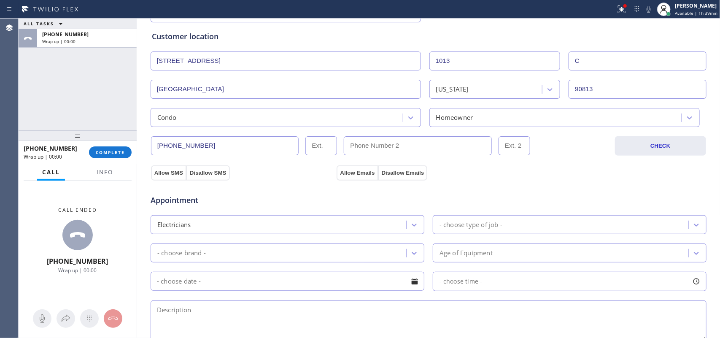
scroll to position [264, 0]
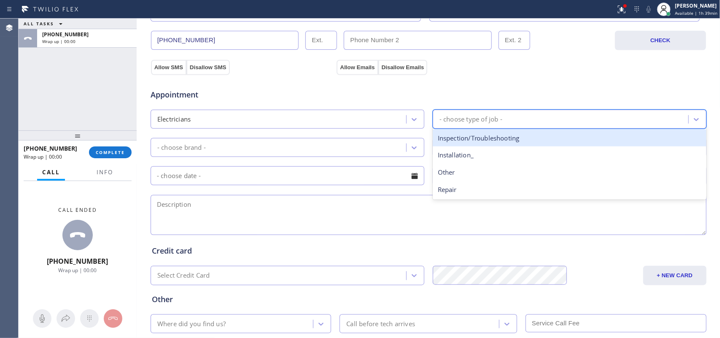
click at [498, 123] on div "- choose type of job -" at bounding box center [470, 119] width 63 height 10
click at [495, 137] on div "Inspection/Troubleshooting" at bounding box center [570, 137] width 274 height 17
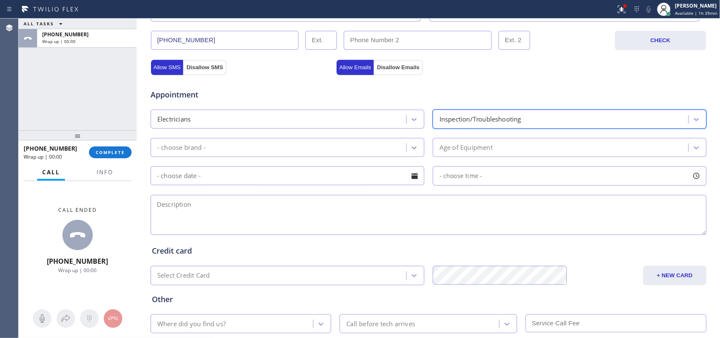
click at [410, 144] on div at bounding box center [413, 147] width 15 height 15
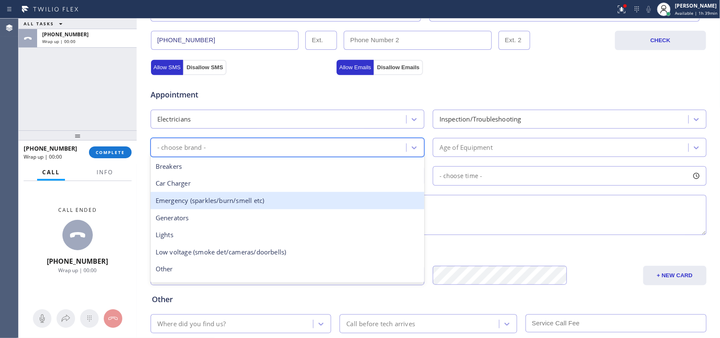
scroll to position [65, 0]
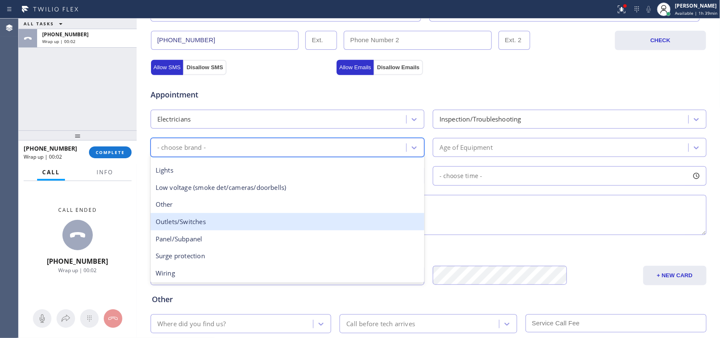
click at [241, 222] on div "Outlets/Switches" at bounding box center [288, 221] width 274 height 17
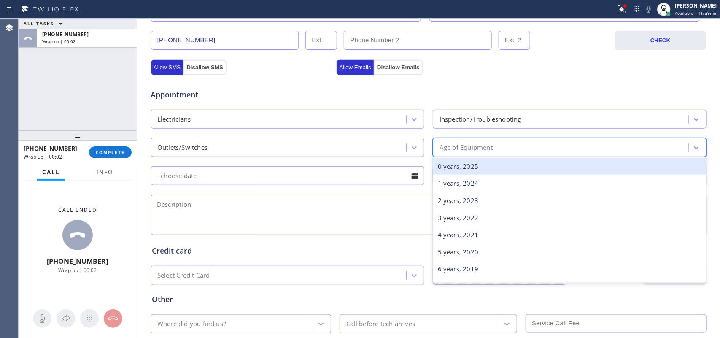
click at [480, 148] on div "Age of Equipment" at bounding box center [465, 147] width 53 height 10
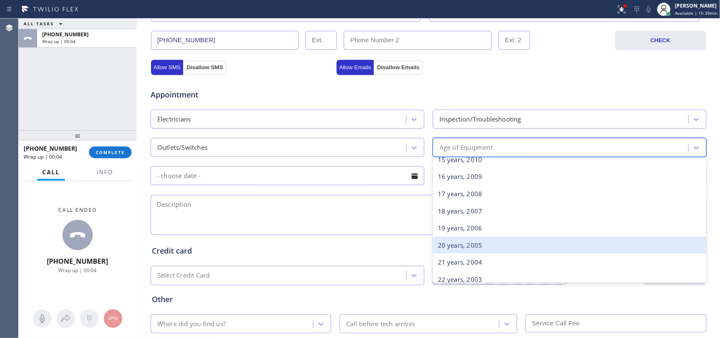
scroll to position [407, 0]
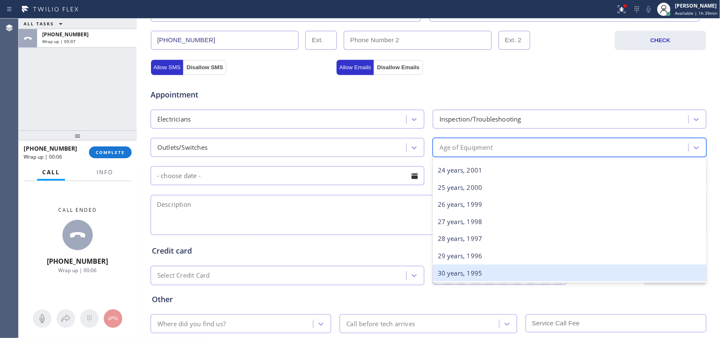
click at [499, 275] on div "30 years, 1995" at bounding box center [570, 272] width 274 height 17
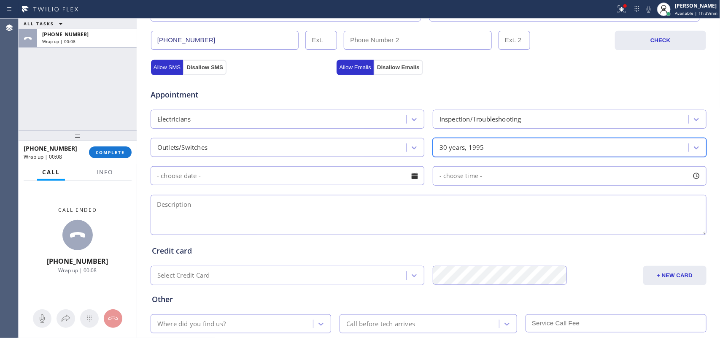
click at [411, 175] on div at bounding box center [414, 176] width 14 height 14
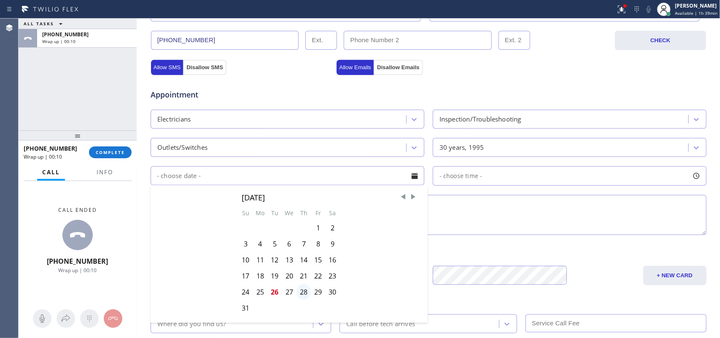
click at [300, 292] on div "28" at bounding box center [303, 292] width 14 height 16
type input "[DATE]"
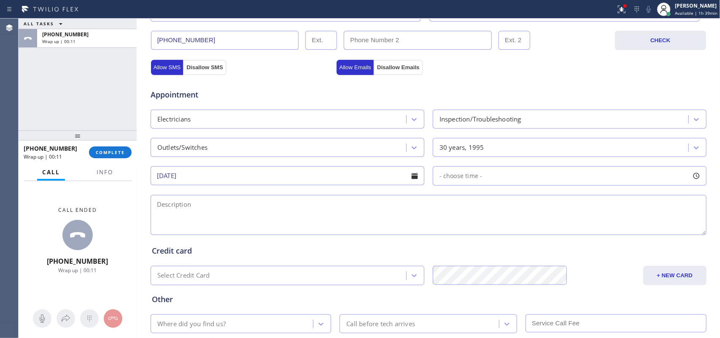
click at [694, 175] on div at bounding box center [696, 176] width 14 height 14
drag, startPoint x: 438, startPoint y: 227, endPoint x: 513, endPoint y: 226, distance: 74.2
click at [516, 226] on div at bounding box center [521, 227] width 10 height 18
drag, startPoint x: 437, startPoint y: 228, endPoint x: 460, endPoint y: 228, distance: 23.2
click at [460, 228] on div at bounding box center [461, 227] width 10 height 18
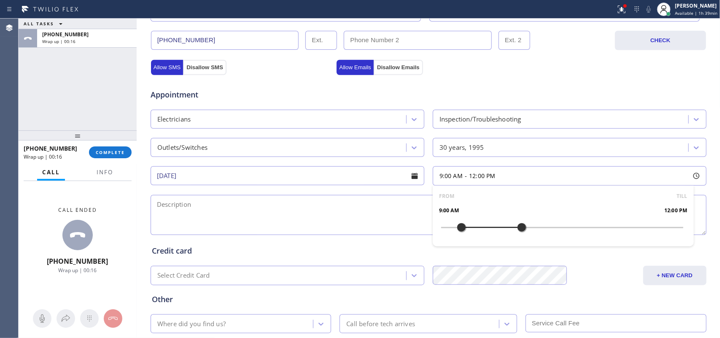
click at [359, 216] on textarea at bounding box center [429, 215] width 556 height 40
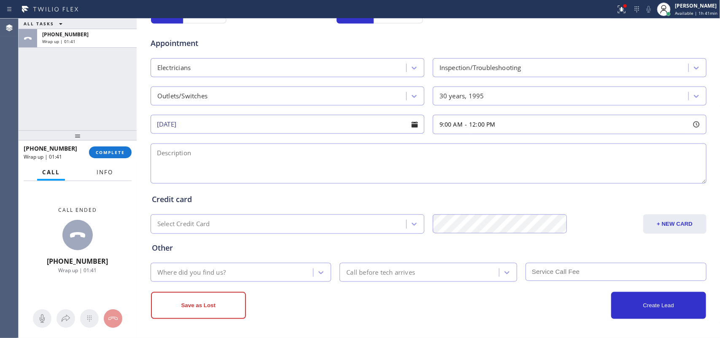
click at [94, 170] on button "Info" at bounding box center [104, 172] width 27 height 16
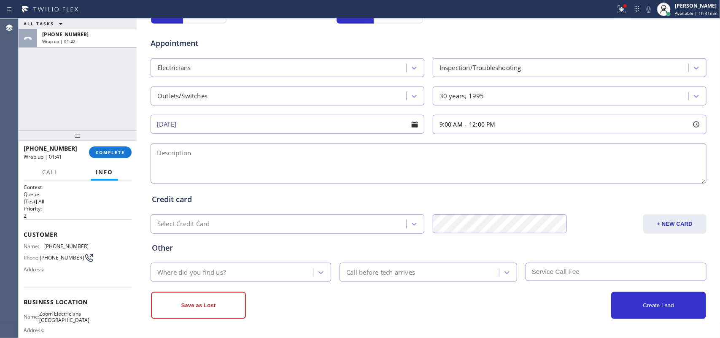
scroll to position [93, 0]
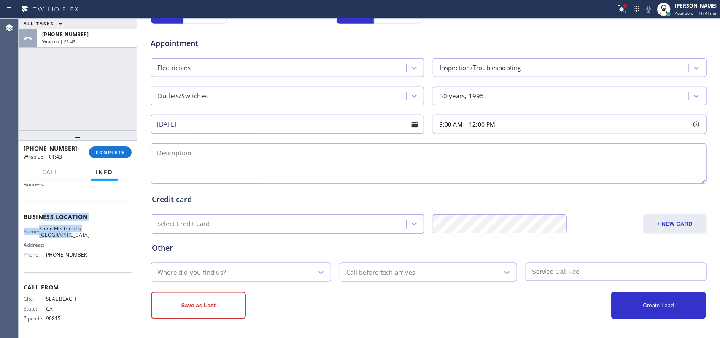
drag, startPoint x: 52, startPoint y: 224, endPoint x: 43, endPoint y: 214, distance: 12.8
click at [43, 214] on div "Business location Name: Zoom Electricians [GEOGRAPHIC_DATA] Address: Phone: [PH…" at bounding box center [78, 237] width 108 height 70
click at [86, 231] on div "Name: Zoom Electricians Long Beach Address: Phone: [PHONE_NUMBER]" at bounding box center [78, 243] width 108 height 36
drag, startPoint x: 77, startPoint y: 234, endPoint x: 42, endPoint y: 220, distance: 37.5
click at [42, 225] on div "Name: Zoom Electricians [GEOGRAPHIC_DATA]" at bounding box center [56, 231] width 65 height 13
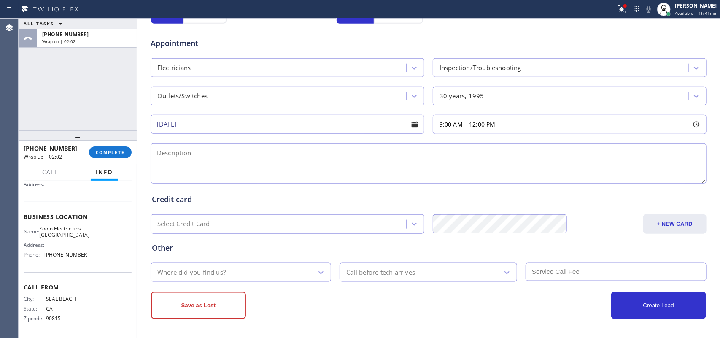
click at [180, 150] on textarea at bounding box center [429, 163] width 556 height 40
paste textarea "9-12/$60 (based on the complexity of the job)electrical outlet went out replace…"
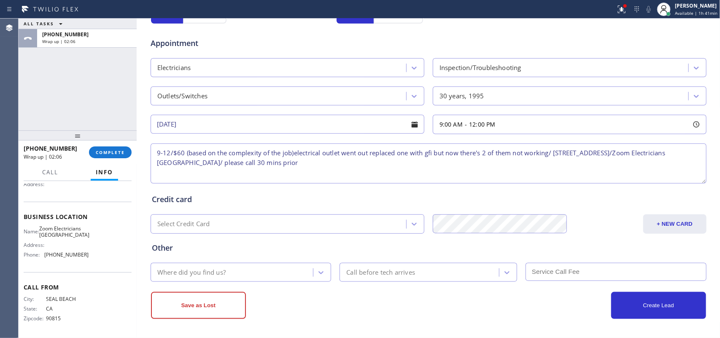
type textarea "9-12/$60 (based on the complexity of the job)electrical outlet went out replace…"
click at [298, 272] on div "Where did you find us?" at bounding box center [233, 272] width 160 height 15
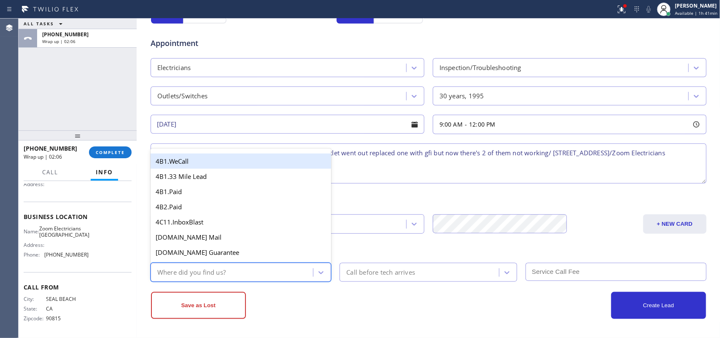
type input "g"
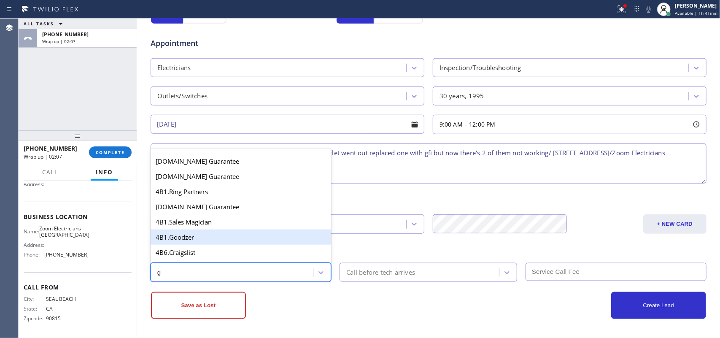
scroll to position [105, 0]
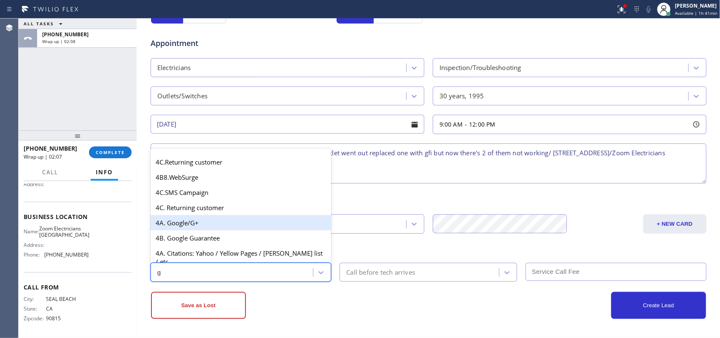
click at [232, 228] on div "4A. Google/G+" at bounding box center [241, 222] width 181 height 15
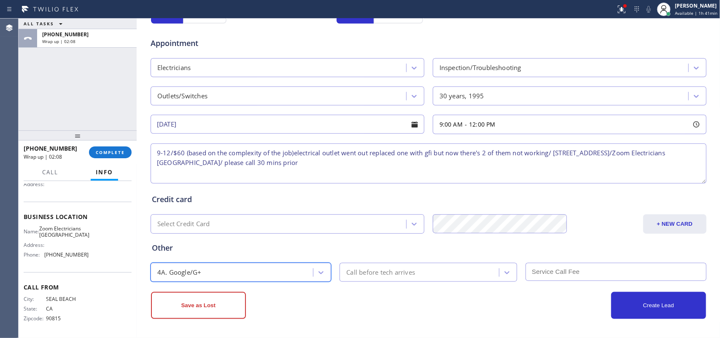
drag, startPoint x: 359, startPoint y: 276, endPoint x: 363, endPoint y: 266, distance: 11.4
click at [359, 274] on div "Call before tech arrives" at bounding box center [380, 272] width 69 height 10
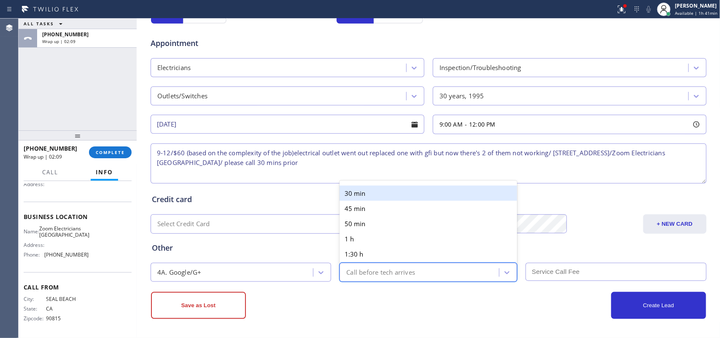
click at [371, 192] on div "30 min" at bounding box center [427, 193] width 177 height 15
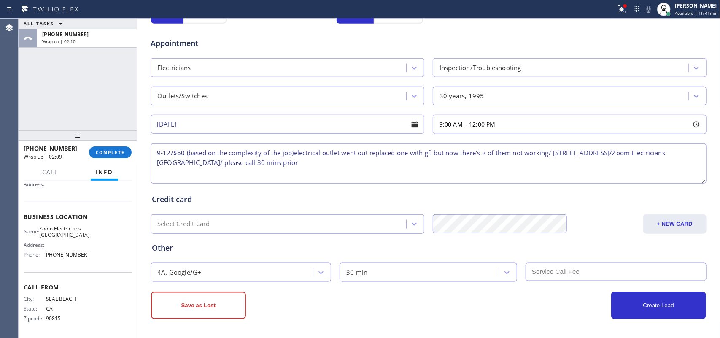
click at [600, 273] on input "text" at bounding box center [615, 272] width 181 height 18
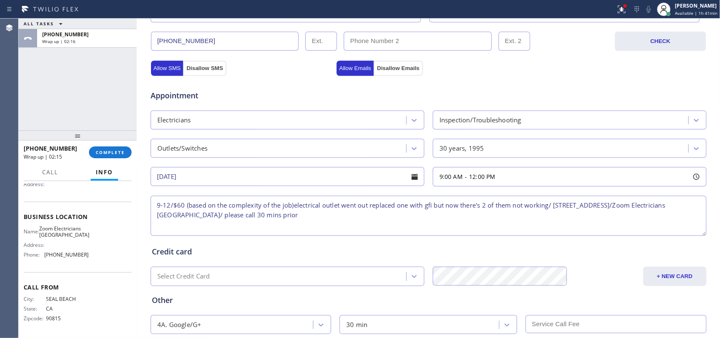
scroll to position [317, 0]
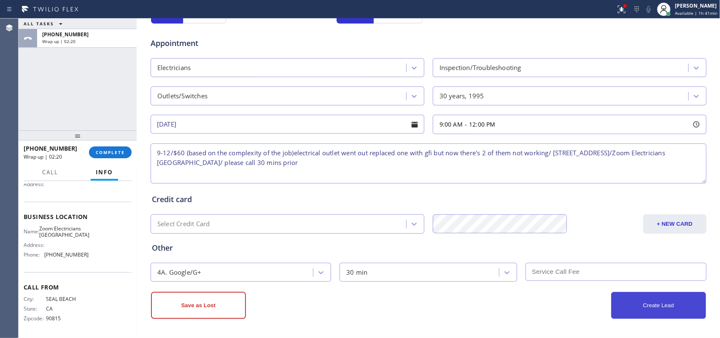
click at [671, 306] on button "Create Lead" at bounding box center [658, 305] width 95 height 27
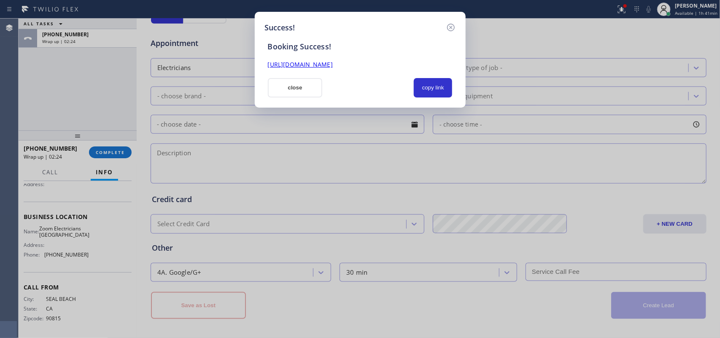
drag, startPoint x: 433, startPoint y: 91, endPoint x: 416, endPoint y: 70, distance: 27.0
click at [433, 90] on button "copy link" at bounding box center [433, 87] width 39 height 19
click at [333, 62] on link "[URL][DOMAIN_NAME]" at bounding box center [300, 64] width 65 height 8
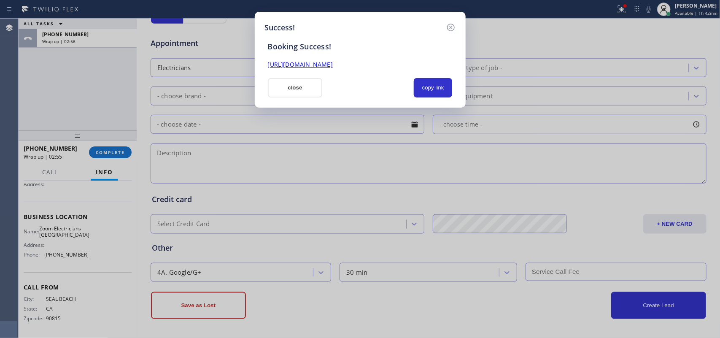
click at [266, 86] on div "Success! Booking Success! [URL][DOMAIN_NAME] close copy link" at bounding box center [360, 60] width 211 height 96
click at [301, 89] on button "close" at bounding box center [295, 87] width 55 height 19
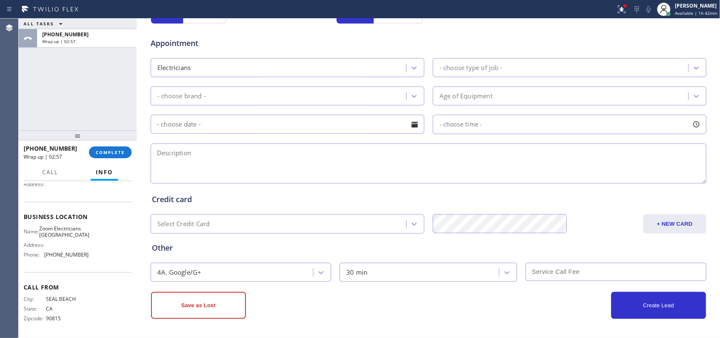
click at [130, 150] on button "COMPLETE" at bounding box center [110, 152] width 43 height 12
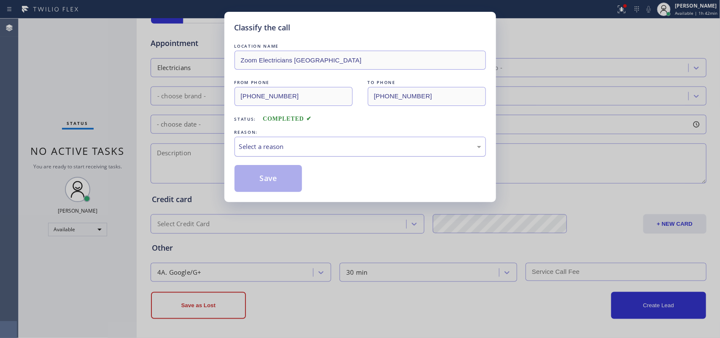
click at [325, 147] on div "Select a reason" at bounding box center [360, 147] width 242 height 10
click at [273, 180] on button "Save" at bounding box center [268, 178] width 68 height 27
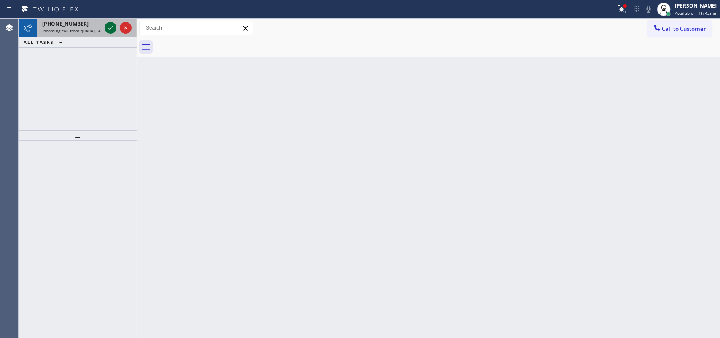
click at [108, 29] on icon at bounding box center [110, 28] width 10 height 10
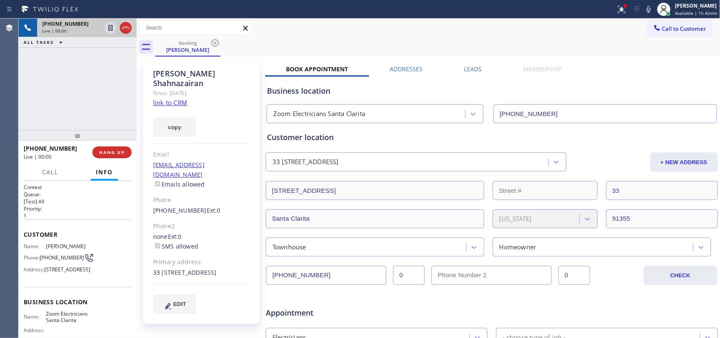
type input "[PHONE_NUMBER]"
click at [164, 98] on link "link to CRM" at bounding box center [170, 102] width 34 height 8
click at [122, 155] on span "HANG UP" at bounding box center [112, 152] width 26 height 6
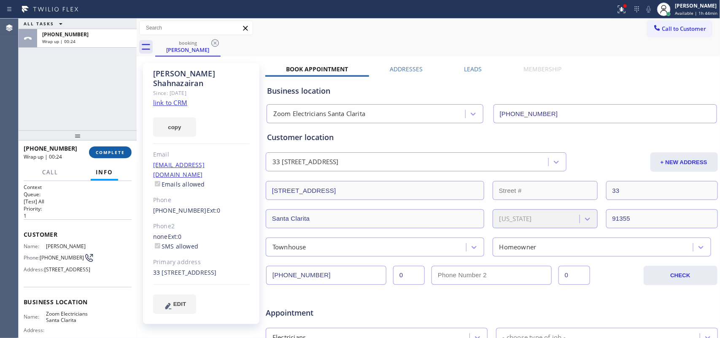
click at [113, 153] on span "COMPLETE" at bounding box center [110, 152] width 29 height 6
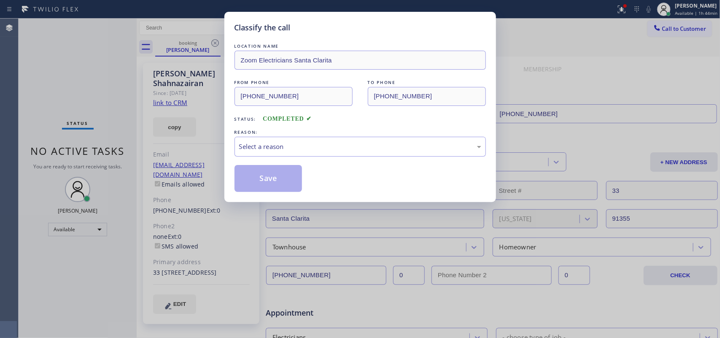
click at [232, 144] on div "Classify the call LOCATION NAME Zoom Electricians Santa Clarita FROM PHONE [PHO…" at bounding box center [360, 107] width 272 height 190
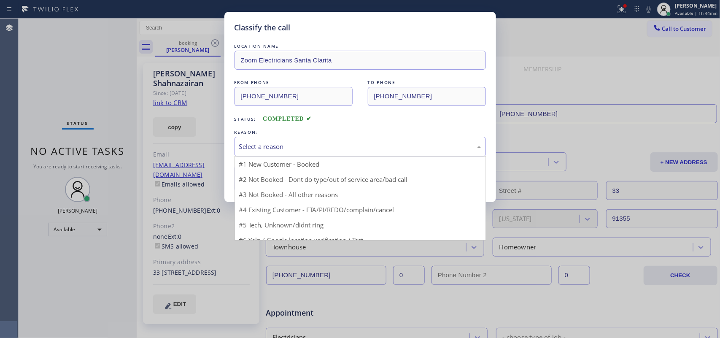
click at [251, 146] on div "Select a reason" at bounding box center [360, 147] width 242 height 10
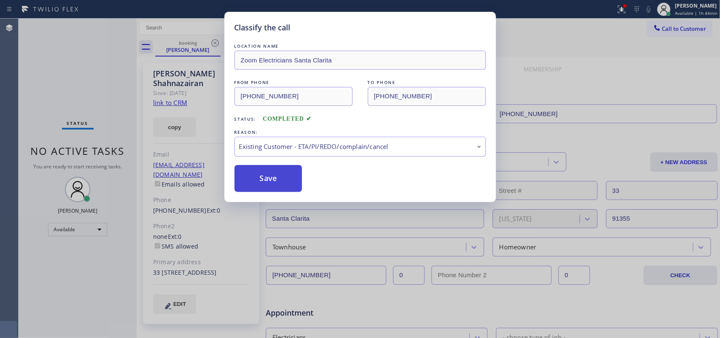
click at [274, 171] on button "Save" at bounding box center [268, 178] width 68 height 27
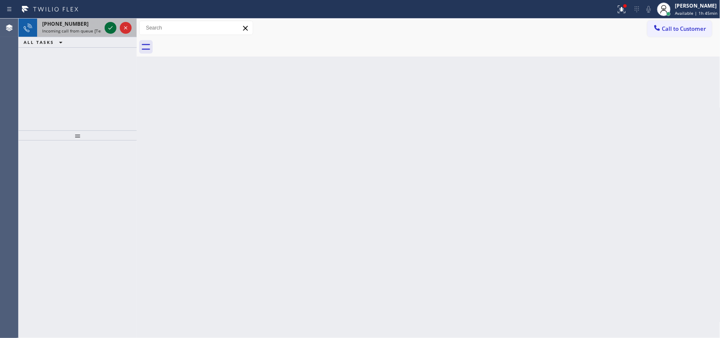
click at [113, 28] on icon at bounding box center [110, 28] width 10 height 10
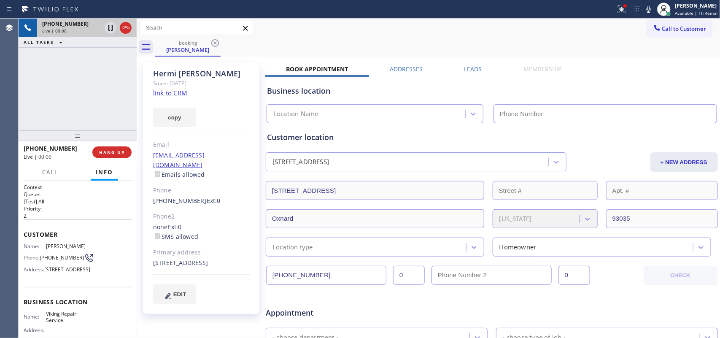
type input "[PHONE_NUMBER]"
click at [173, 90] on link "link to CRM" at bounding box center [170, 93] width 34 height 8
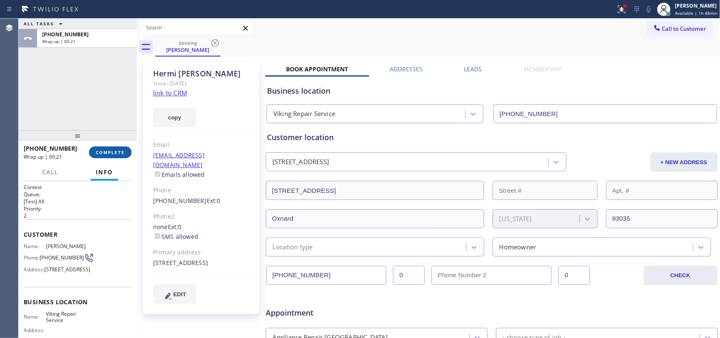
click at [111, 150] on span "COMPLETE" at bounding box center [110, 152] width 29 height 6
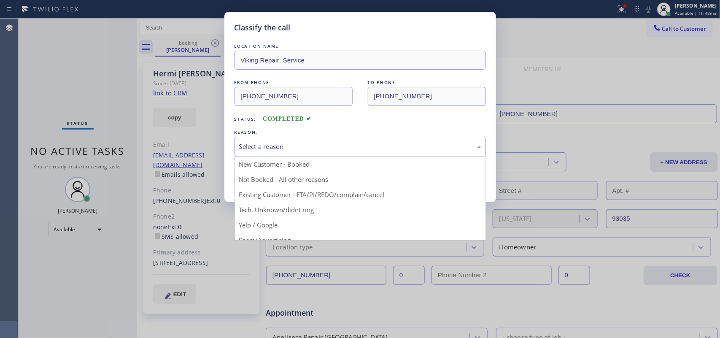
click at [332, 143] on div "Select a reason" at bounding box center [360, 147] width 242 height 10
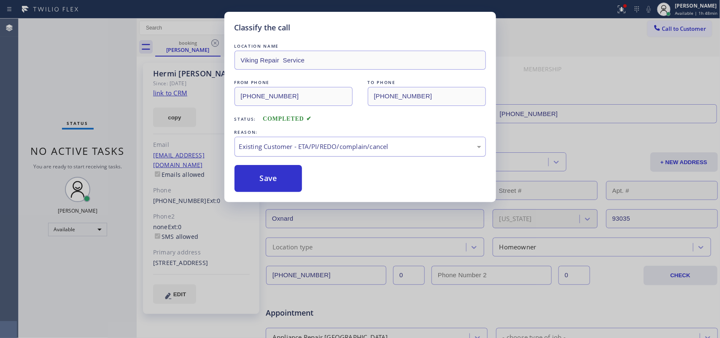
click at [311, 144] on div "Existing Customer - ETA/PI/REDO/complain/cancel" at bounding box center [360, 147] width 242 height 10
click at [268, 180] on button "Save" at bounding box center [268, 178] width 68 height 27
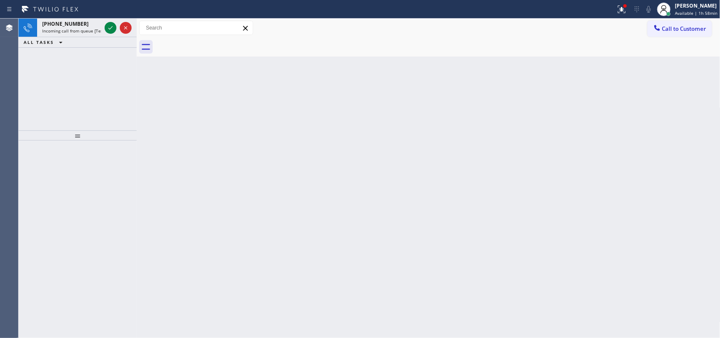
click at [124, 109] on div "[PHONE_NUMBER] Incoming call from queue [Test] All ALL TASKS ALL TASKS ACTIVE T…" at bounding box center [78, 75] width 118 height 112
click at [77, 30] on span "Incoming call from queue [Test] All" at bounding box center [77, 31] width 70 height 6
click at [110, 27] on icon at bounding box center [110, 28] width 10 height 10
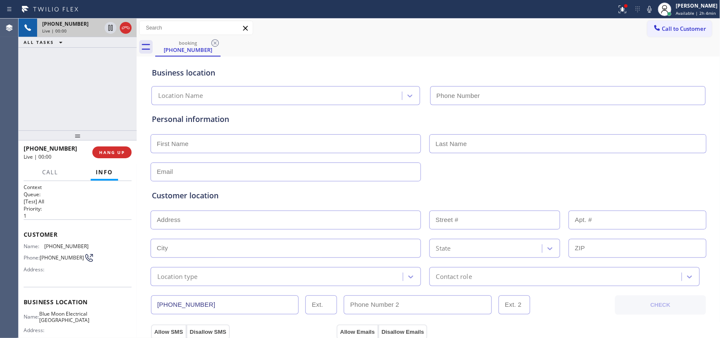
type input "[PHONE_NUMBER]"
click at [62, 108] on div "[PHONE_NUMBER] Live | 04:10 ALL TASKS ALL TASKS ACTIVE TASKS TASKS IN WRAP UP" at bounding box center [78, 75] width 118 height 112
click at [52, 171] on span "Call" at bounding box center [50, 172] width 16 height 8
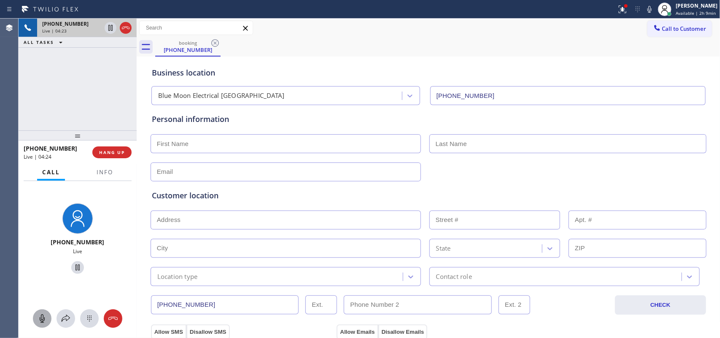
click at [40, 320] on icon at bounding box center [42, 318] width 10 height 10
click at [73, 266] on icon at bounding box center [78, 267] width 10 height 10
click at [328, 150] on input "text" at bounding box center [286, 143] width 270 height 19
click at [327, 167] on input "text" at bounding box center [286, 171] width 270 height 19
click at [300, 214] on input "text" at bounding box center [286, 219] width 270 height 19
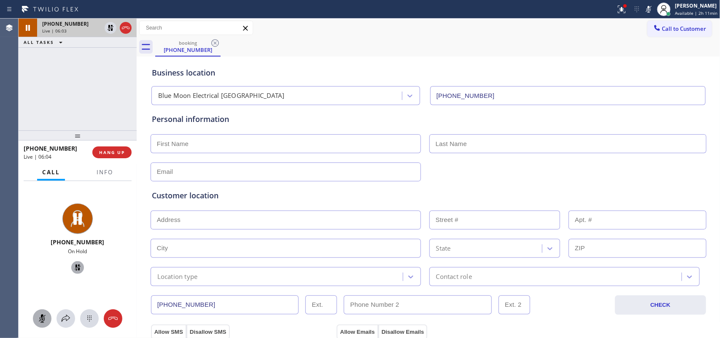
paste input "[STREET_ADDRESS]"
click at [302, 138] on input "text" at bounding box center [286, 143] width 270 height 19
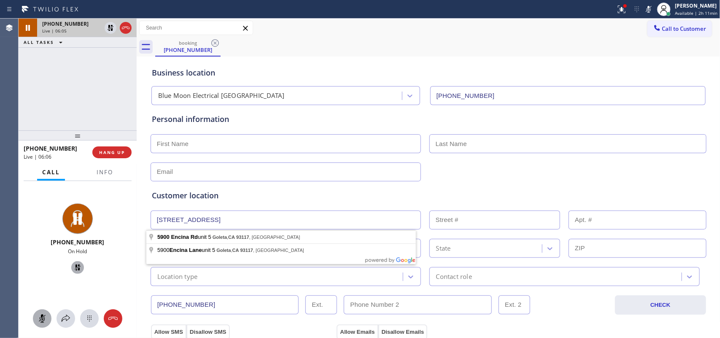
click at [297, 214] on input "[STREET_ADDRESS]" at bounding box center [286, 219] width 270 height 19
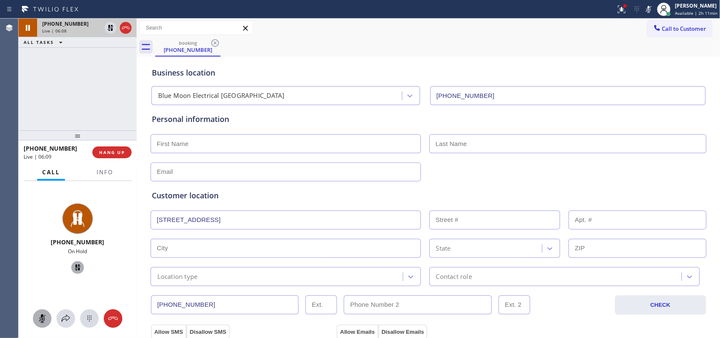
type input "[STREET_ADDRESS]"
type input "5900"
type input "Goleta"
type input "93117"
click at [600, 216] on input "text" at bounding box center [637, 219] width 138 height 19
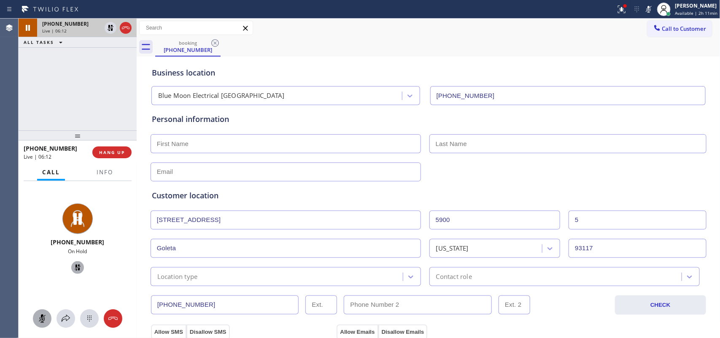
type input "5"
click at [220, 142] on input "text" at bounding box center [286, 143] width 270 height 19
type input "[PERSON_NAME]"
drag, startPoint x: 39, startPoint y: 317, endPoint x: 81, endPoint y: 270, distance: 63.6
click at [39, 315] on icon at bounding box center [42, 318] width 10 height 10
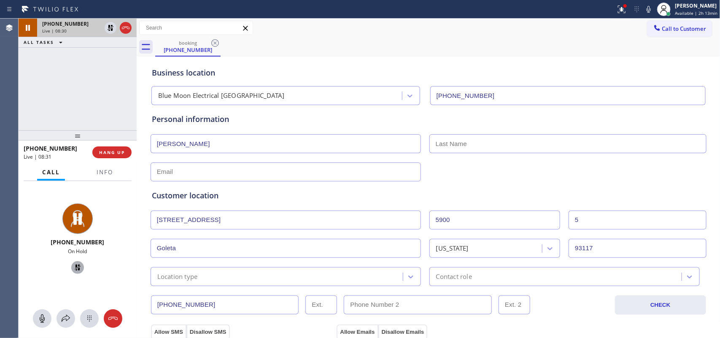
drag, startPoint x: 72, startPoint y: 266, endPoint x: 174, endPoint y: 199, distance: 122.7
click at [75, 266] on icon at bounding box center [78, 267] width 6 height 6
click at [479, 142] on input "text" at bounding box center [567, 143] width 277 height 19
type input "[PERSON_NAME]"
click at [169, 178] on div "Customer location >> ADD NEW ADDRESS << + NEW ADDRESS [STREET_ADDRESS][US_STATE…" at bounding box center [428, 232] width 557 height 108
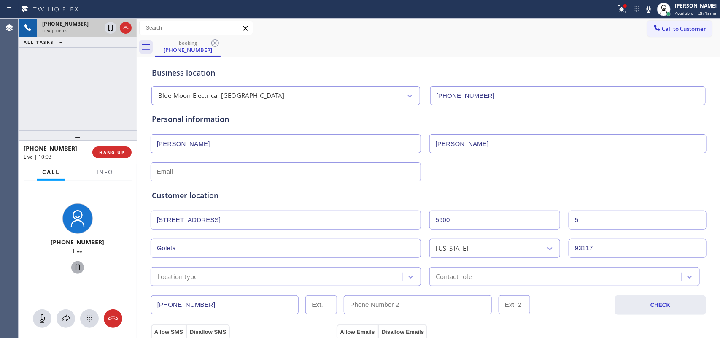
click at [172, 175] on input "text" at bounding box center [286, 171] width 270 height 19
paste input "[EMAIL_ADDRESS][DOMAIN_NAME]"
type input "[EMAIL_ADDRESS][DOMAIN_NAME]"
click at [295, 186] on div "Customer location >> ADD NEW ADDRESS << + NEW ADDRESS [STREET_ADDRESS][US_STATE…" at bounding box center [428, 233] width 557 height 105
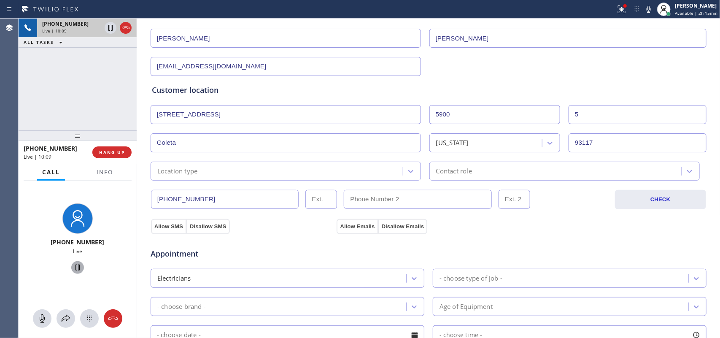
scroll to position [158, 0]
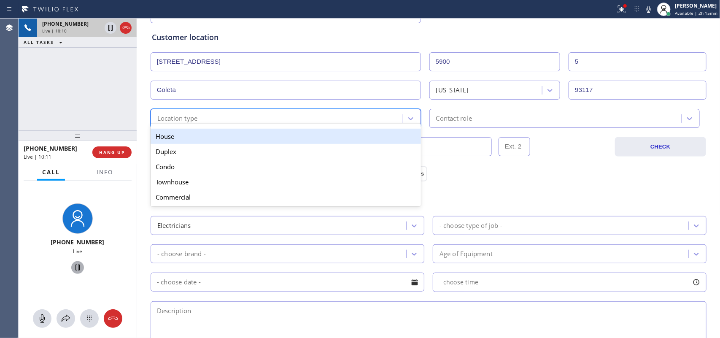
click at [356, 120] on div "Location type" at bounding box center [278, 118] width 250 height 15
click at [338, 141] on div "House" at bounding box center [286, 136] width 270 height 15
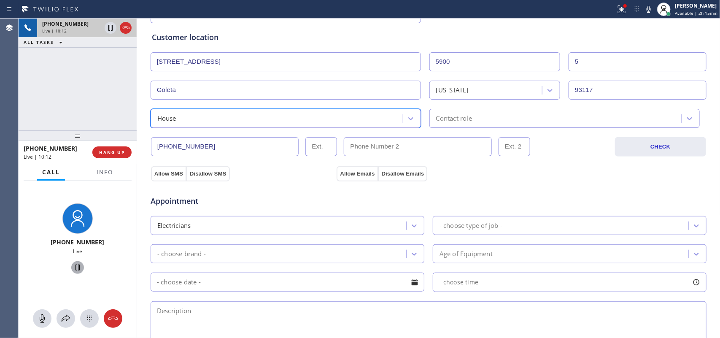
click at [490, 119] on div "Contact role" at bounding box center [557, 118] width 250 height 15
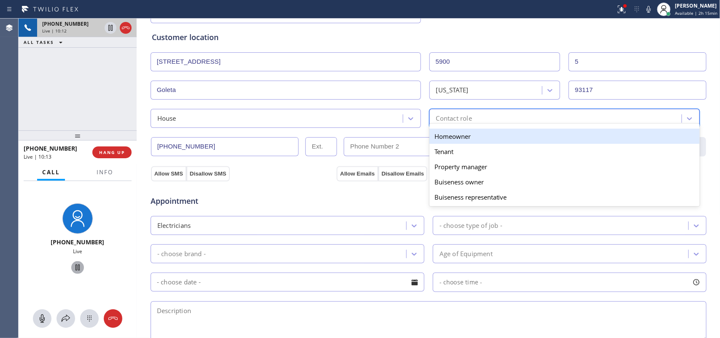
click at [494, 140] on div "Homeowner" at bounding box center [564, 136] width 270 height 15
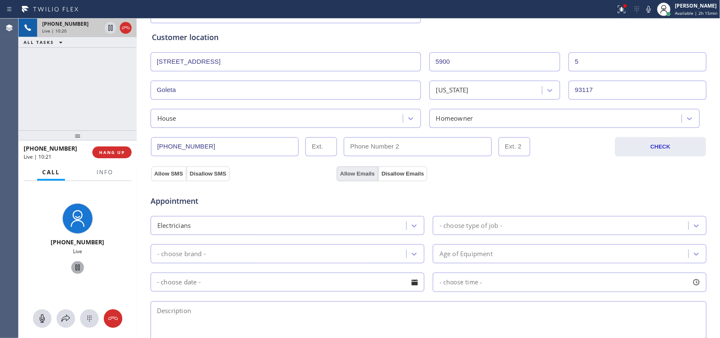
click at [341, 176] on button "Allow Emails" at bounding box center [356, 173] width 41 height 15
click at [169, 174] on button "Allow SMS" at bounding box center [168, 173] width 35 height 15
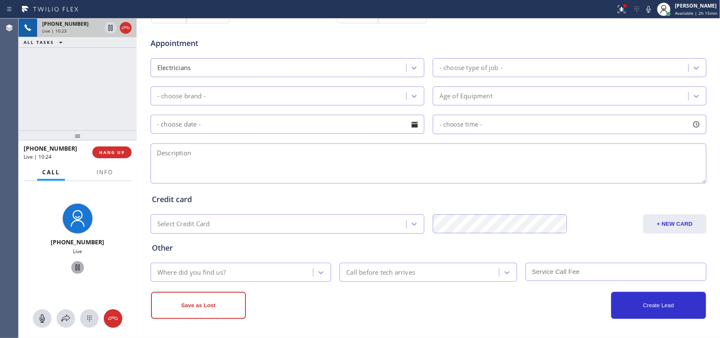
click at [494, 67] on div "- choose type of job -" at bounding box center [470, 68] width 63 height 10
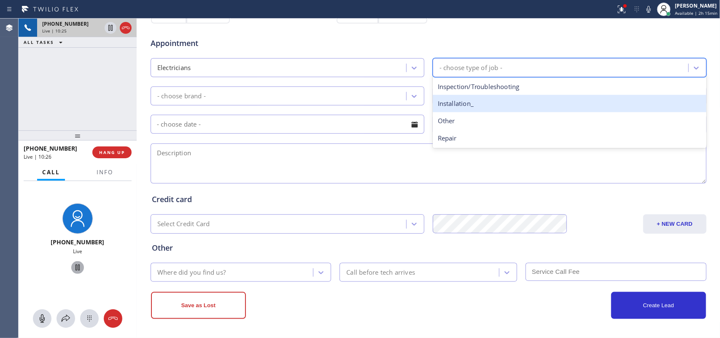
click at [496, 104] on div "Installation_" at bounding box center [570, 103] width 274 height 17
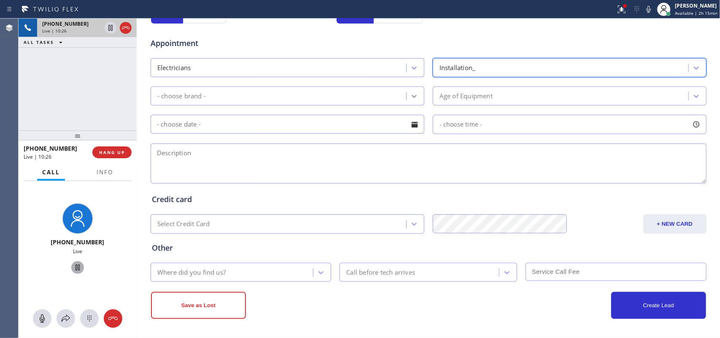
click at [410, 94] on icon at bounding box center [414, 96] width 8 height 8
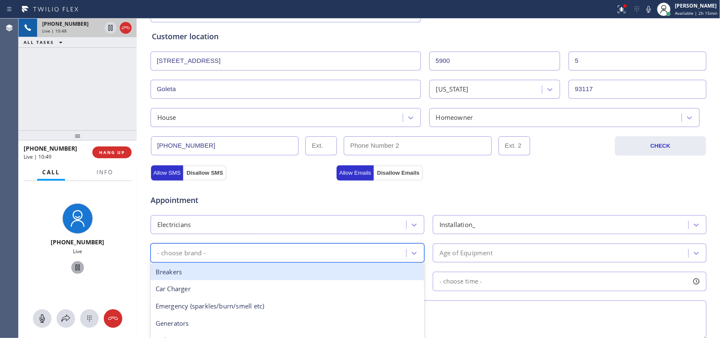
scroll to position [212, 0]
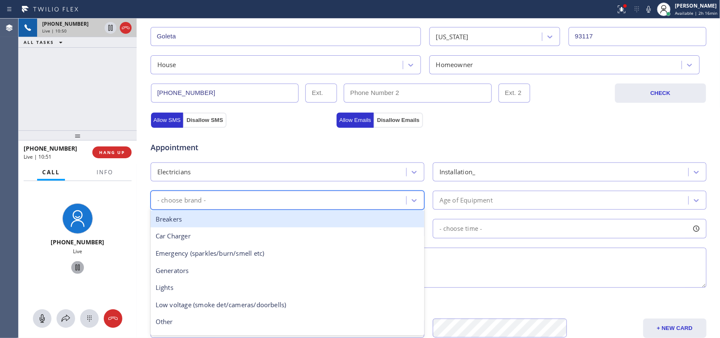
click at [472, 143] on div "Appointment" at bounding box center [428, 143] width 557 height 22
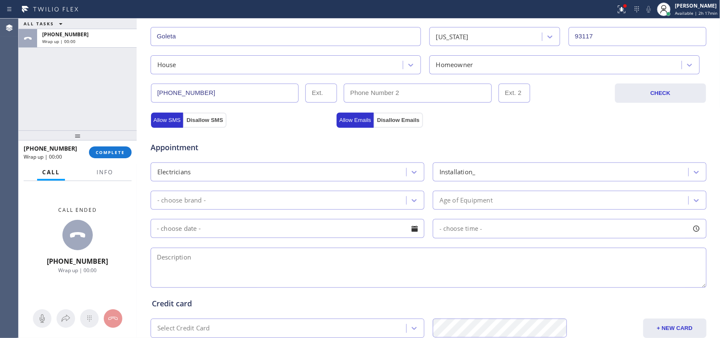
click at [378, 207] on div "- choose brand -" at bounding box center [279, 200] width 253 height 15
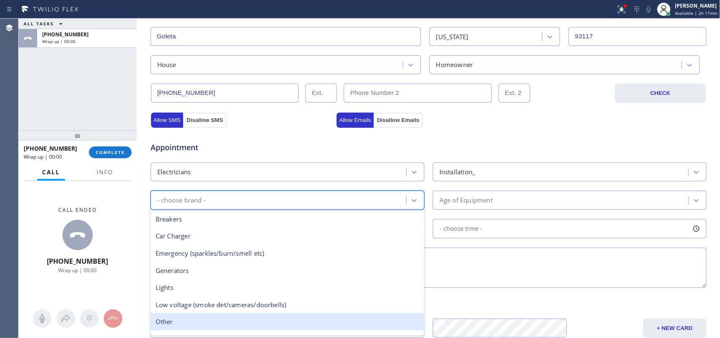
scroll to position [65, 0]
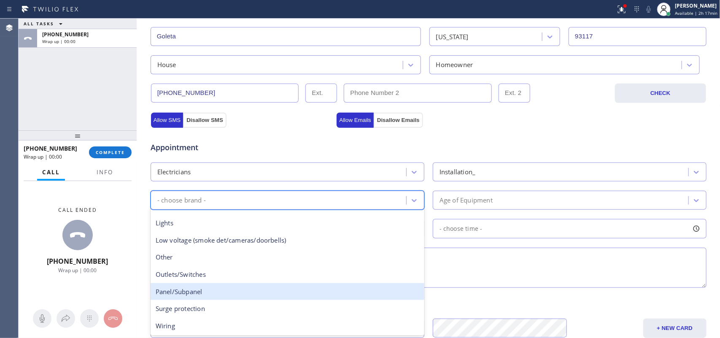
click at [294, 287] on div "Panel/Subpanel" at bounding box center [288, 291] width 274 height 17
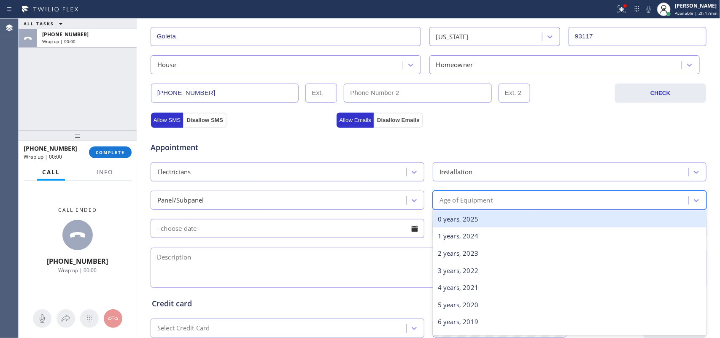
click at [519, 202] on div "Age of Equipment" at bounding box center [561, 200] width 253 height 15
click at [508, 220] on div "0 years, 2025" at bounding box center [570, 218] width 274 height 17
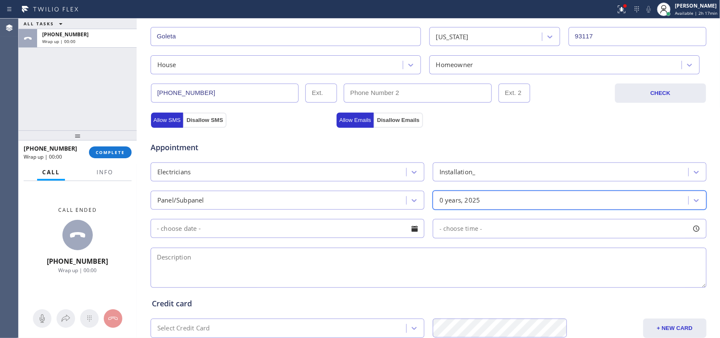
scroll to position [317, 0]
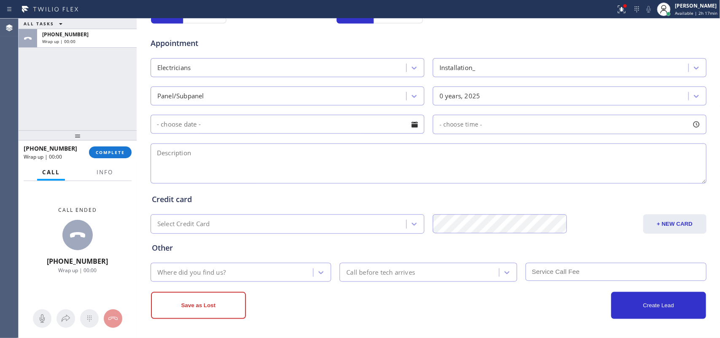
click at [412, 129] on div at bounding box center [414, 124] width 14 height 14
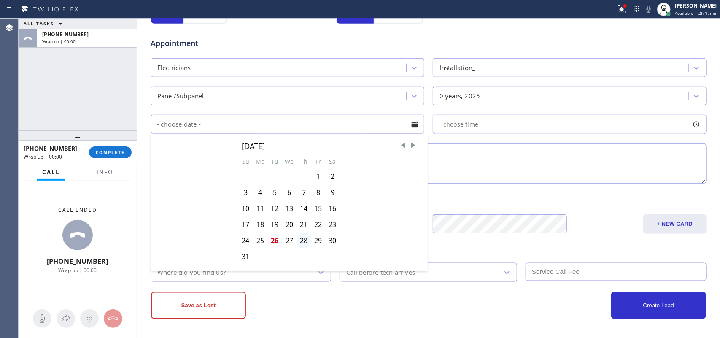
click at [296, 240] on div "28" at bounding box center [303, 240] width 14 height 16
type input "[DATE]"
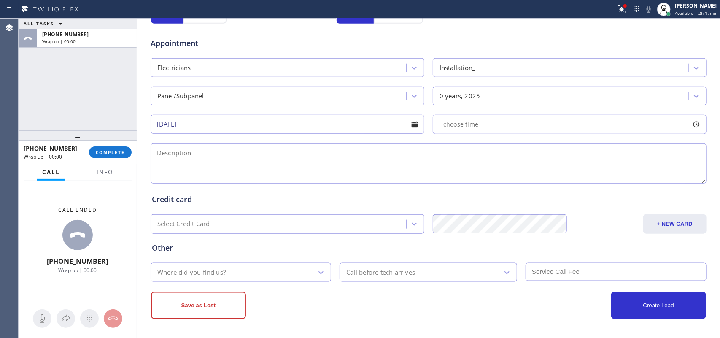
click at [692, 126] on div at bounding box center [696, 124] width 14 height 14
drag, startPoint x: 435, startPoint y: 176, endPoint x: 635, endPoint y: 166, distance: 200.5
click at [635, 166] on div "FROM TILL 8:00 AM 6:00 PM" at bounding box center [563, 164] width 261 height 61
drag, startPoint x: 446, startPoint y: 176, endPoint x: 586, endPoint y: 171, distance: 140.5
click at [587, 171] on div at bounding box center [592, 176] width 10 height 18
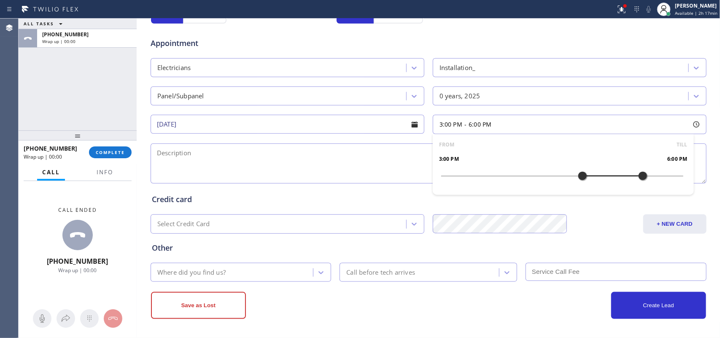
drag, startPoint x: 586, startPoint y: 178, endPoint x: 579, endPoint y: 178, distance: 7.2
click at [579, 178] on div at bounding box center [582, 176] width 10 height 18
click at [324, 169] on textarea at bounding box center [429, 163] width 556 height 40
click at [203, 169] on textarea at bounding box center [429, 163] width 556 height 40
paste textarea "bought a new condo before I move in I need many electrical things done/need jun…"
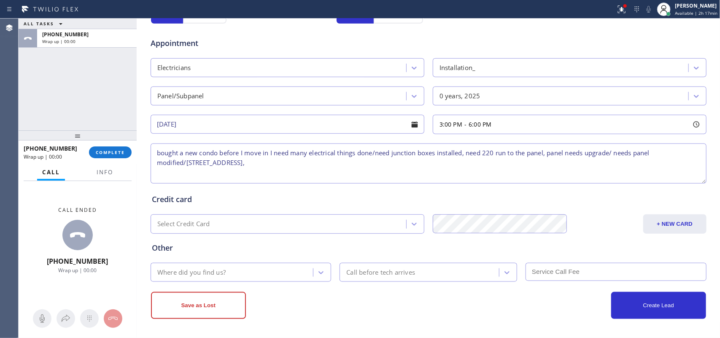
click at [153, 150] on textarea "bought a new condo before I move in I need many electrical things done/need jun…" at bounding box center [429, 163] width 556 height 40
click at [100, 168] on span "Info" at bounding box center [105, 172] width 16 height 8
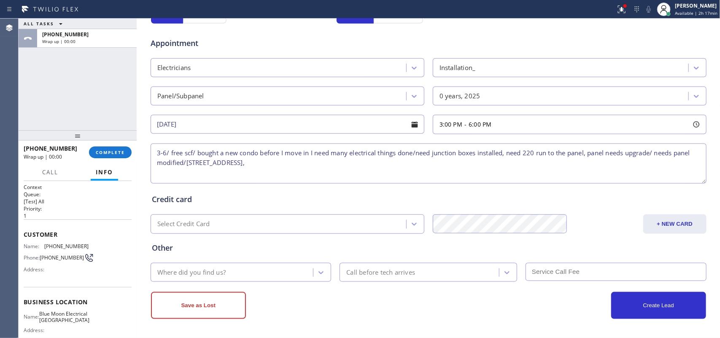
scroll to position [93, 0]
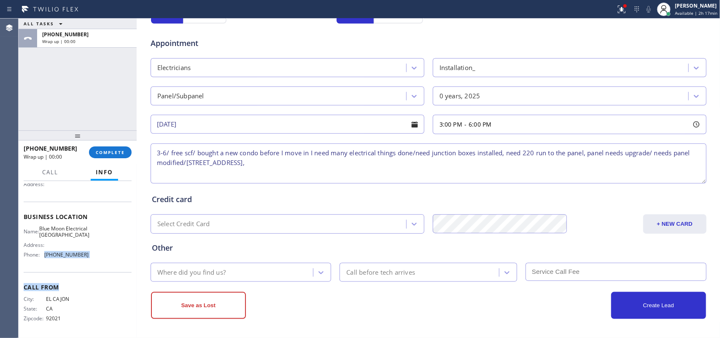
drag, startPoint x: 60, startPoint y: 274, endPoint x: 45, endPoint y: 257, distance: 22.7
click at [45, 257] on div "Context Queue: [Test] All Priority: 1 Customer Name: [PHONE_NUMBER] Phone: [PHO…" at bounding box center [78, 216] width 108 height 237
click at [68, 240] on div "Name: Blue Moon Electrical [GEOGRAPHIC_DATA] Address: Phone: [PHONE_NUMBER]" at bounding box center [56, 243] width 65 height 36
drag, startPoint x: 60, startPoint y: 233, endPoint x: 44, endPoint y: 218, distance: 22.1
click at [44, 225] on span "Blue Moon Electrical [GEOGRAPHIC_DATA]" at bounding box center [64, 231] width 50 height 13
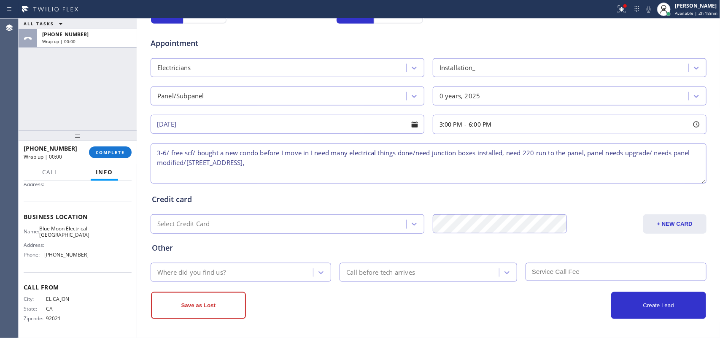
click at [321, 163] on textarea "3-6/ free scf/ bought a new condo before I move in I need many electrical thing…" at bounding box center [429, 163] width 556 height 40
paste textarea "Blue Moon Electrical [GEOGRAPHIC_DATA]"
type textarea "3-6/ free scf/ bought a new condo before I move in I need many electrical thing…"
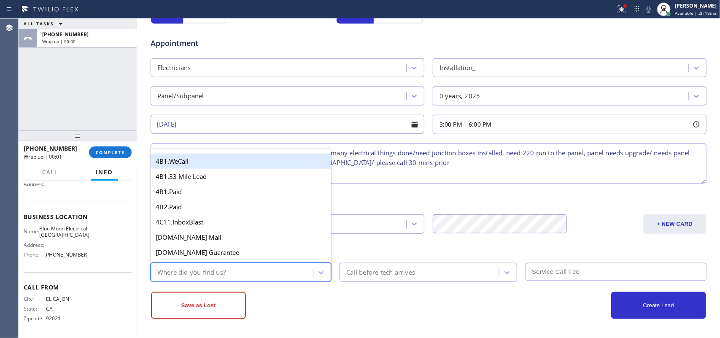
click at [266, 273] on div "Where did you find us?" at bounding box center [233, 272] width 160 height 15
type input "g"
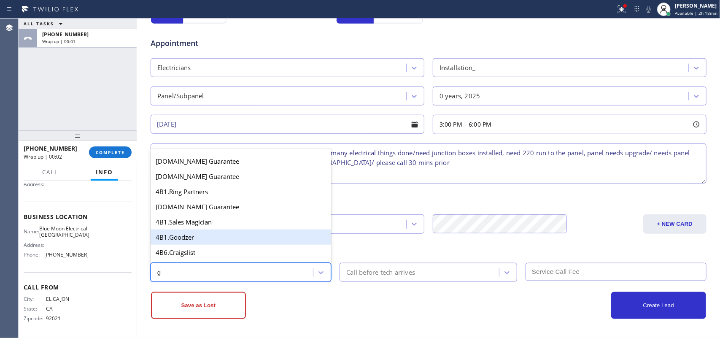
scroll to position [105, 0]
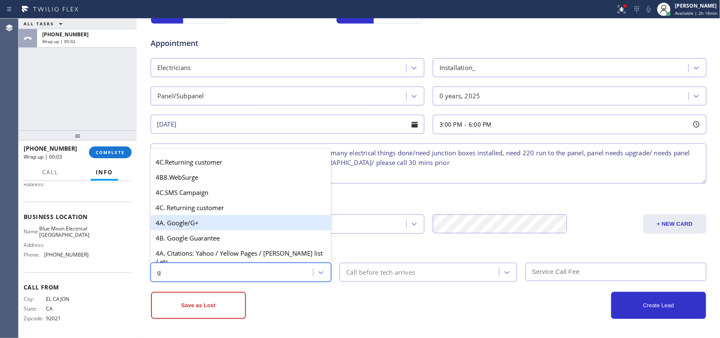
click at [219, 228] on div "4A. Google/G+" at bounding box center [241, 222] width 181 height 15
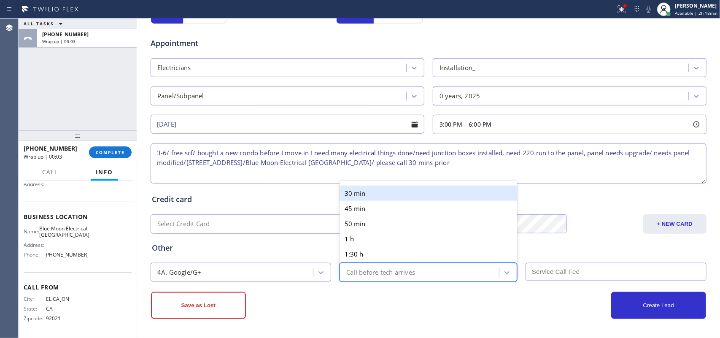
drag, startPoint x: 376, startPoint y: 277, endPoint x: 393, endPoint y: 229, distance: 50.8
click at [376, 275] on div "Call before tech arrives" at bounding box center [380, 272] width 69 height 10
click at [388, 188] on div "30 min" at bounding box center [427, 193] width 177 height 15
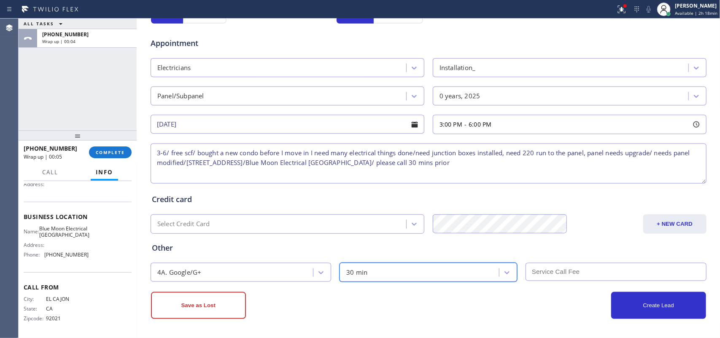
click at [597, 272] on input "text" at bounding box center [615, 272] width 181 height 18
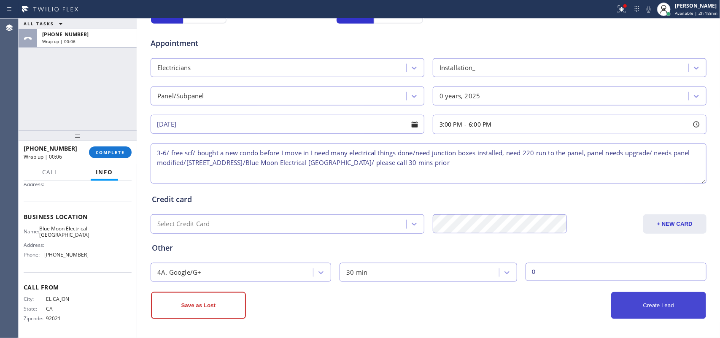
type input "0"
click at [675, 307] on button "Create Lead" at bounding box center [658, 305] width 95 height 27
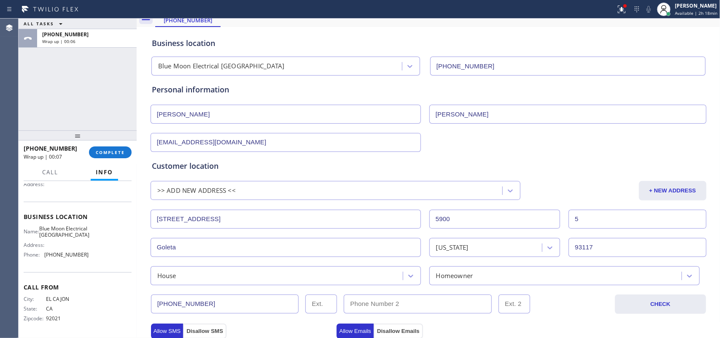
scroll to position [0, 0]
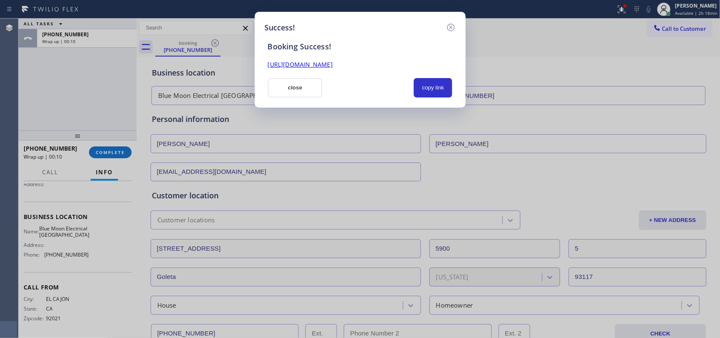
drag, startPoint x: 443, startPoint y: 91, endPoint x: 423, endPoint y: 74, distance: 26.6
click at [443, 91] on button "copy link" at bounding box center [433, 87] width 39 height 19
click at [333, 66] on link "[URL][DOMAIN_NAME]" at bounding box center [300, 64] width 65 height 8
click at [438, 88] on button "copy link" at bounding box center [433, 87] width 39 height 19
click at [303, 90] on button "close" at bounding box center [295, 87] width 55 height 19
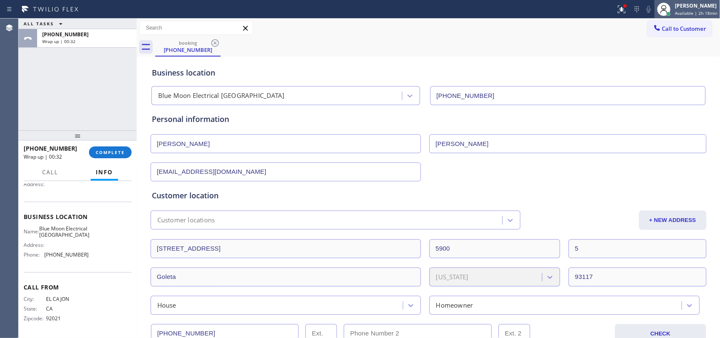
click at [692, 7] on div "[PERSON_NAME]" at bounding box center [696, 5] width 43 height 7
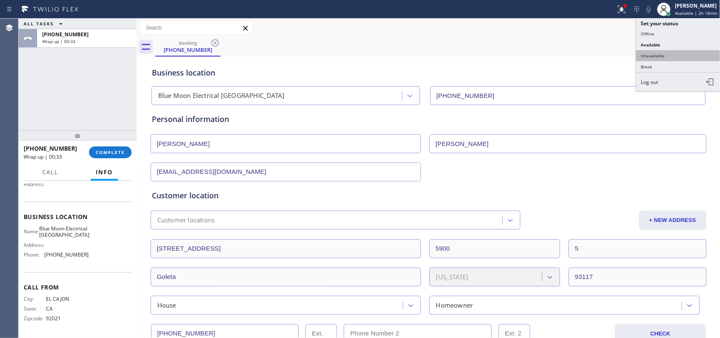
click at [688, 58] on button "Unavailable" at bounding box center [678, 55] width 84 height 11
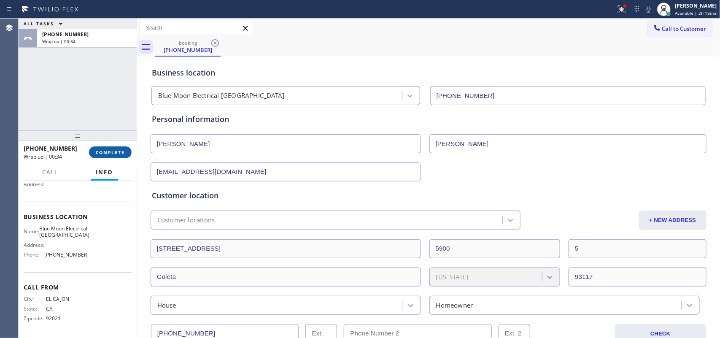
click at [120, 148] on button "COMPLETE" at bounding box center [110, 152] width 43 height 12
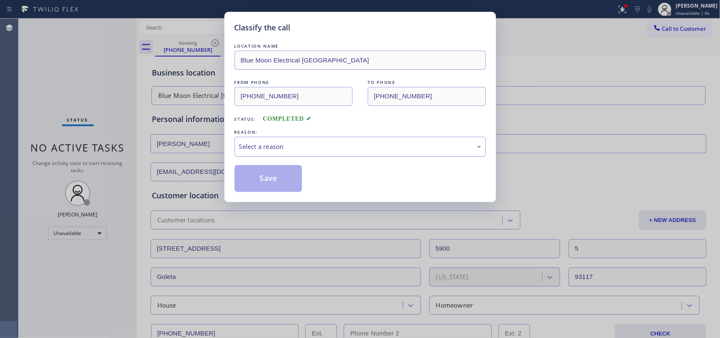
click at [276, 148] on div "Select a reason" at bounding box center [360, 147] width 242 height 10
click at [259, 184] on button "Save" at bounding box center [268, 178] width 68 height 27
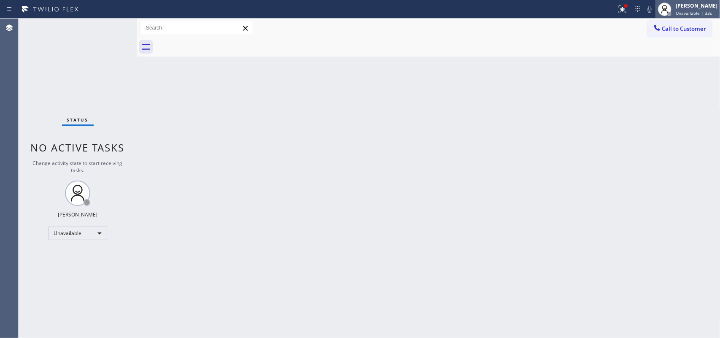
click at [692, 18] on div "[PERSON_NAME] Unavailable | 33s" at bounding box center [687, 9] width 65 height 19
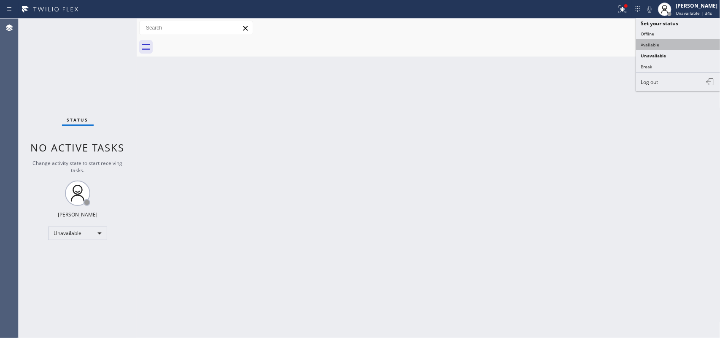
click at [679, 43] on button "Available" at bounding box center [678, 44] width 84 height 11
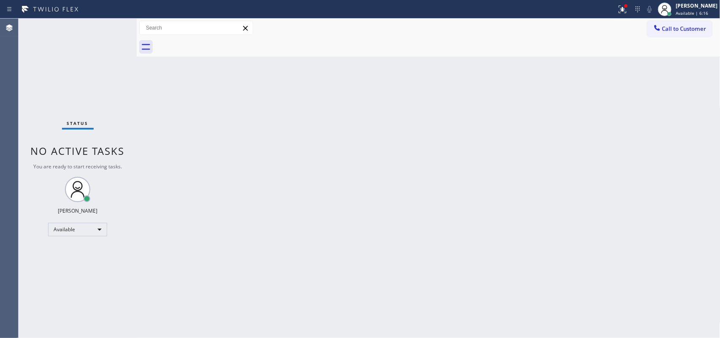
click at [110, 30] on div "Status No active tasks You are ready to start receiving tasks. [PERSON_NAME] Av…" at bounding box center [78, 178] width 118 height 319
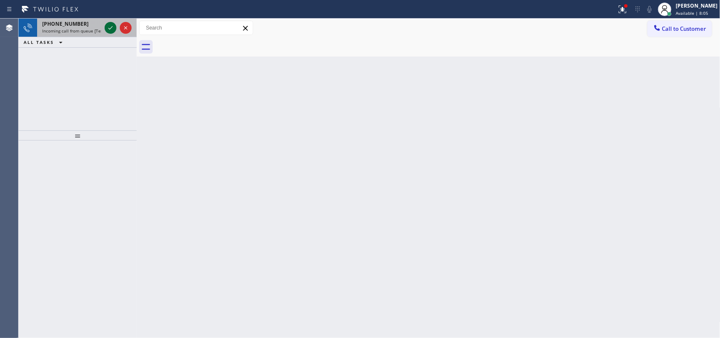
click at [108, 28] on icon at bounding box center [110, 28] width 10 height 10
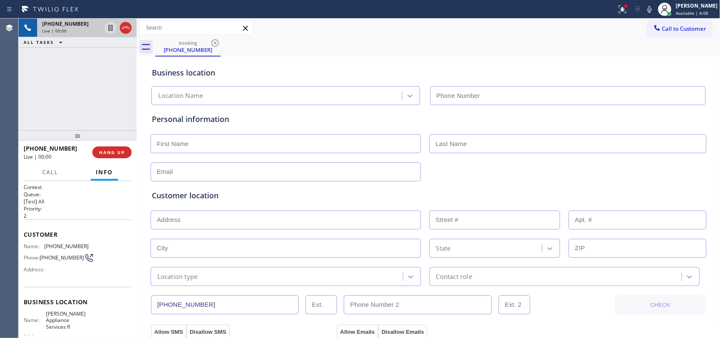
type input "[PHONE_NUMBER]"
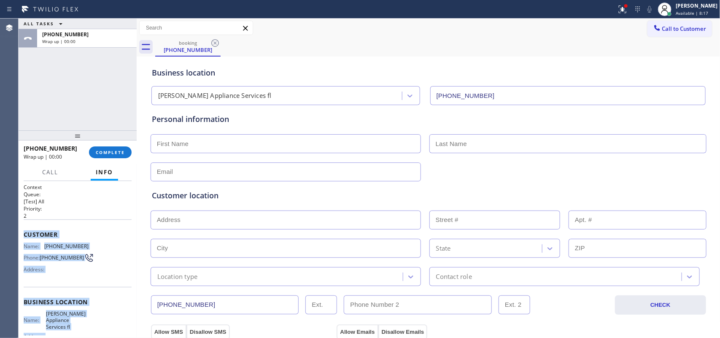
drag, startPoint x: 87, startPoint y: 247, endPoint x: 24, endPoint y: 233, distance: 64.8
click at [24, 233] on div "Context Queue: [Test] All Priority: 2 Customer Name: [PHONE_NUMBER] Phone: [PHO…" at bounding box center [78, 305] width 108 height 244
click at [118, 150] on span "COMPLETE" at bounding box center [110, 152] width 29 height 6
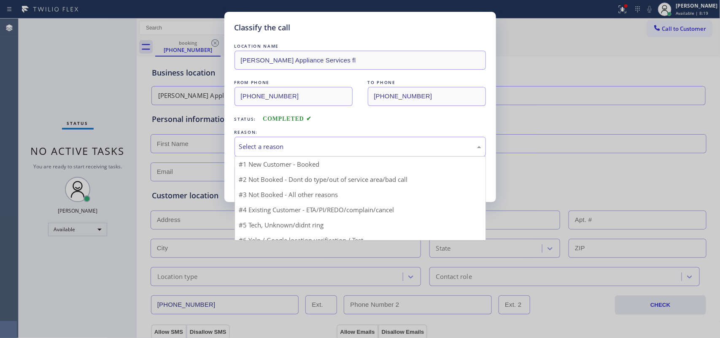
click at [362, 144] on div "Select a reason" at bounding box center [360, 147] width 242 height 10
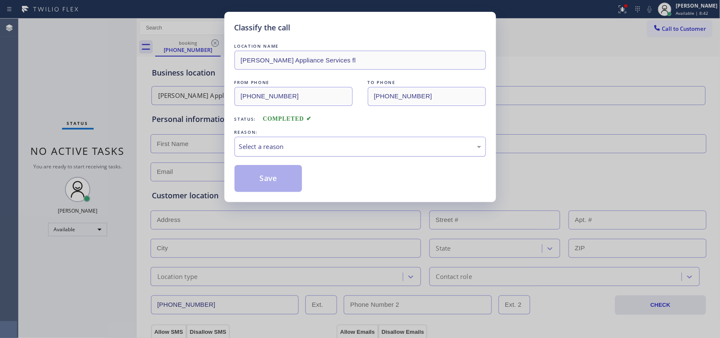
click at [399, 142] on div "Select a reason" at bounding box center [360, 147] width 242 height 10
click at [382, 146] on div "Select a reason" at bounding box center [360, 147] width 242 height 10
click at [289, 178] on button "Save" at bounding box center [268, 178] width 68 height 27
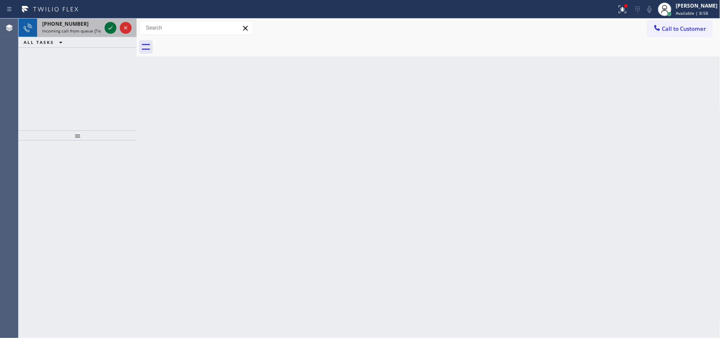
click at [108, 24] on icon at bounding box center [110, 28] width 10 height 10
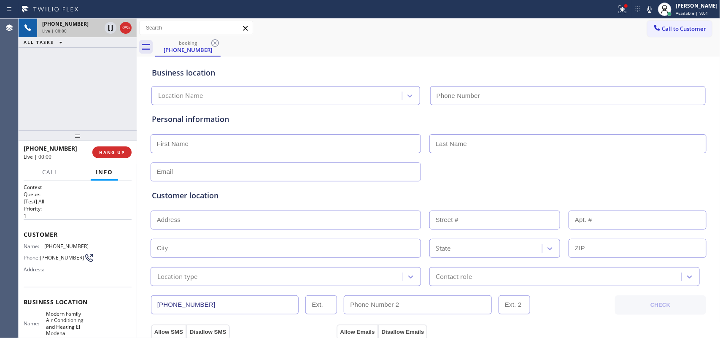
type input "[PHONE_NUMBER]"
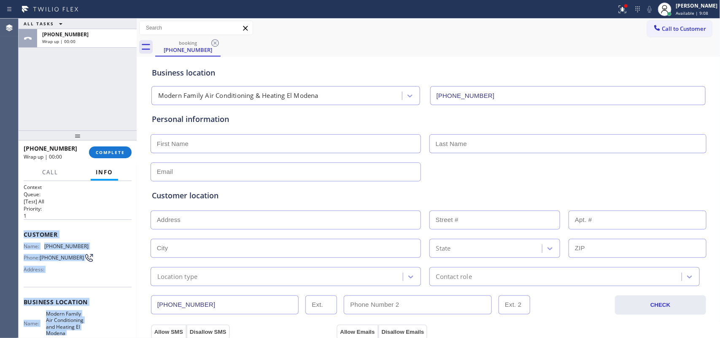
drag, startPoint x: 86, startPoint y: 255, endPoint x: 21, endPoint y: 233, distance: 68.3
click at [21, 233] on div "Context Queue: [Test] All Priority: 1 Customer Name: [PHONE_NUMBER] Phone: [PHO…" at bounding box center [78, 259] width 118 height 157
click at [113, 153] on span "COMPLETE" at bounding box center [110, 152] width 29 height 6
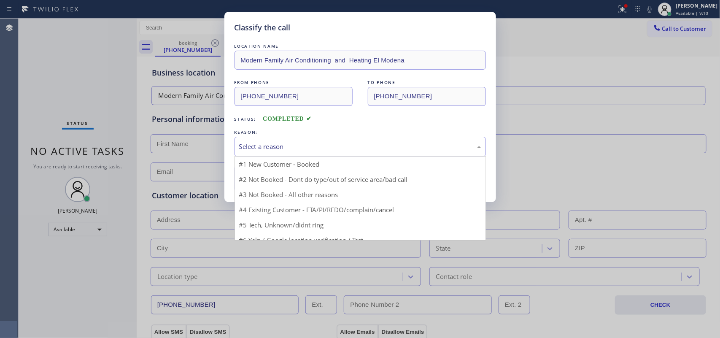
click at [294, 149] on div "Select a reason" at bounding box center [360, 147] width 242 height 10
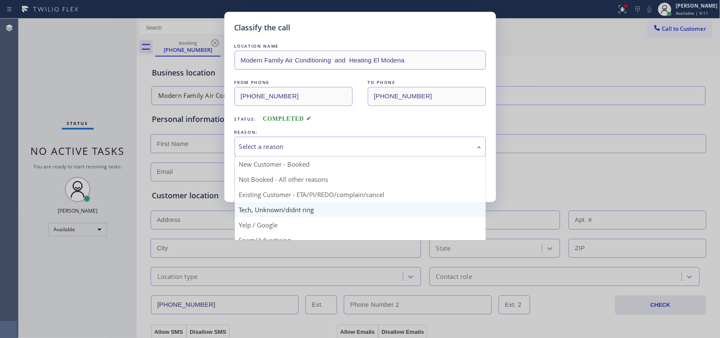
scroll to position [53, 0]
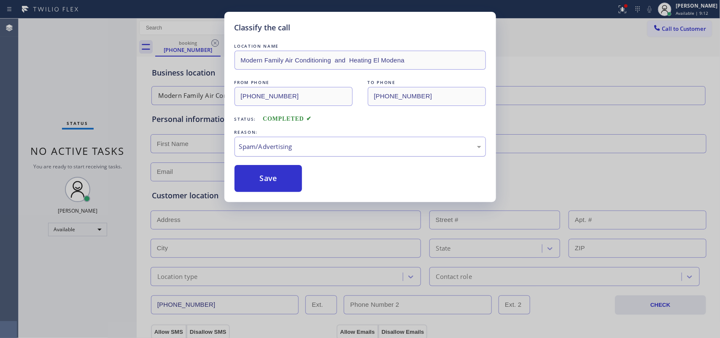
click at [306, 140] on div "Spam/Advertising" at bounding box center [359, 147] width 251 height 20
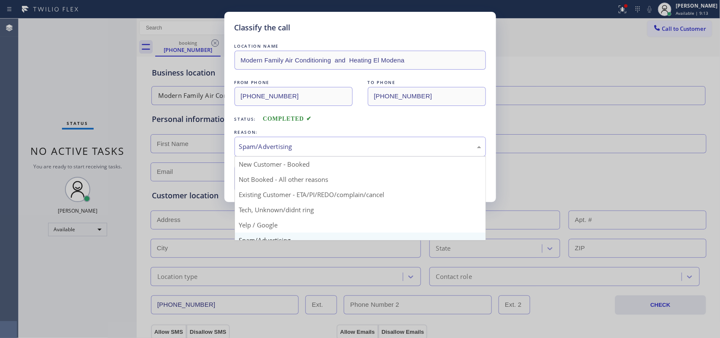
drag, startPoint x: 279, startPoint y: 211, endPoint x: 272, endPoint y: 188, distance: 24.1
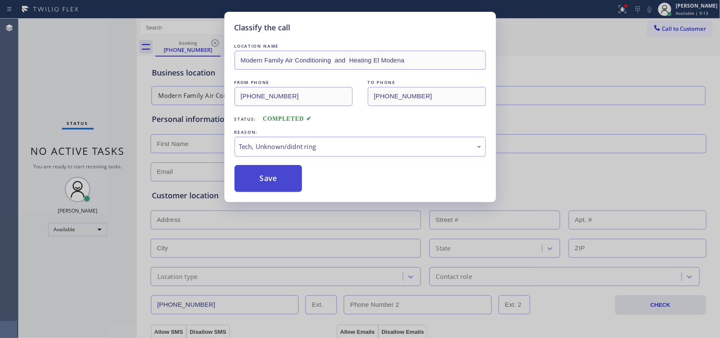
click at [269, 183] on button "Save" at bounding box center [268, 178] width 68 height 27
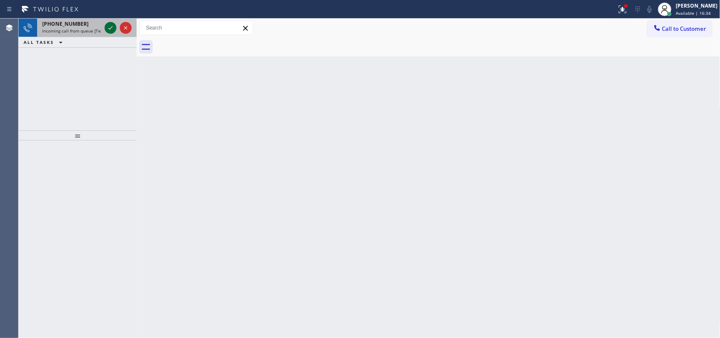
click at [112, 27] on icon at bounding box center [110, 28] width 10 height 10
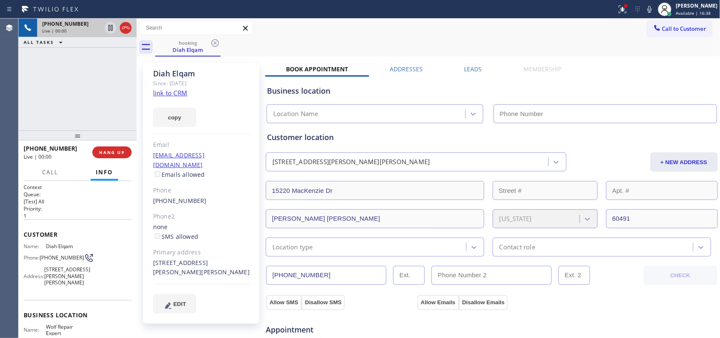
type input "[PHONE_NUMBER]"
click at [169, 90] on link "link to CRM" at bounding box center [170, 93] width 34 height 8
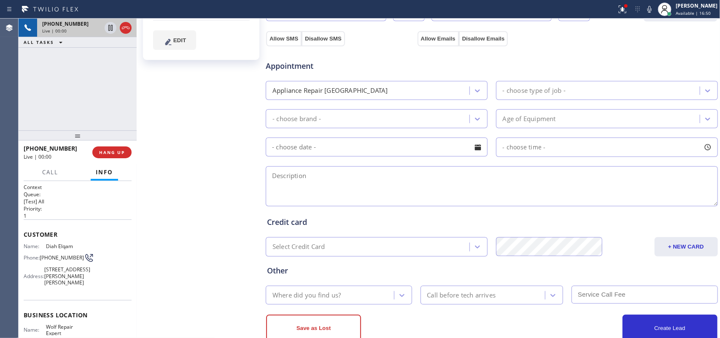
scroll to position [287, 0]
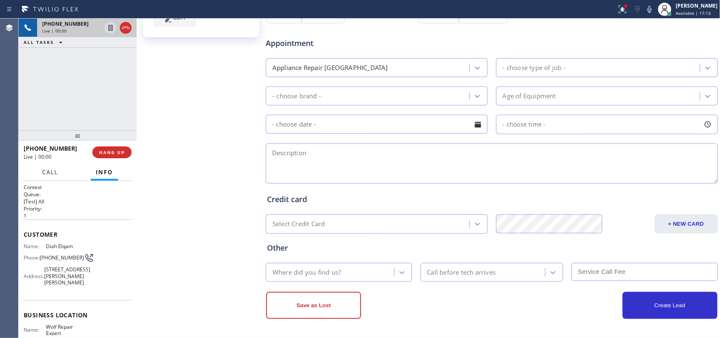
click at [43, 168] on span "Call" at bounding box center [50, 172] width 16 height 8
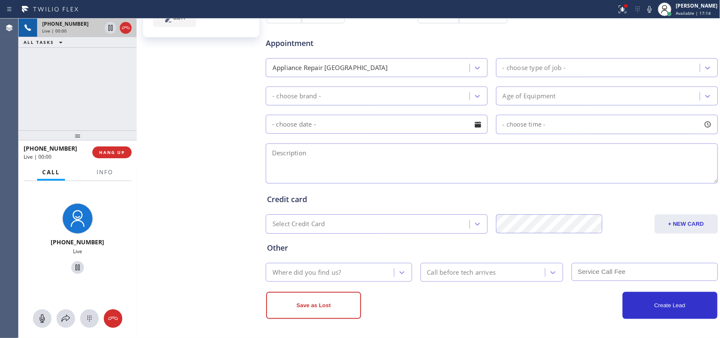
drag, startPoint x: 43, startPoint y: 321, endPoint x: 47, endPoint y: 300, distance: 21.4
click at [43, 320] on icon at bounding box center [42, 318] width 10 height 10
click at [73, 268] on icon at bounding box center [78, 267] width 10 height 10
drag, startPoint x: 41, startPoint y: 317, endPoint x: 74, endPoint y: 281, distance: 48.9
click at [42, 316] on icon at bounding box center [42, 318] width 5 height 8
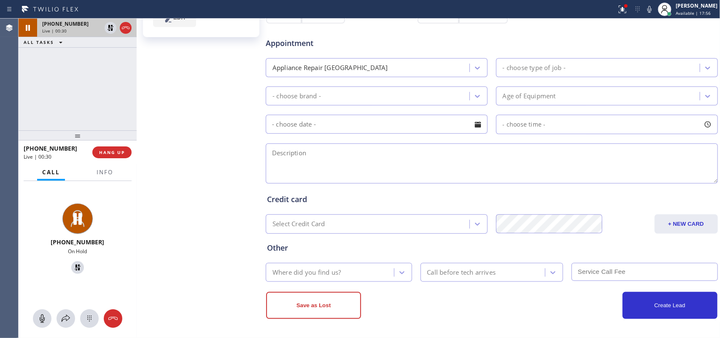
drag, startPoint x: 72, startPoint y: 267, endPoint x: 76, endPoint y: 261, distance: 7.6
click at [75, 266] on icon at bounding box center [78, 267] width 6 height 6
click at [65, 314] on icon at bounding box center [66, 318] width 10 height 10
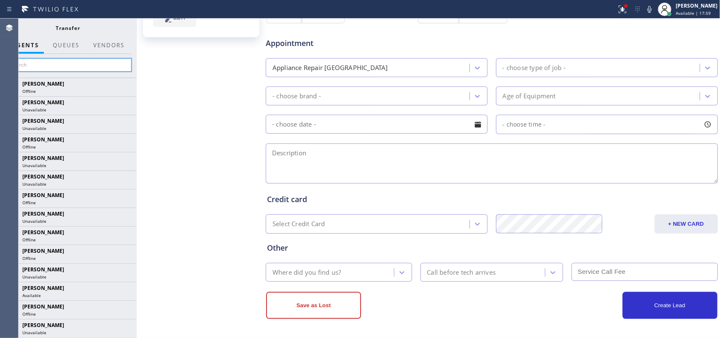
click at [93, 64] on input "text" at bounding box center [68, 64] width 127 height 13
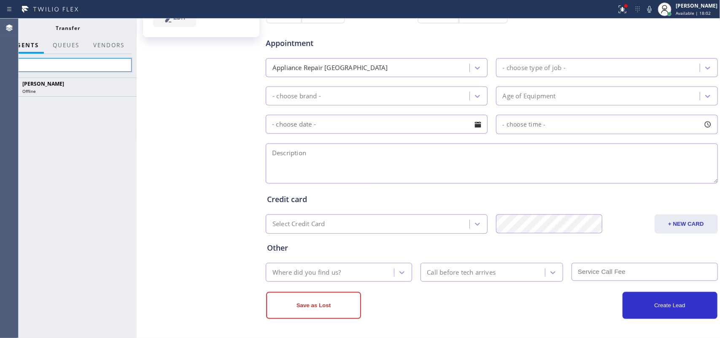
type input "s"
type input "shi"
click at [0, 0] on icon at bounding box center [0, 0] width 0 height 0
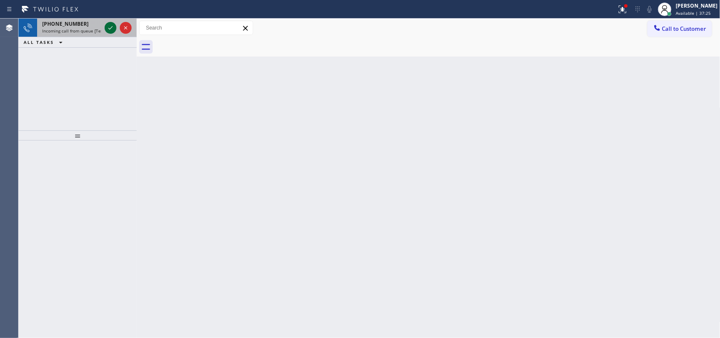
click at [110, 27] on icon at bounding box center [110, 28] width 10 height 10
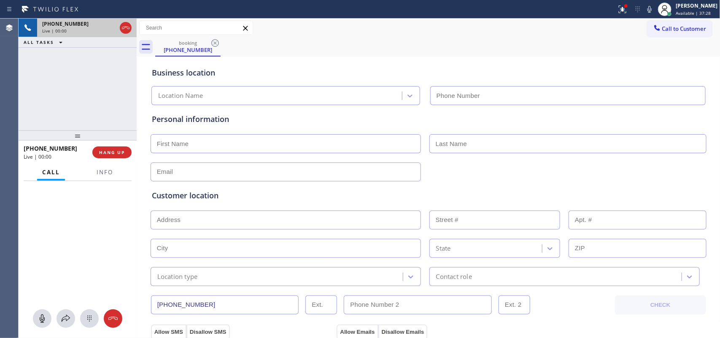
type input "[PHONE_NUMBER]"
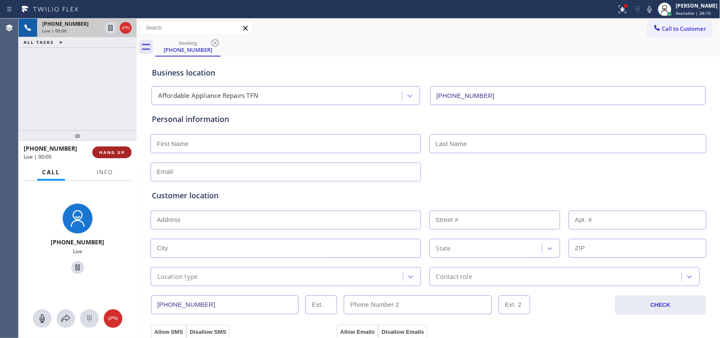
click at [105, 152] on span "HANG UP" at bounding box center [112, 152] width 26 height 6
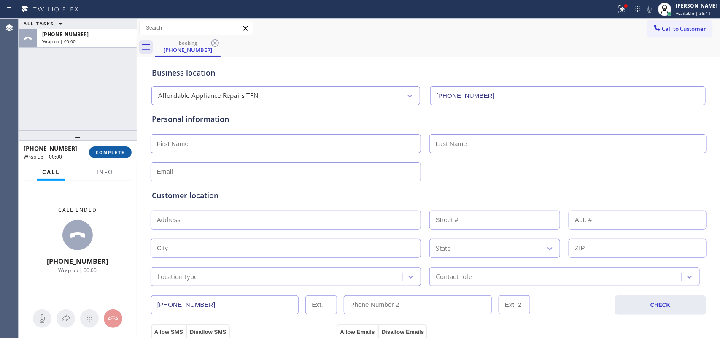
click at [105, 152] on span "COMPLETE" at bounding box center [110, 152] width 29 height 6
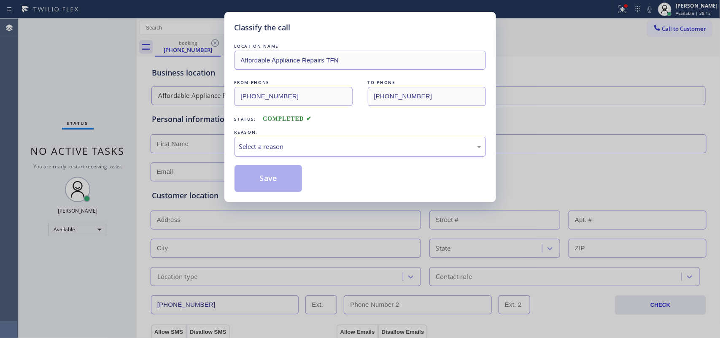
click at [325, 142] on div "Select a reason" at bounding box center [360, 147] width 242 height 10
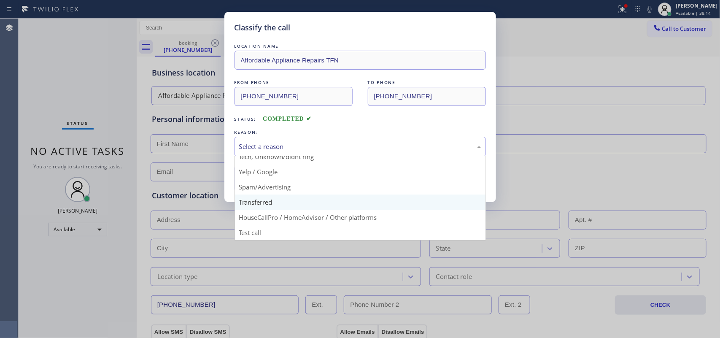
scroll to position [5, 0]
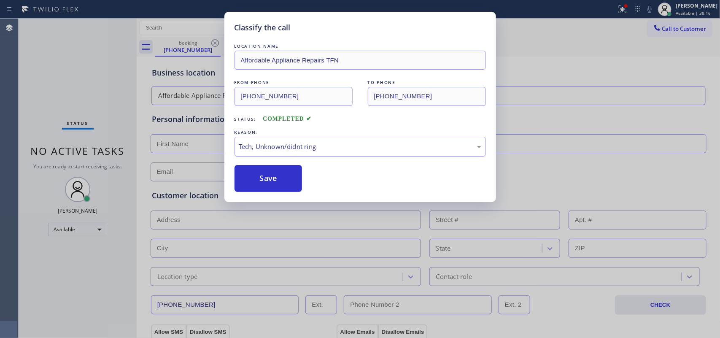
drag, startPoint x: 283, startPoint y: 183, endPoint x: 390, endPoint y: 119, distance: 124.9
click at [282, 181] on button "Save" at bounding box center [268, 178] width 68 height 27
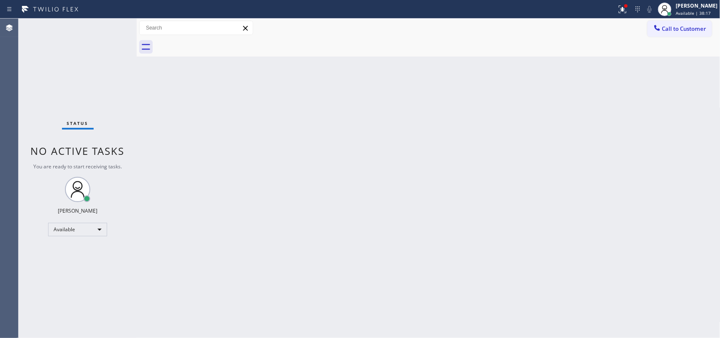
click at [705, 13] on span "Available | 38:17" at bounding box center [692, 13] width 35 height 6
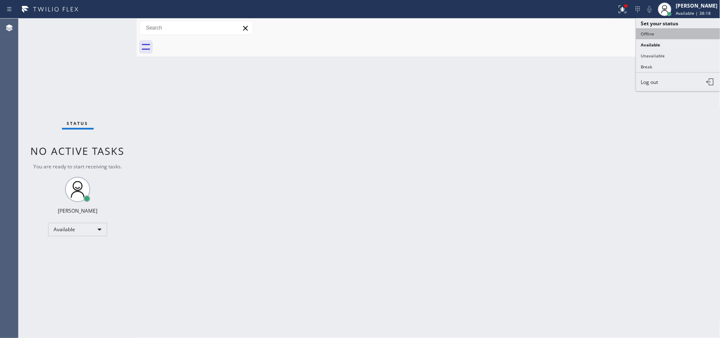
click at [659, 33] on button "Offline" at bounding box center [678, 33] width 84 height 11
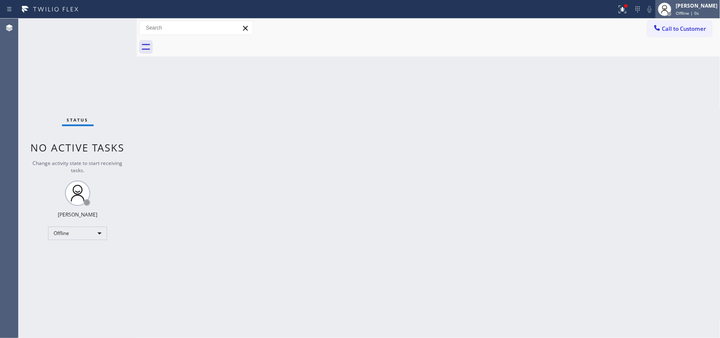
click at [699, 13] on span "Offline | 0s" at bounding box center [686, 13] width 23 height 6
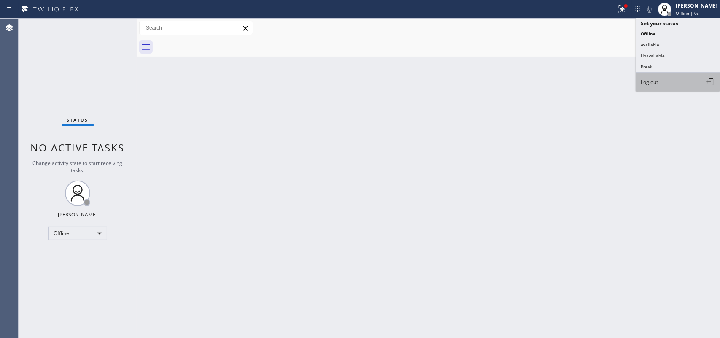
click at [677, 79] on button "Log out" at bounding box center [678, 82] width 84 height 19
